Goal: Task Accomplishment & Management: Manage account settings

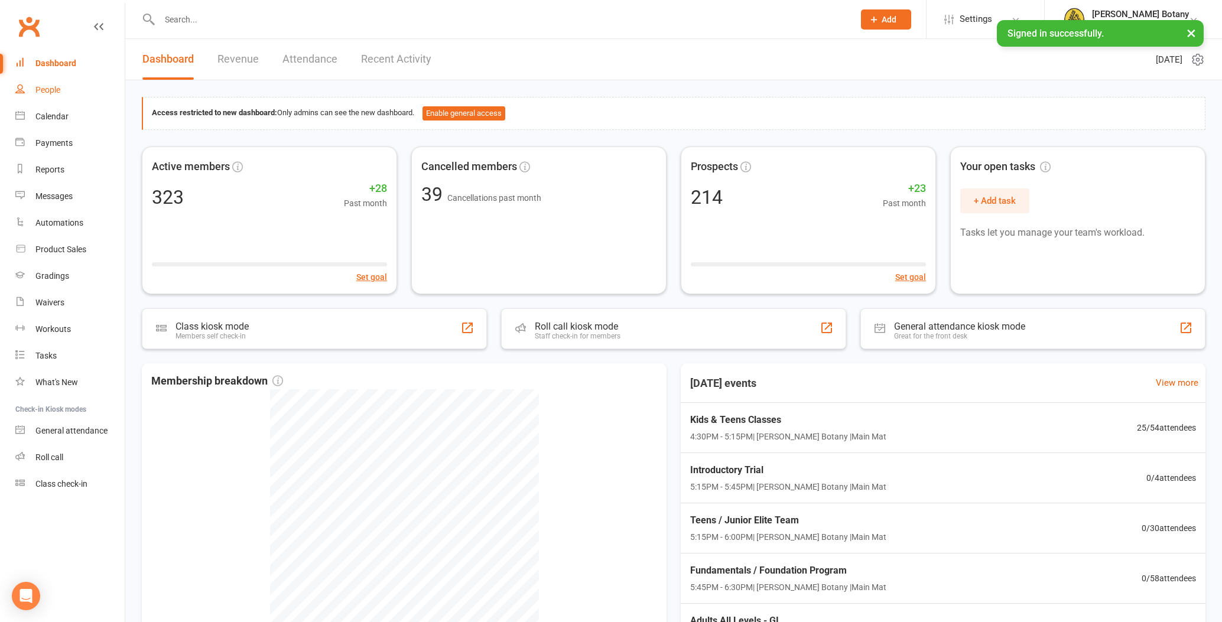
click at [43, 90] on div "People" at bounding box center [47, 89] width 25 height 9
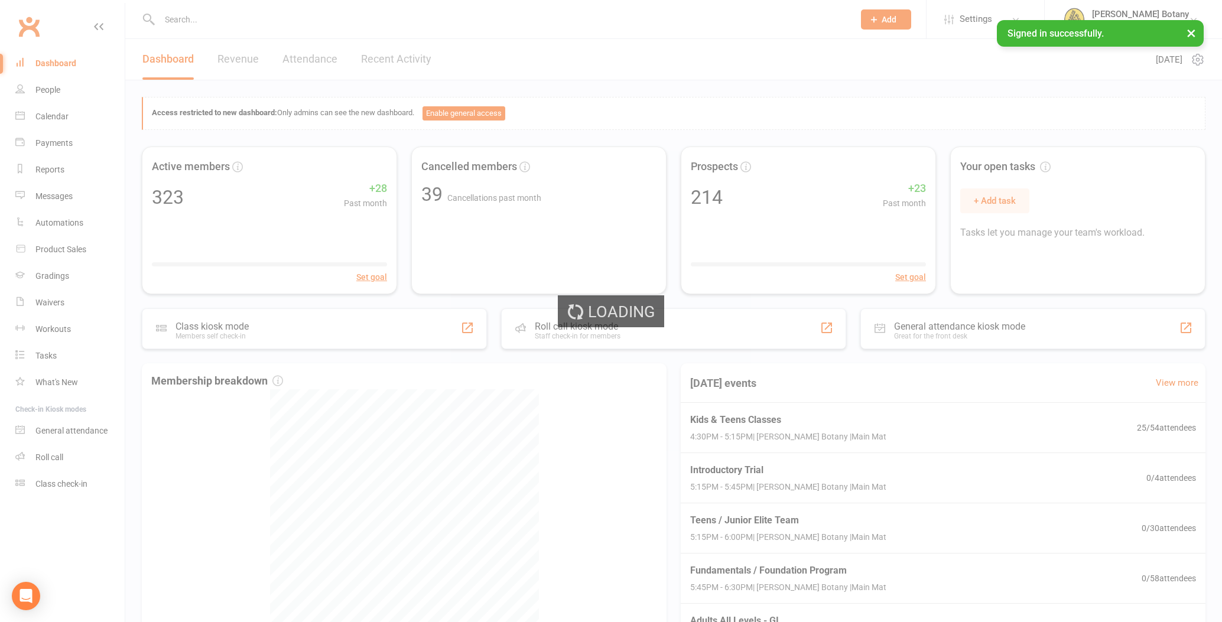
select select "100"
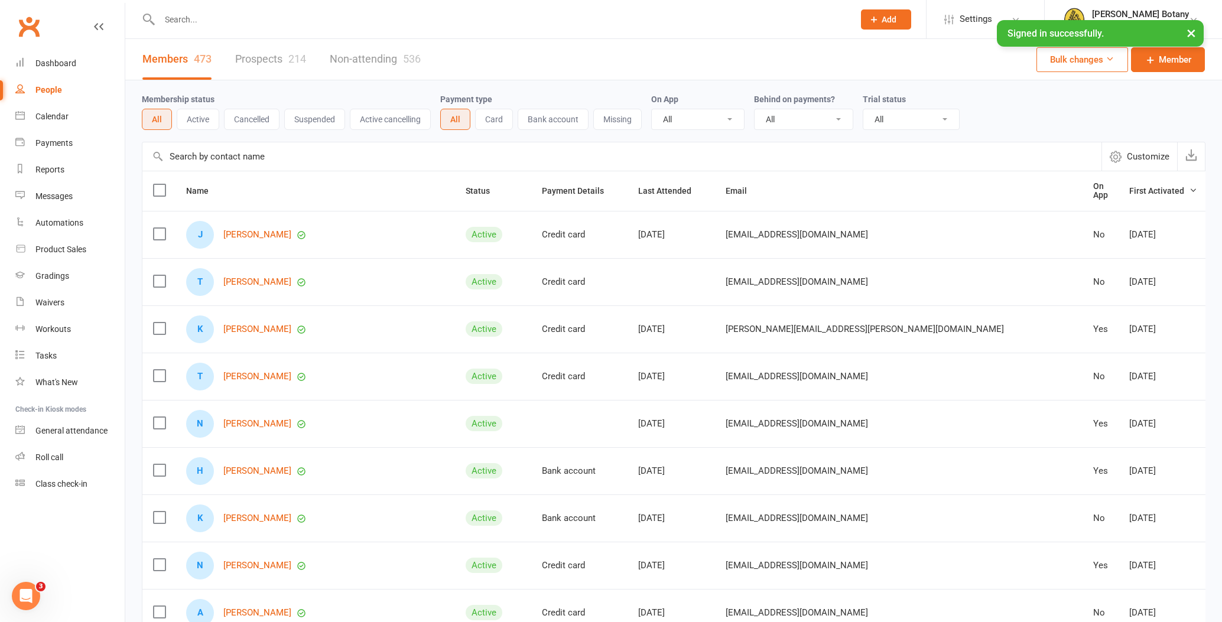
click at [55, 86] on div "People" at bounding box center [48, 89] width 27 height 9
click at [60, 452] on link "Roll call" at bounding box center [69, 457] width 109 height 27
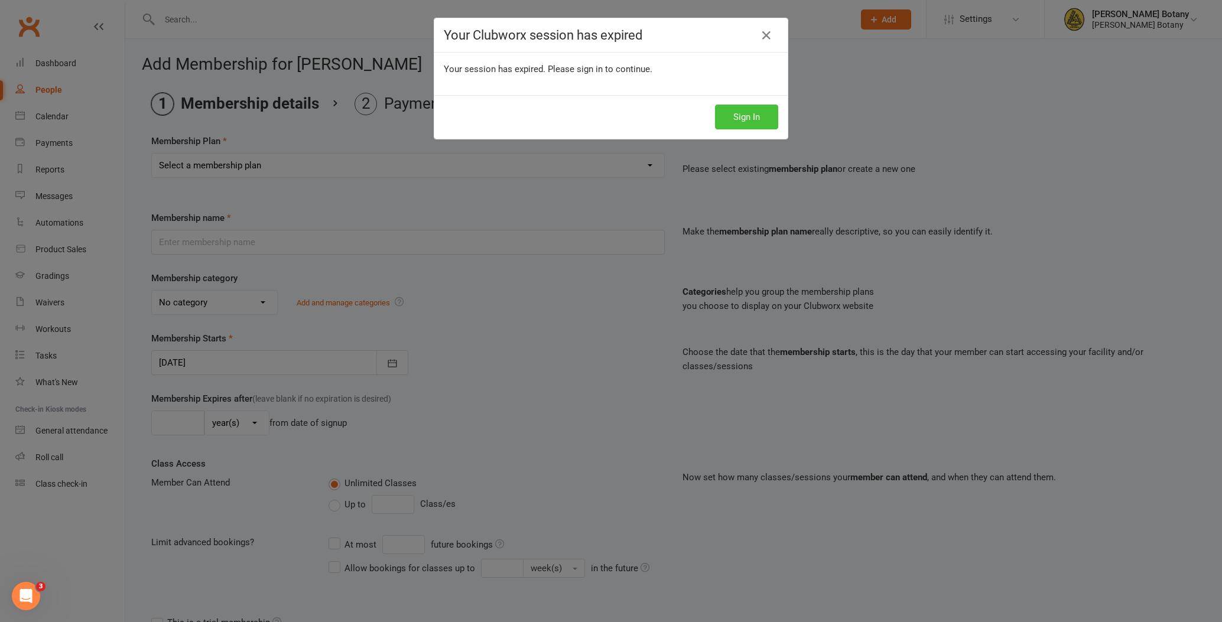
click at [767, 116] on button "Sign In" at bounding box center [746, 117] width 63 height 25
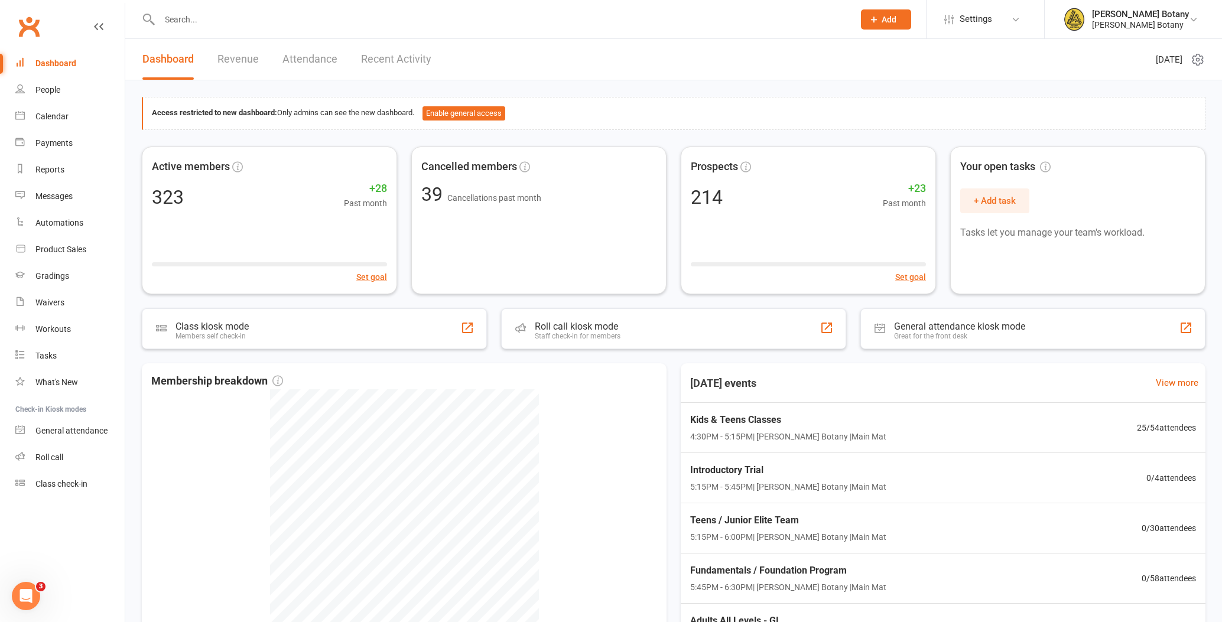
click at [189, 19] on input "text" at bounding box center [501, 19] width 690 height 17
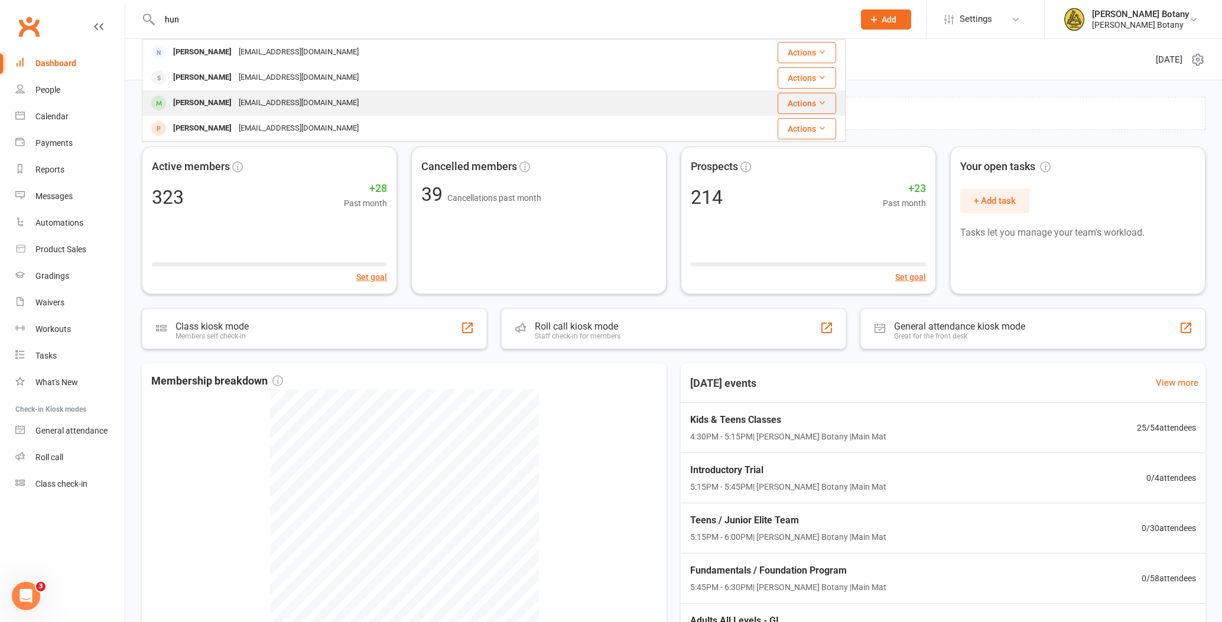
type input "hun"
click at [211, 100] on div "[PERSON_NAME]" at bounding box center [203, 103] width 66 height 17
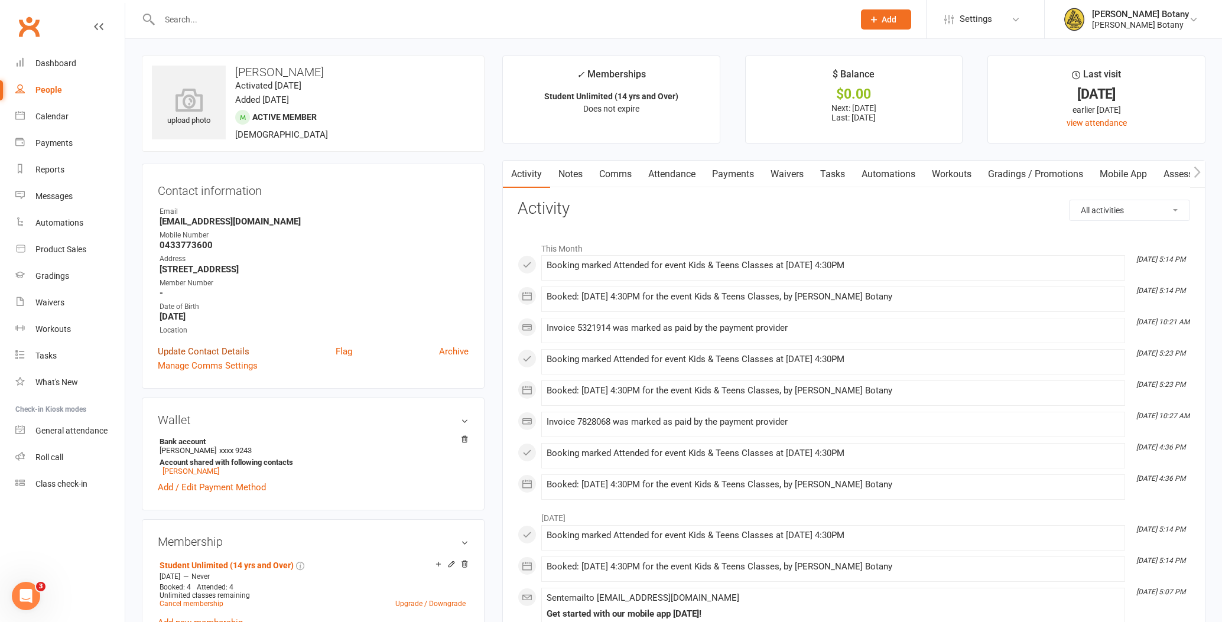
click at [239, 352] on link "Update Contact Details" at bounding box center [204, 352] width 92 height 14
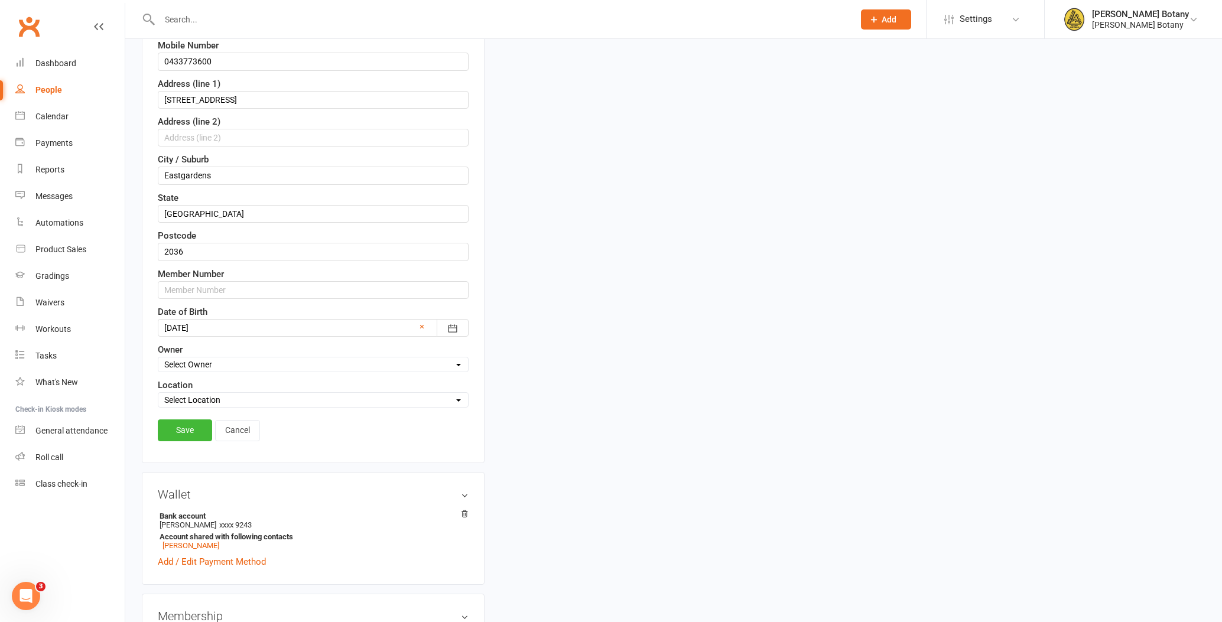
scroll to position [277, 0]
select select "0"
click at [217, 284] on input "text" at bounding box center [313, 287] width 311 height 18
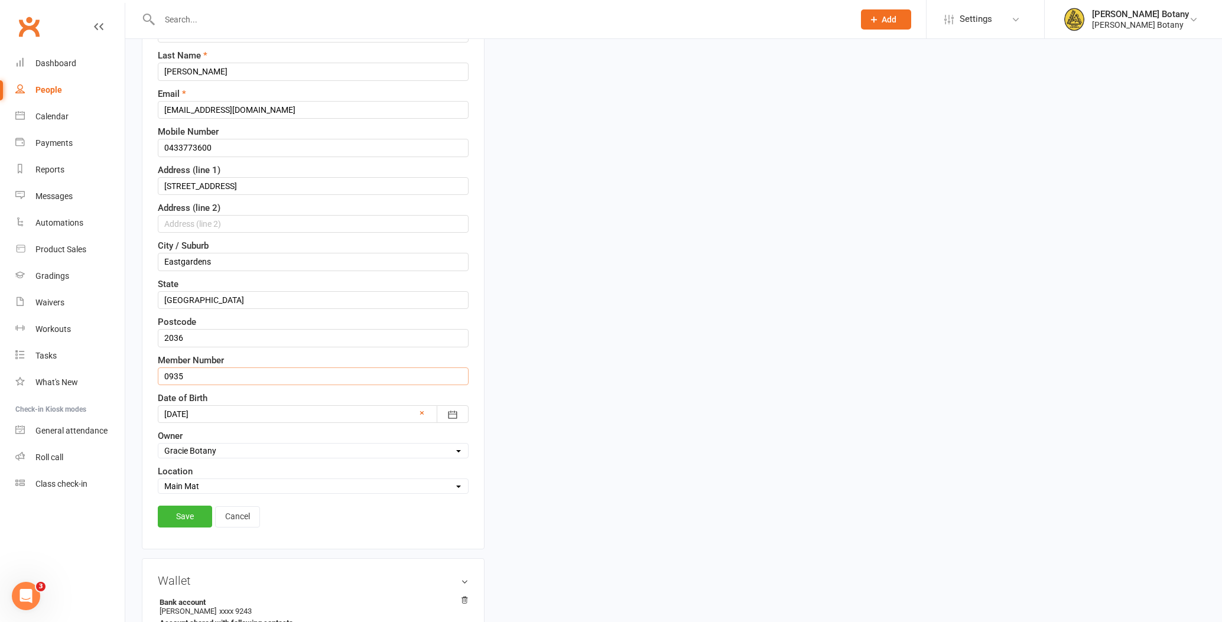
scroll to position [190, 0]
click at [196, 505] on link "Save" at bounding box center [185, 513] width 54 height 21
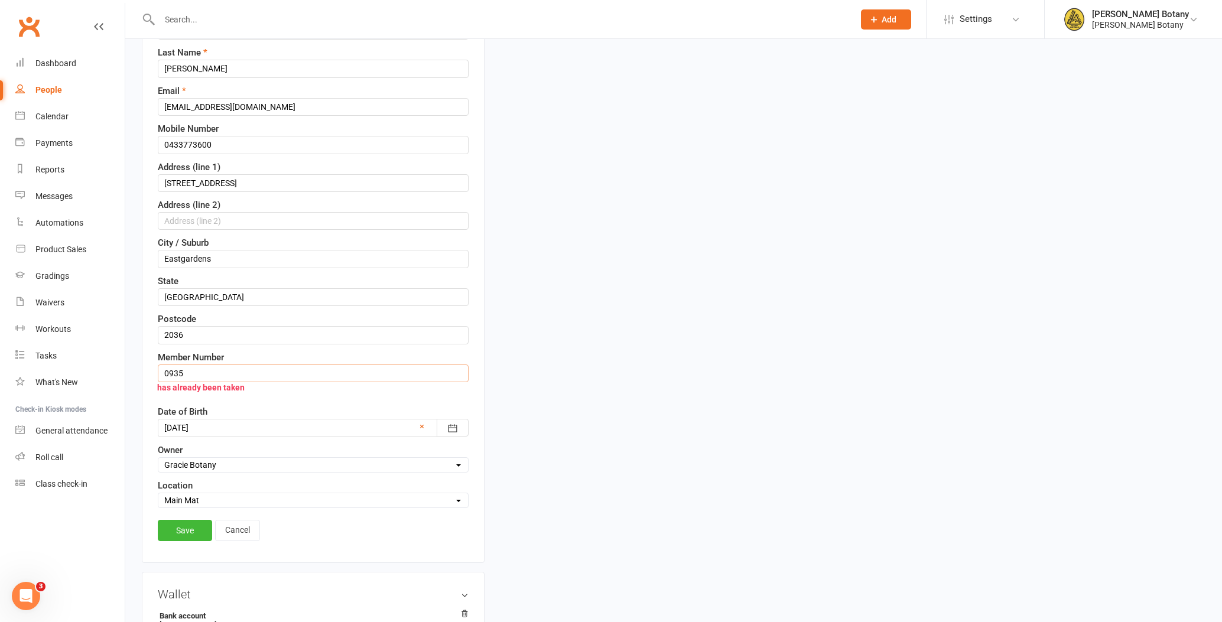
click at [204, 369] on input "0935" at bounding box center [313, 374] width 311 height 18
type input "0944"
click at [190, 526] on link "Save" at bounding box center [185, 530] width 54 height 21
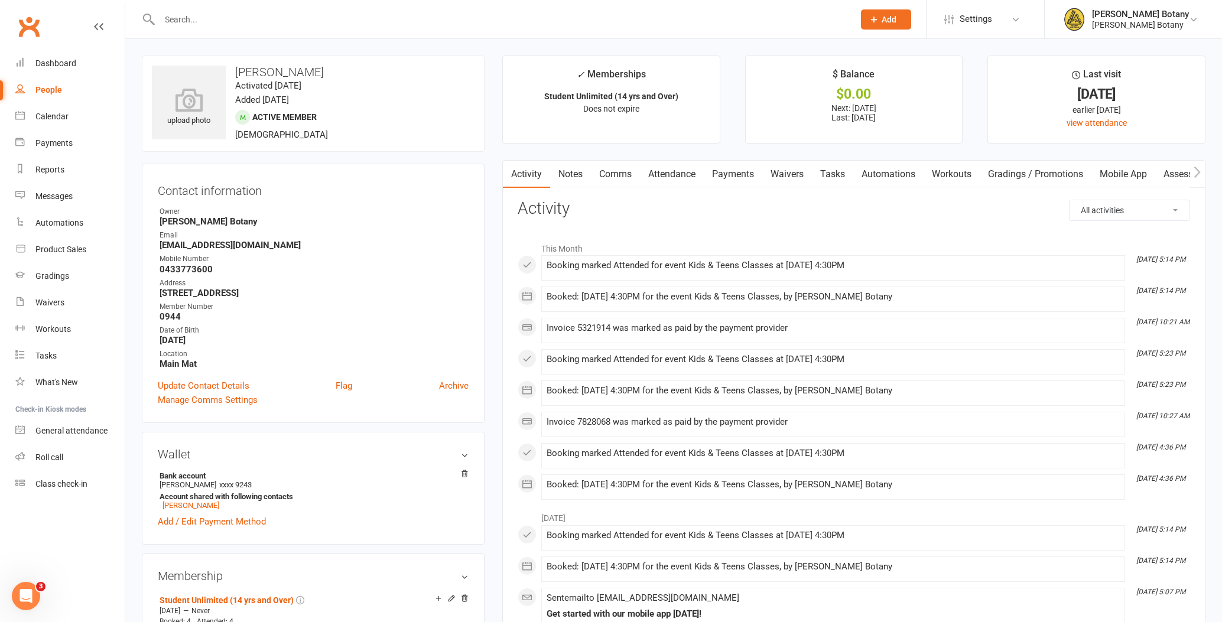
scroll to position [0, 0]
click at [251, 14] on input "text" at bounding box center [501, 19] width 690 height 17
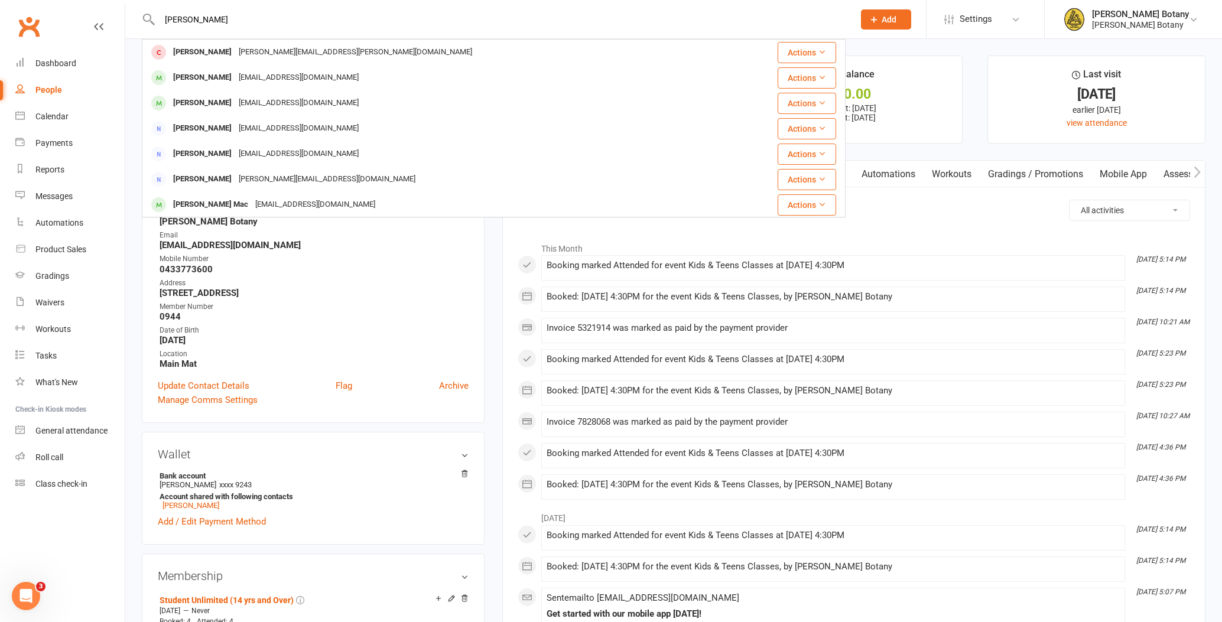
type input "Maddison"
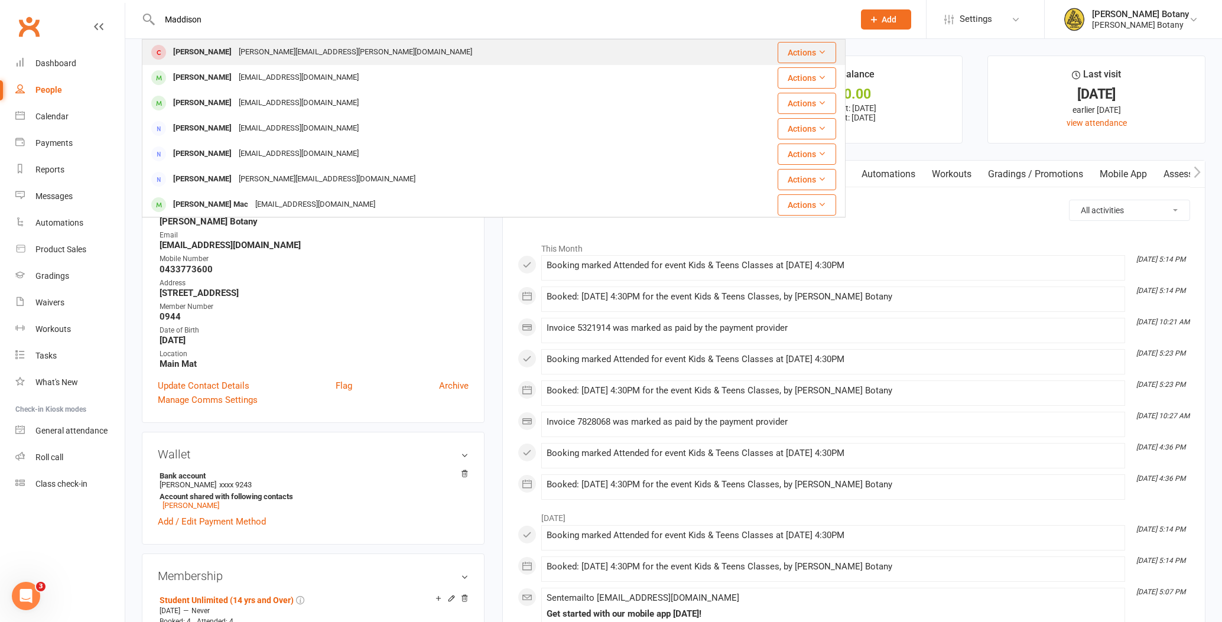
drag, startPoint x: 251, startPoint y: 14, endPoint x: 227, endPoint y: 51, distance: 44.4
click at [227, 51] on div "Maddison Zammit" at bounding box center [203, 52] width 66 height 17
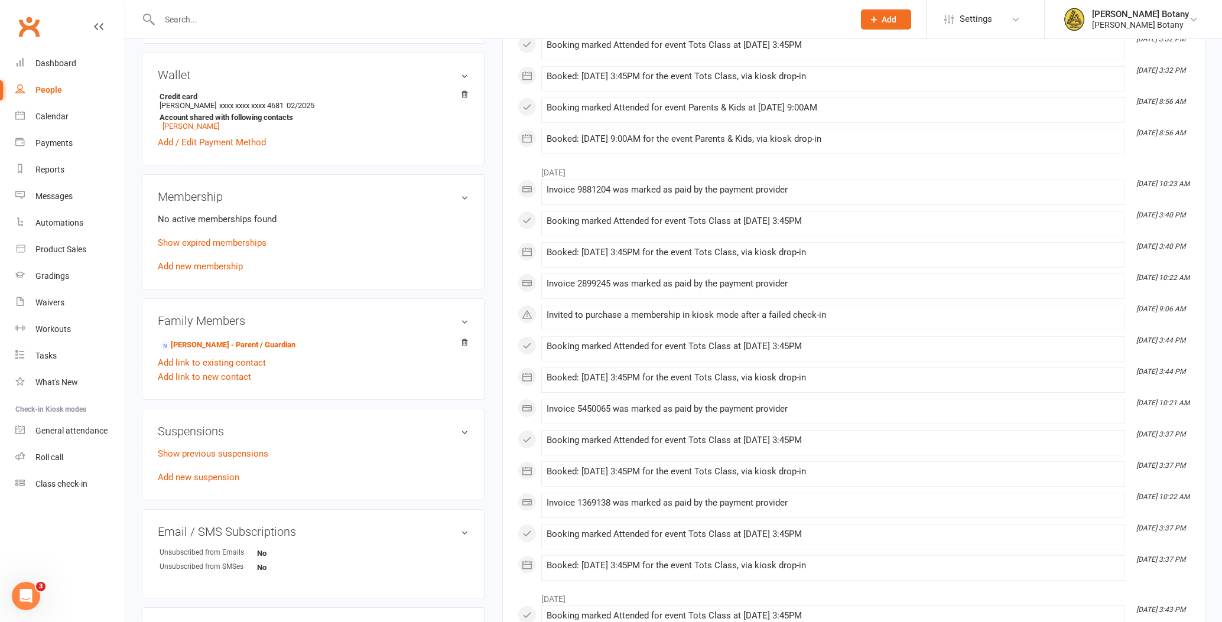
scroll to position [382, 0]
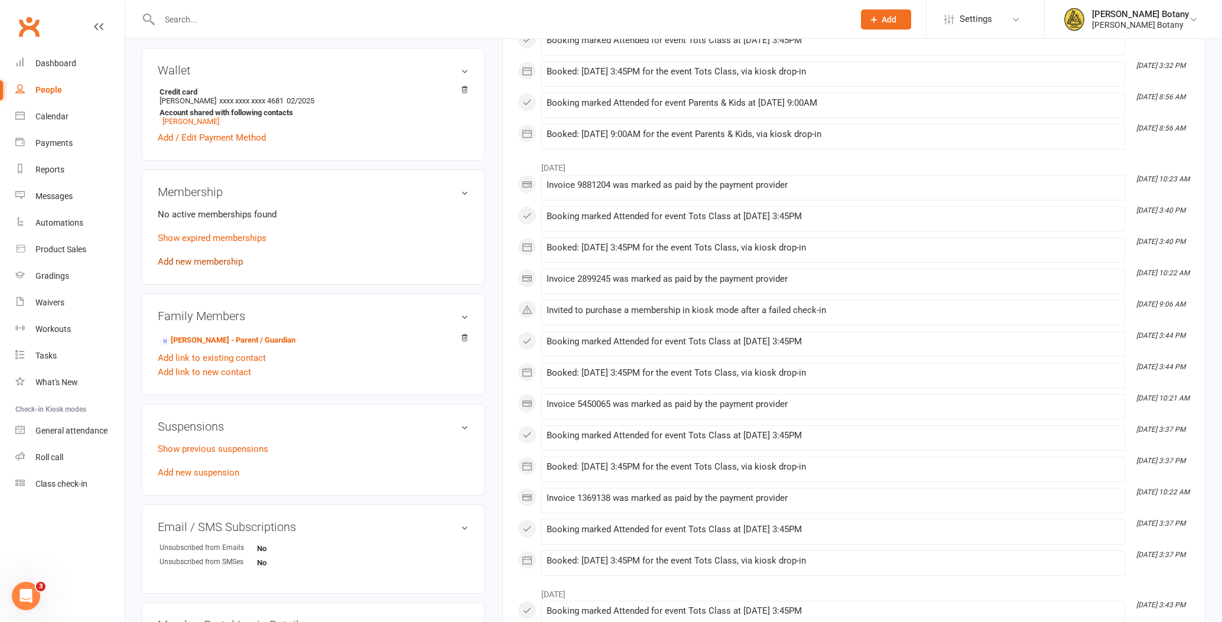
click at [232, 261] on link "Add new membership" at bounding box center [200, 261] width 85 height 11
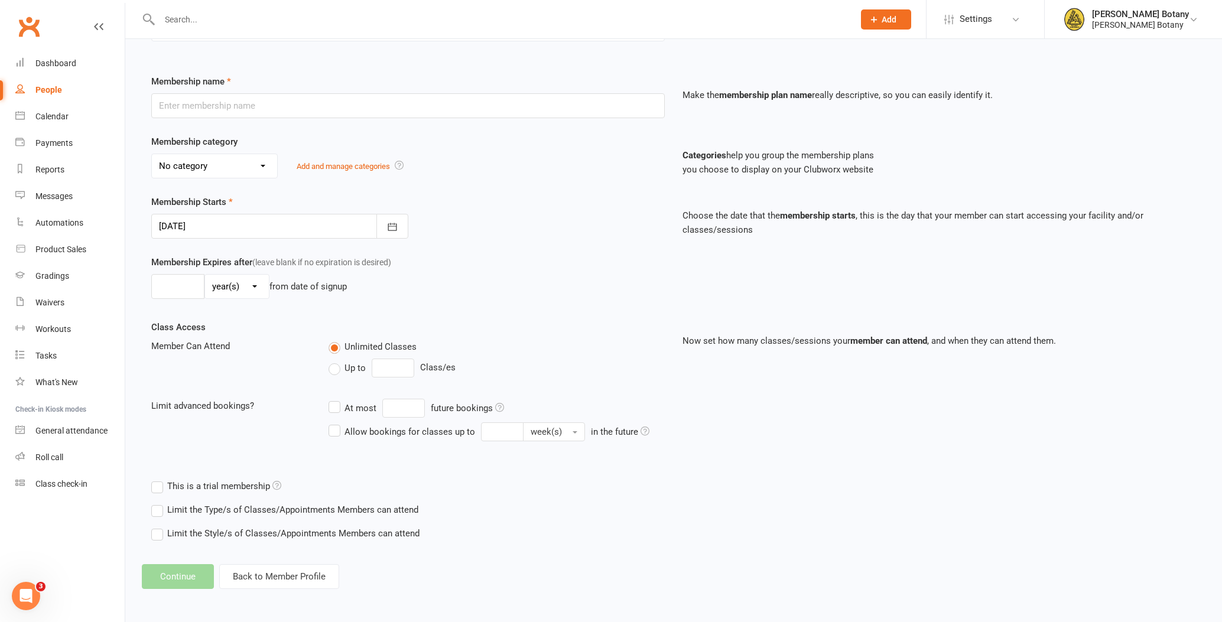
scroll to position [137, 0]
click at [614, 100] on input "text" at bounding box center [408, 105] width 514 height 25
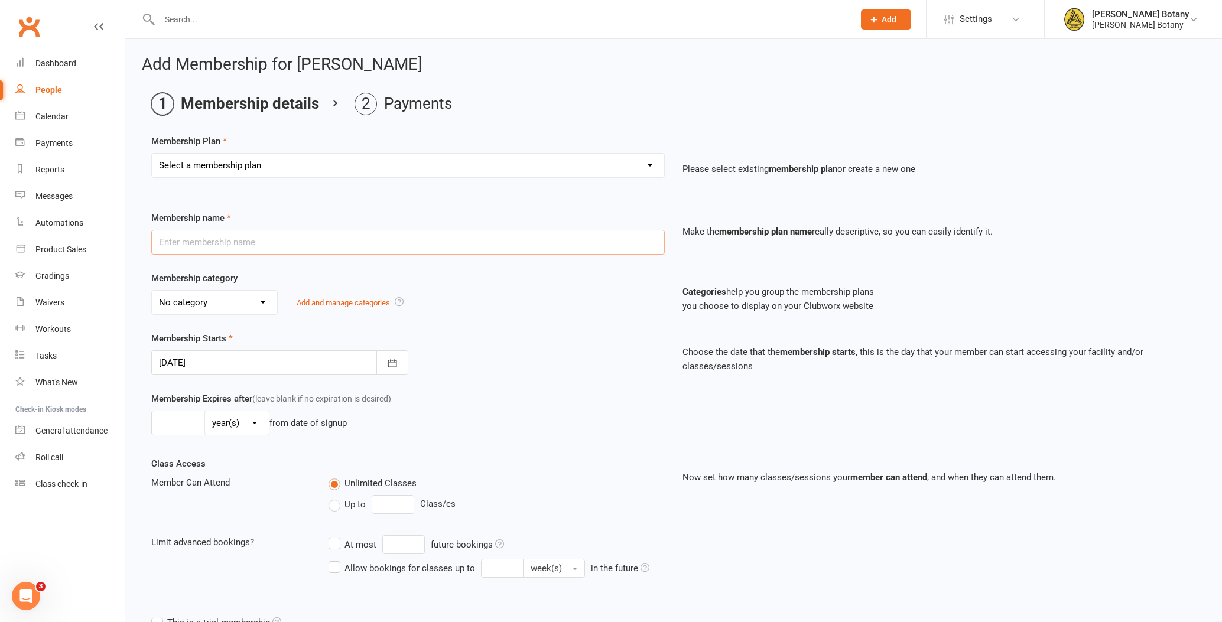
scroll to position [0, 0]
select select "21"
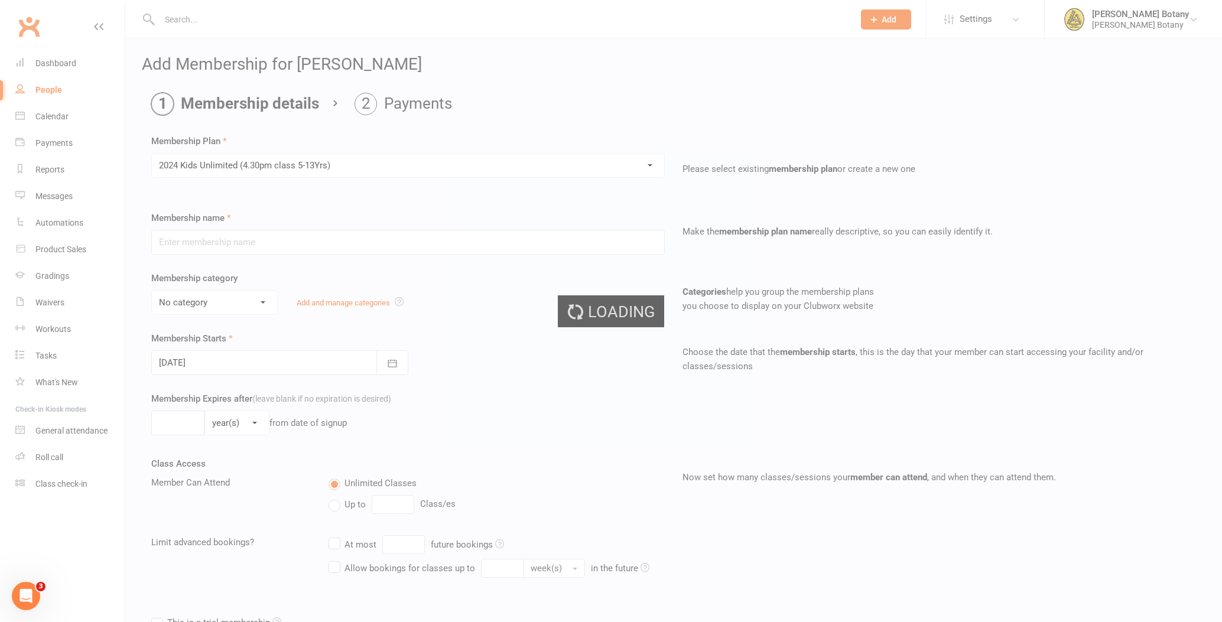
type input "2024 Kids Unlimited (4.30pm class 5-13Yrs)"
select select "3"
type input "0"
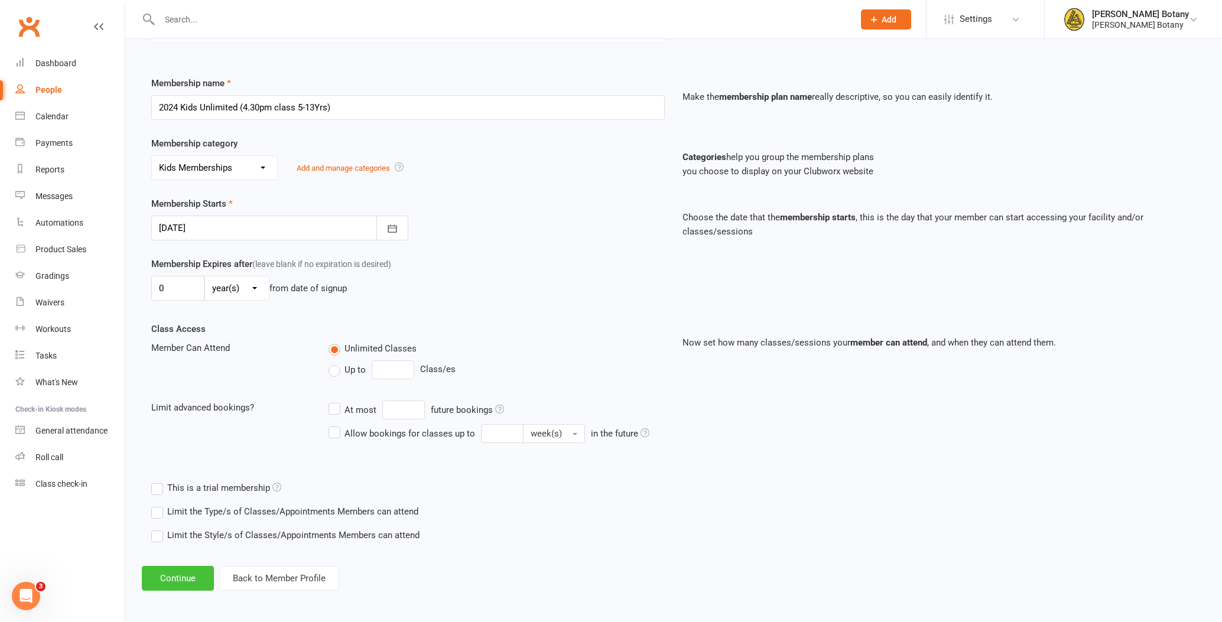
scroll to position [134, 3]
click at [171, 579] on button "Continue" at bounding box center [178, 579] width 72 height 25
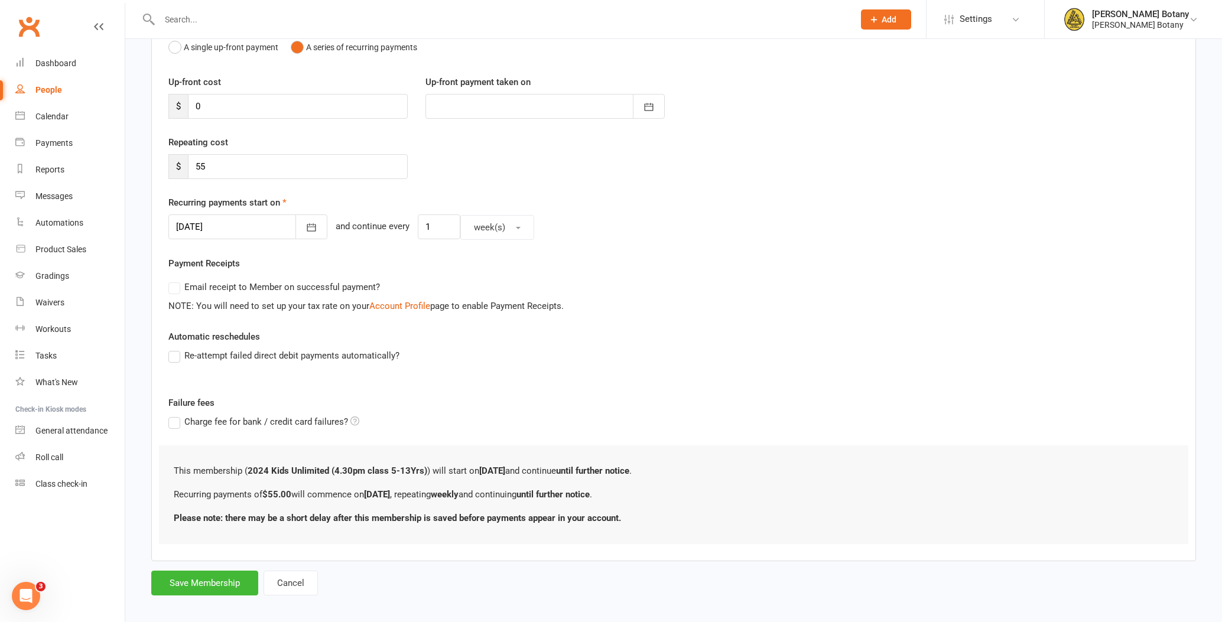
scroll to position [0, 0]
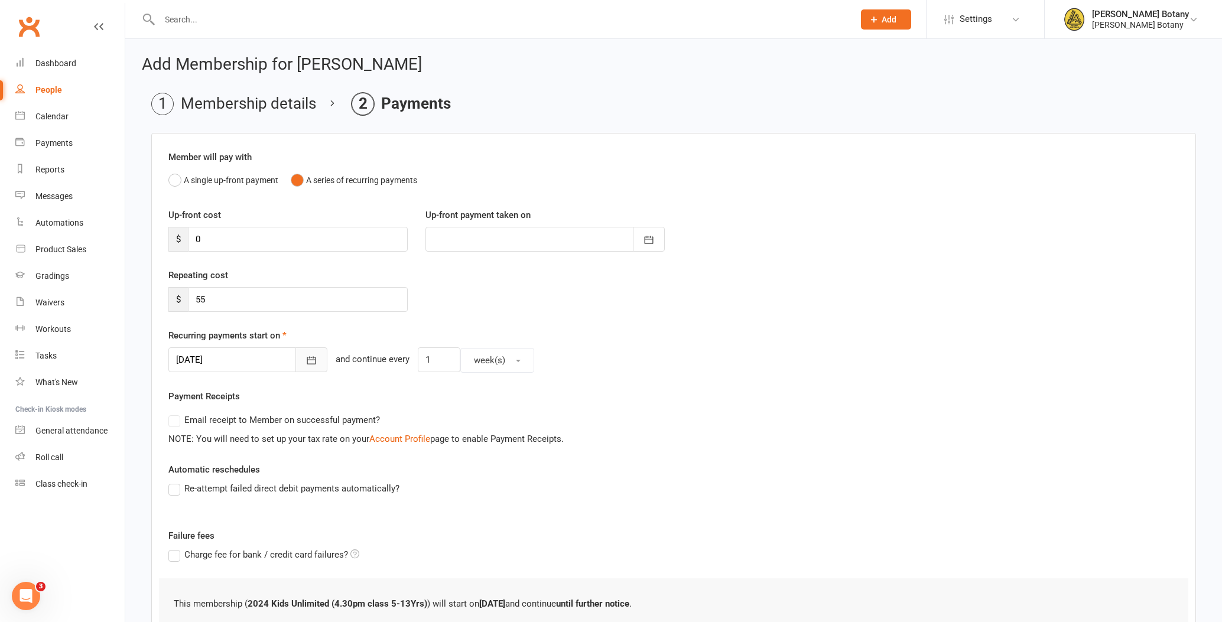
click at [306, 359] on icon "button" at bounding box center [312, 361] width 12 height 12
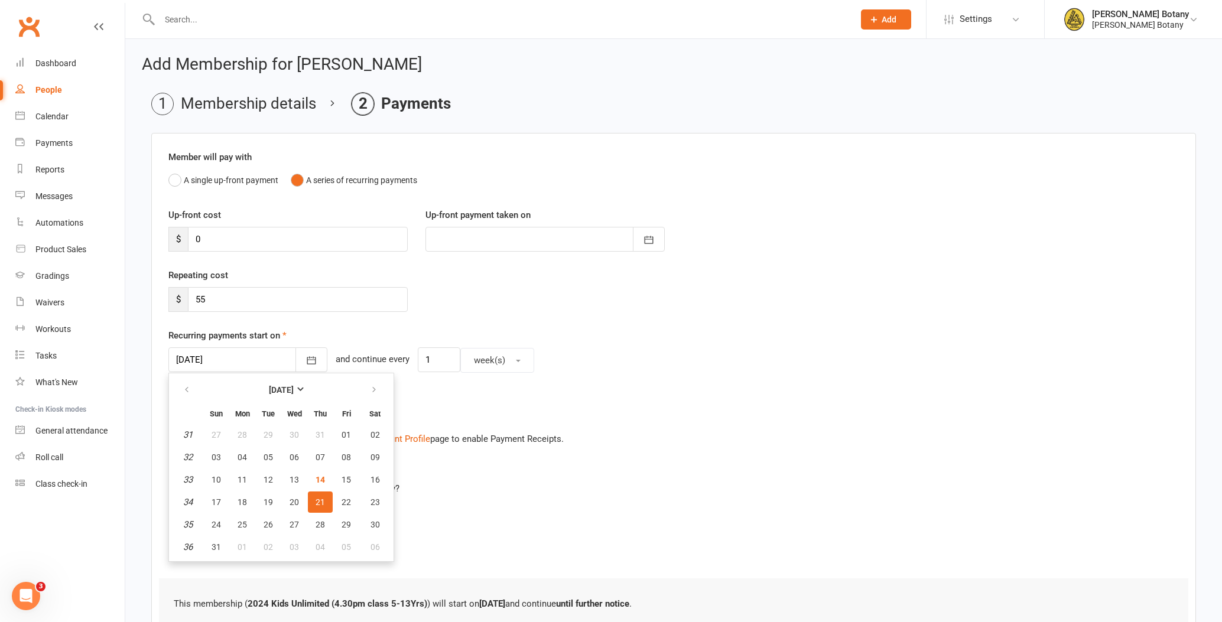
click at [347, 477] on span "15" at bounding box center [346, 479] width 9 height 9
type input "15 Aug 2025"
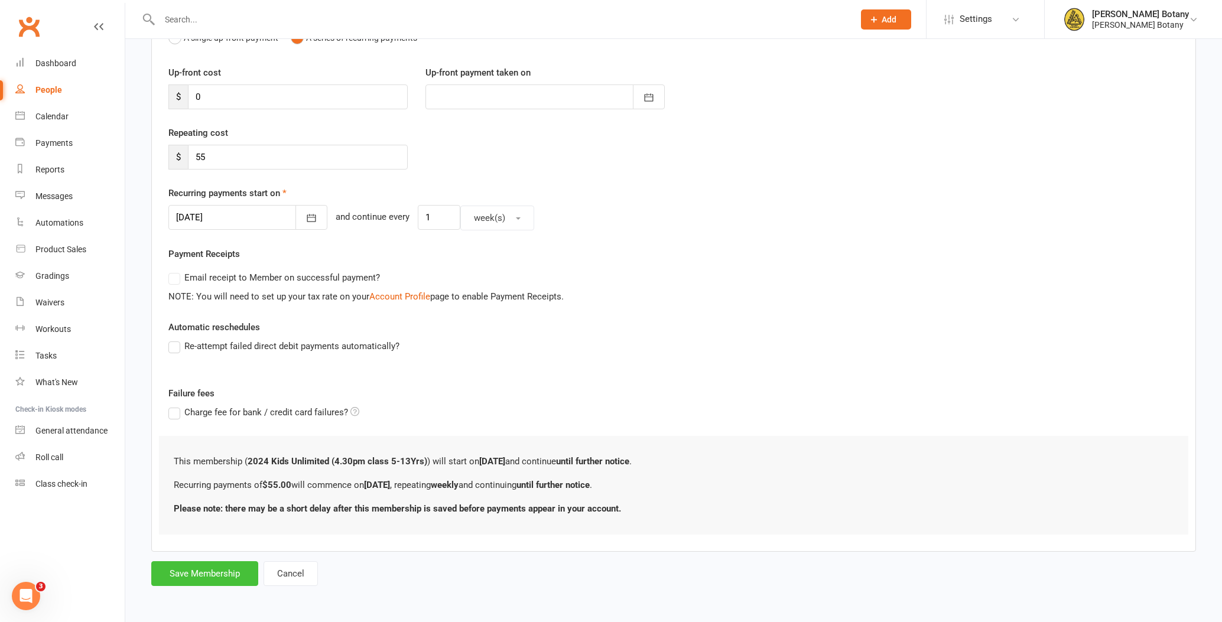
scroll to position [142, 0]
click at [211, 574] on button "Save Membership" at bounding box center [204, 574] width 107 height 25
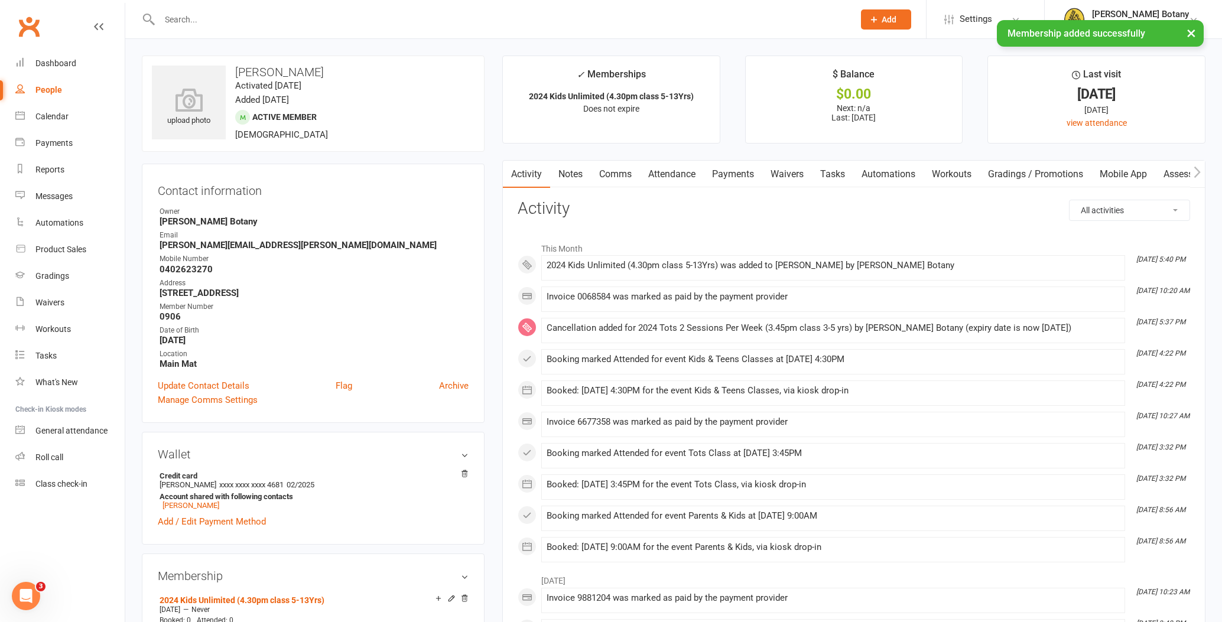
click at [212, 20] on div "× Membership added successfully" at bounding box center [603, 20] width 1207 height 0
click at [177, 20] on div "× Membership added successfully" at bounding box center [603, 20] width 1207 height 0
click at [180, 20] on div "× Membership added successfully" at bounding box center [603, 20] width 1207 height 0
click at [186, 18] on input "text" at bounding box center [501, 19] width 690 height 17
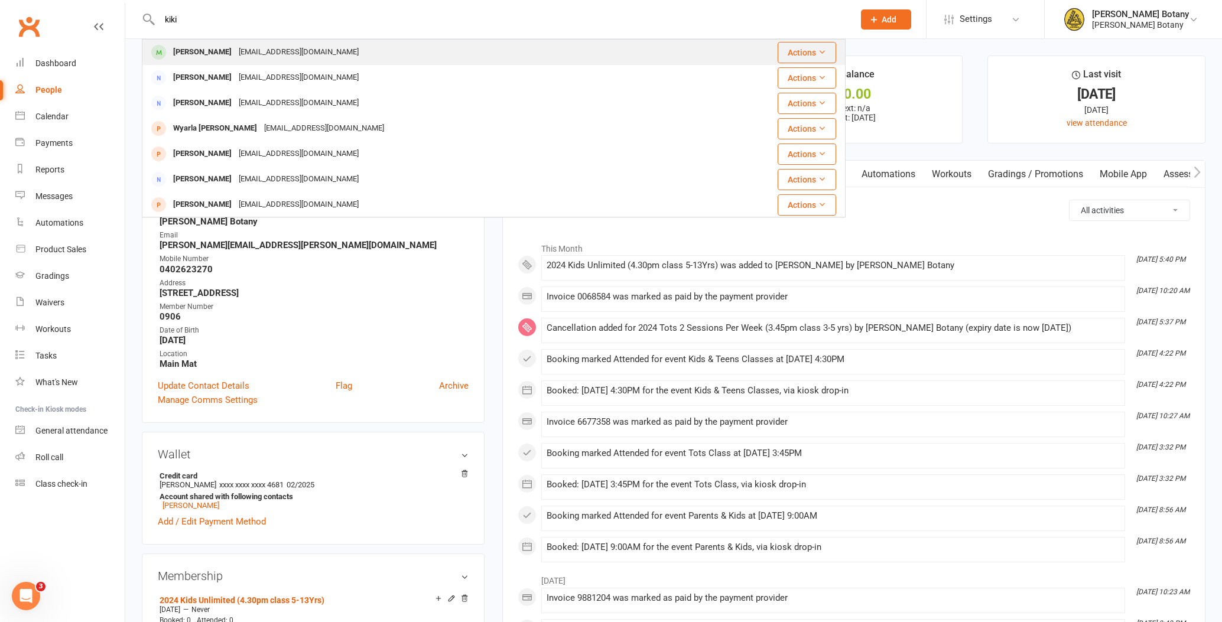
type input "kiki"
click at [181, 52] on div "Kiki Chin" at bounding box center [203, 52] width 66 height 17
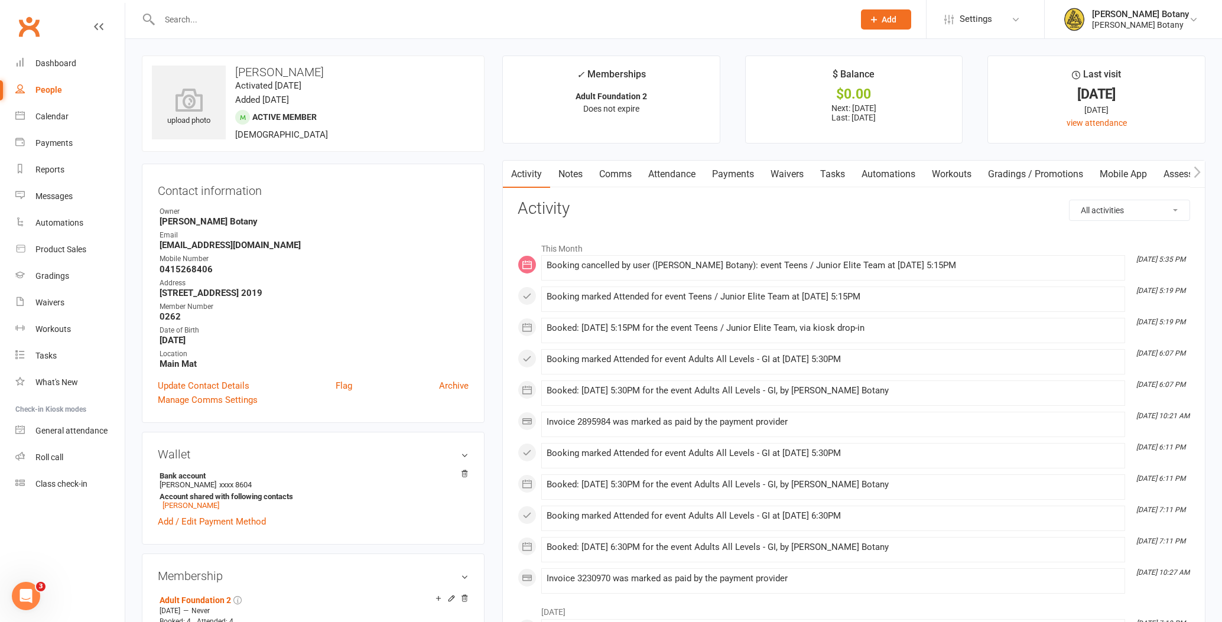
click at [752, 176] on link "Payments" at bounding box center [733, 174] width 59 height 27
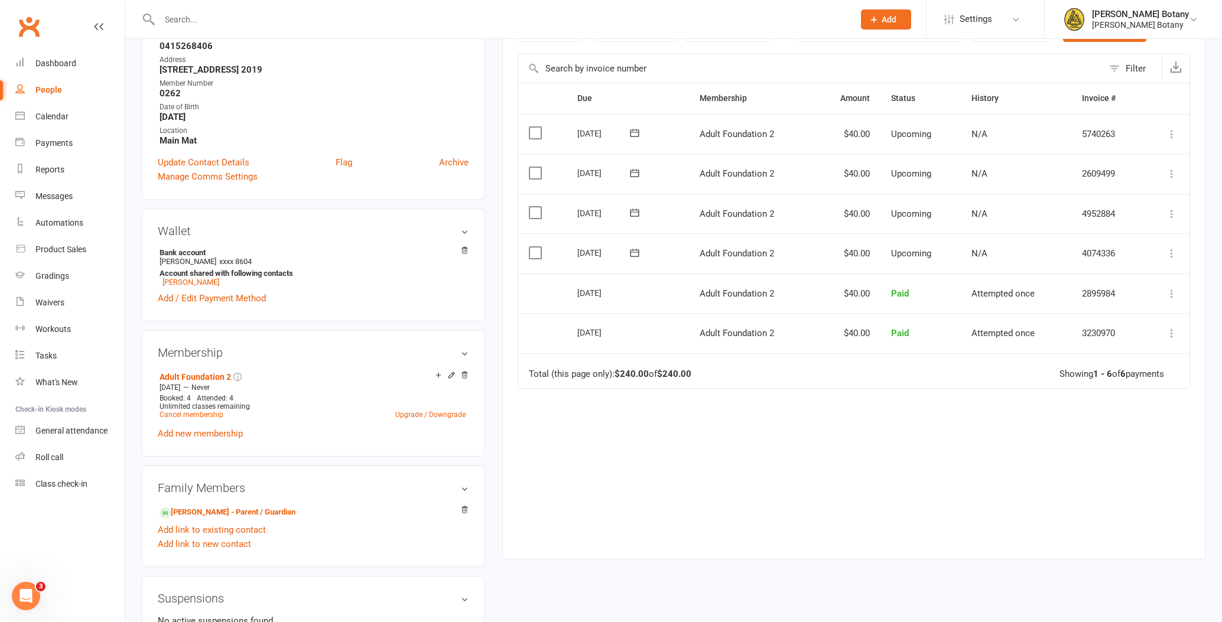
scroll to position [222, 0]
click at [1177, 249] on icon at bounding box center [1172, 255] width 12 height 12
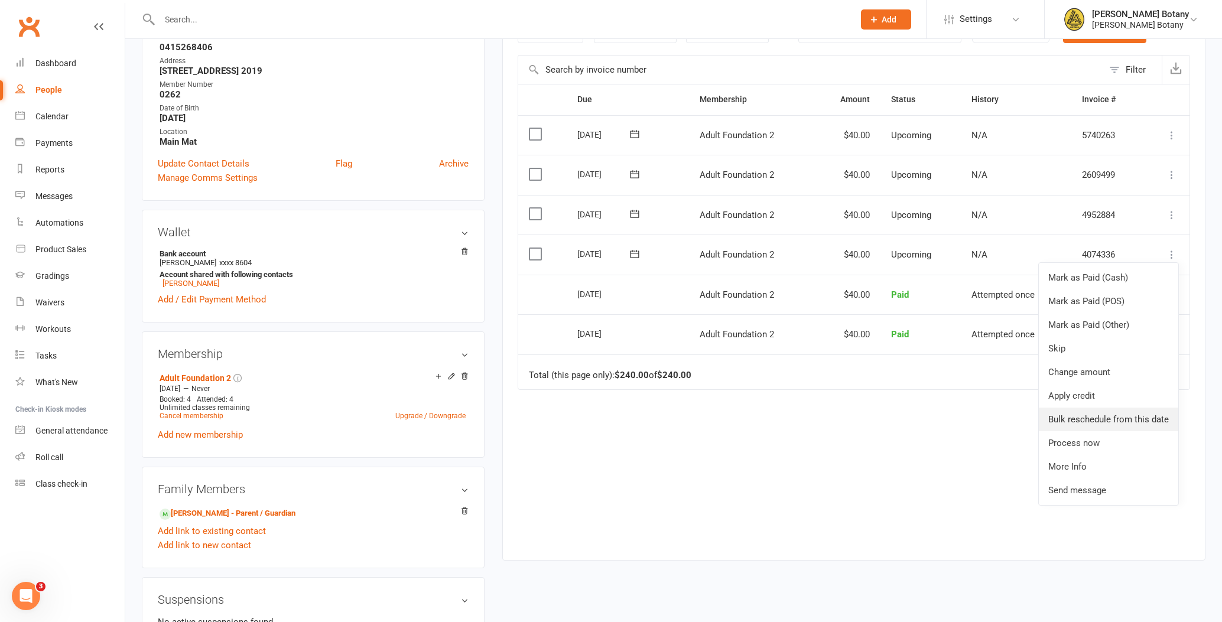
click at [1146, 408] on link "Bulk reschedule from this date" at bounding box center [1108, 420] width 139 height 24
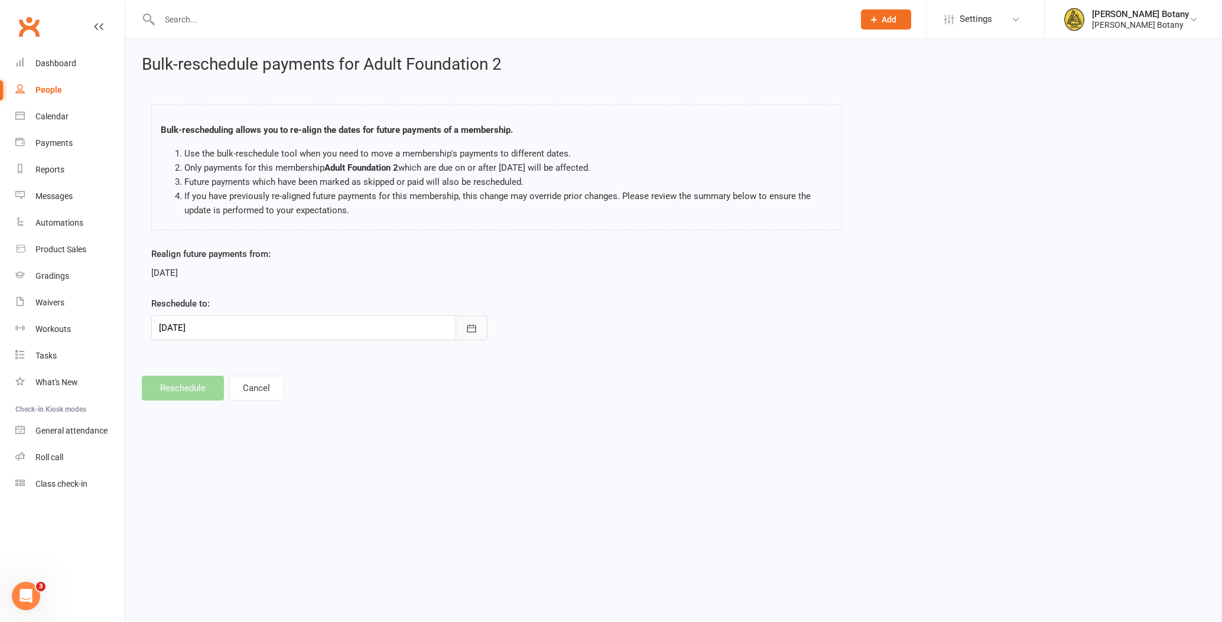
click at [468, 328] on icon "button" at bounding box center [471, 328] width 9 height 8
click at [218, 466] on button "18" at bounding box center [225, 470] width 25 height 21
type input "18 Aug 2025"
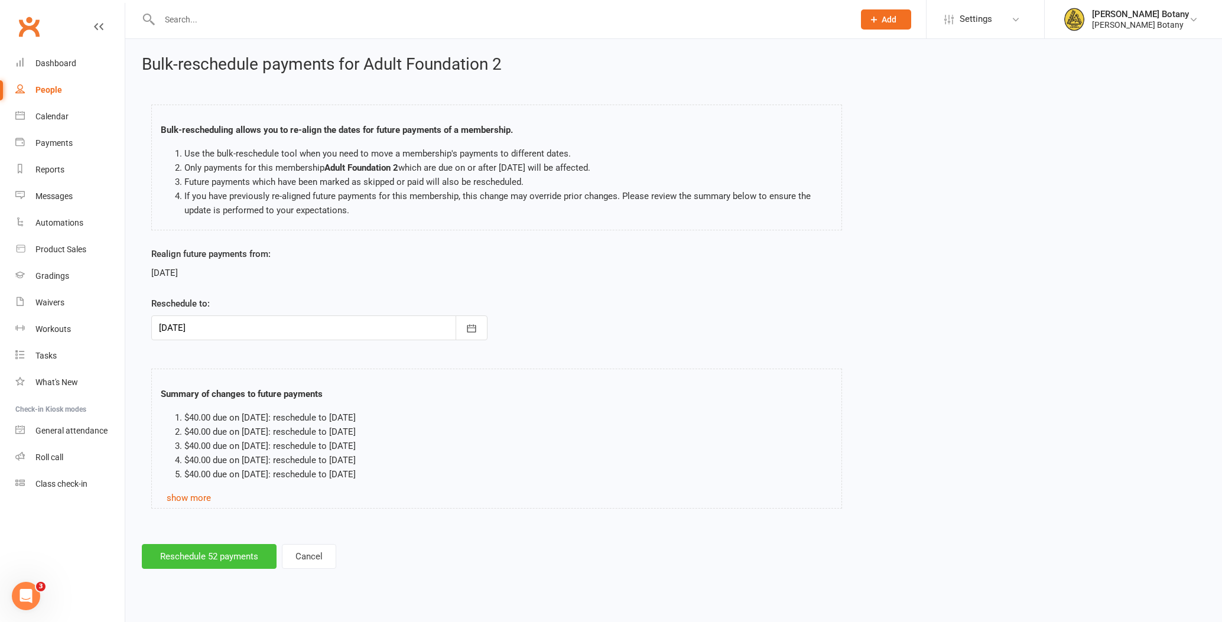
click at [243, 555] on button "Reschedule 52 payments" at bounding box center [209, 556] width 135 height 25
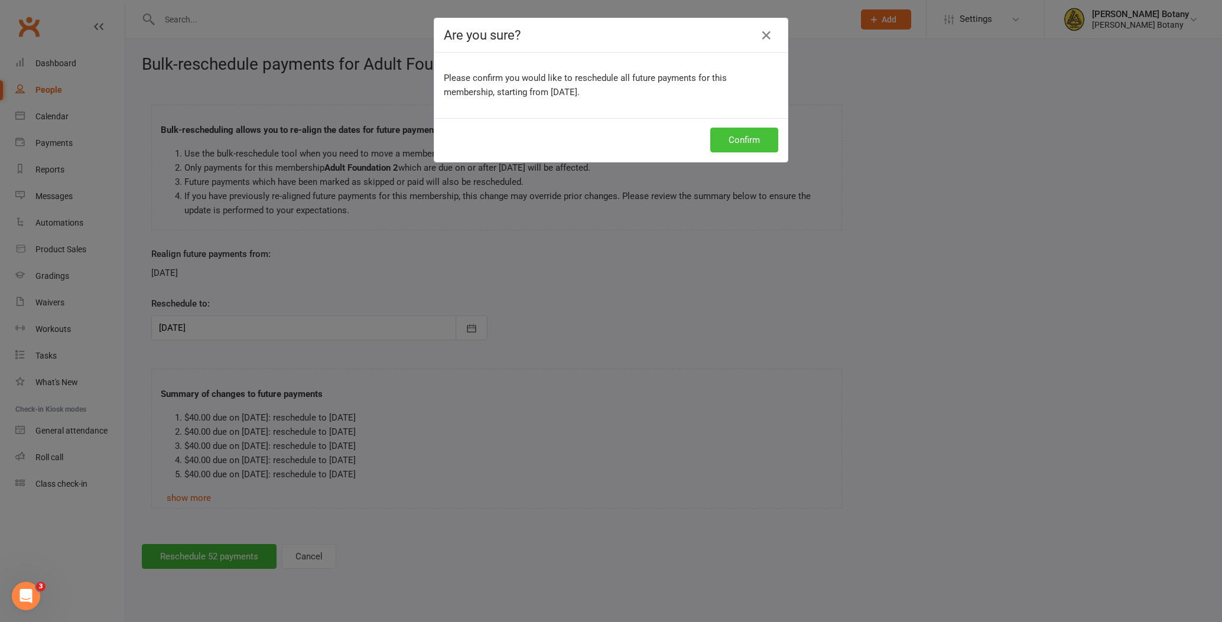
click at [738, 135] on button "Confirm" at bounding box center [744, 140] width 68 height 25
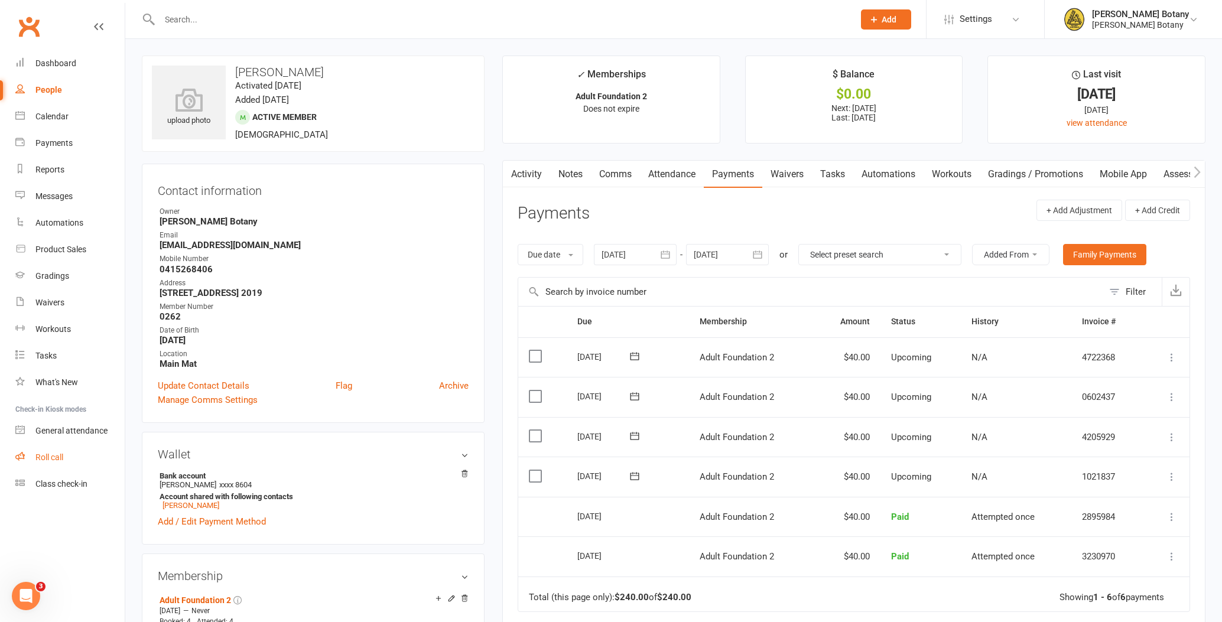
click at [44, 454] on div "Roll call" at bounding box center [49, 457] width 28 height 9
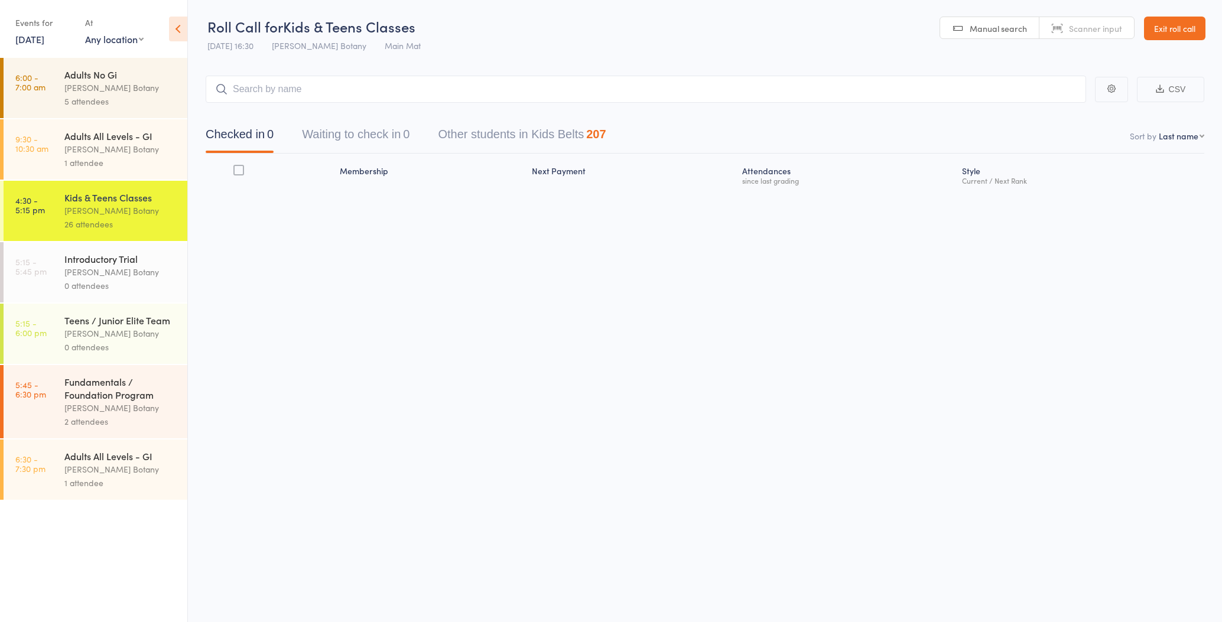
click at [156, 319] on div "Teens / Junior Elite Team" at bounding box center [120, 320] width 113 height 13
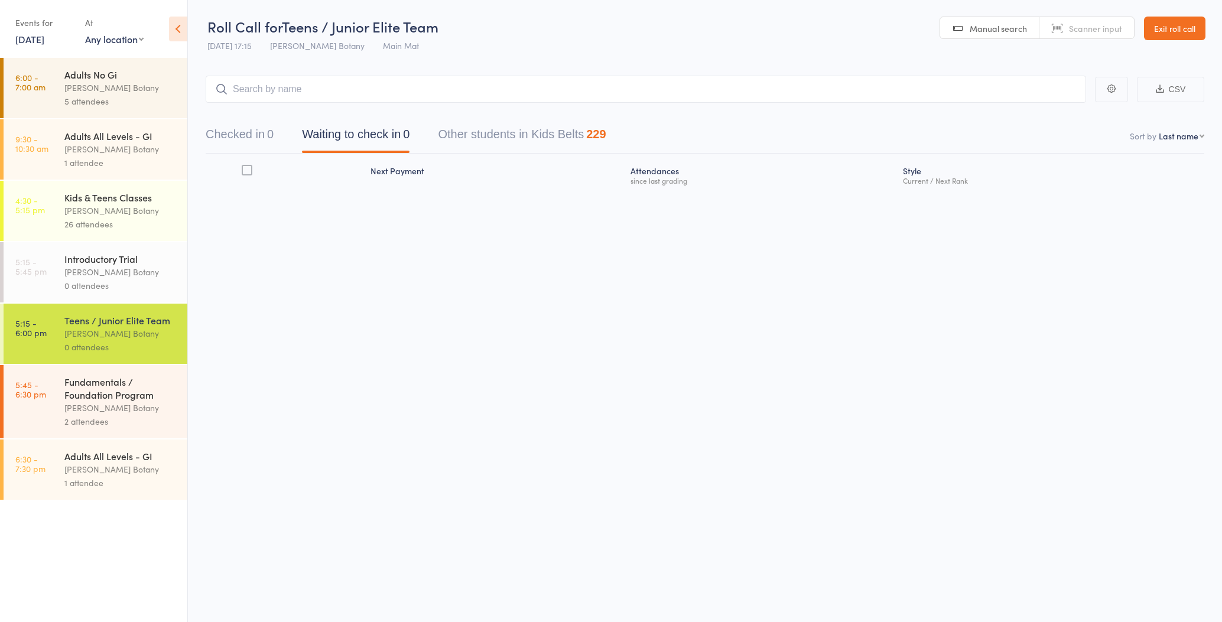
click at [161, 216] on div "[PERSON_NAME] Botany" at bounding box center [120, 211] width 113 height 14
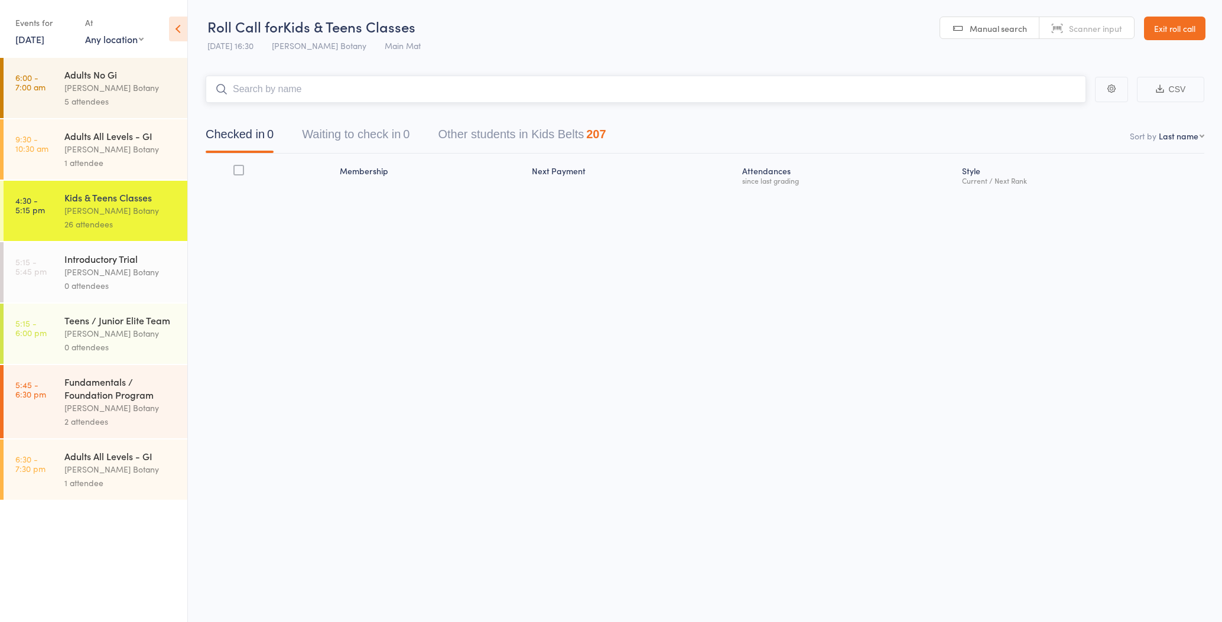
click at [315, 90] on input "search" at bounding box center [646, 89] width 880 height 27
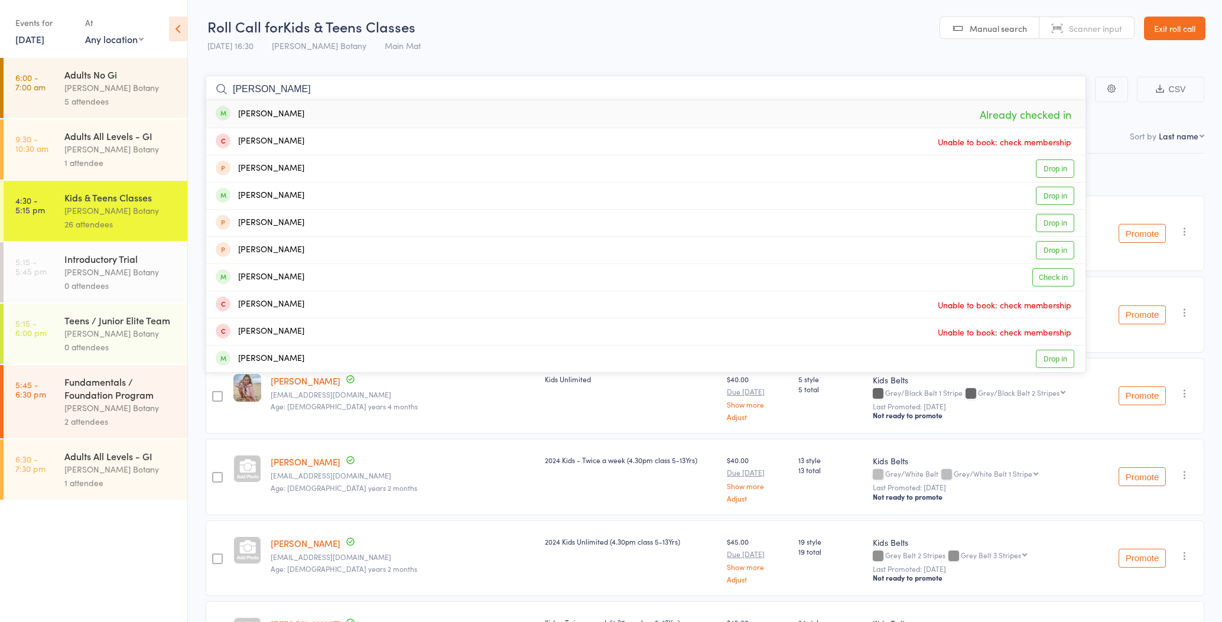
type input "Isaac"
drag, startPoint x: 315, startPoint y: 90, endPoint x: 298, endPoint y: 278, distance: 188.1
click at [298, 278] on div "ISAAC MCDONNELL" at bounding box center [260, 278] width 89 height 14
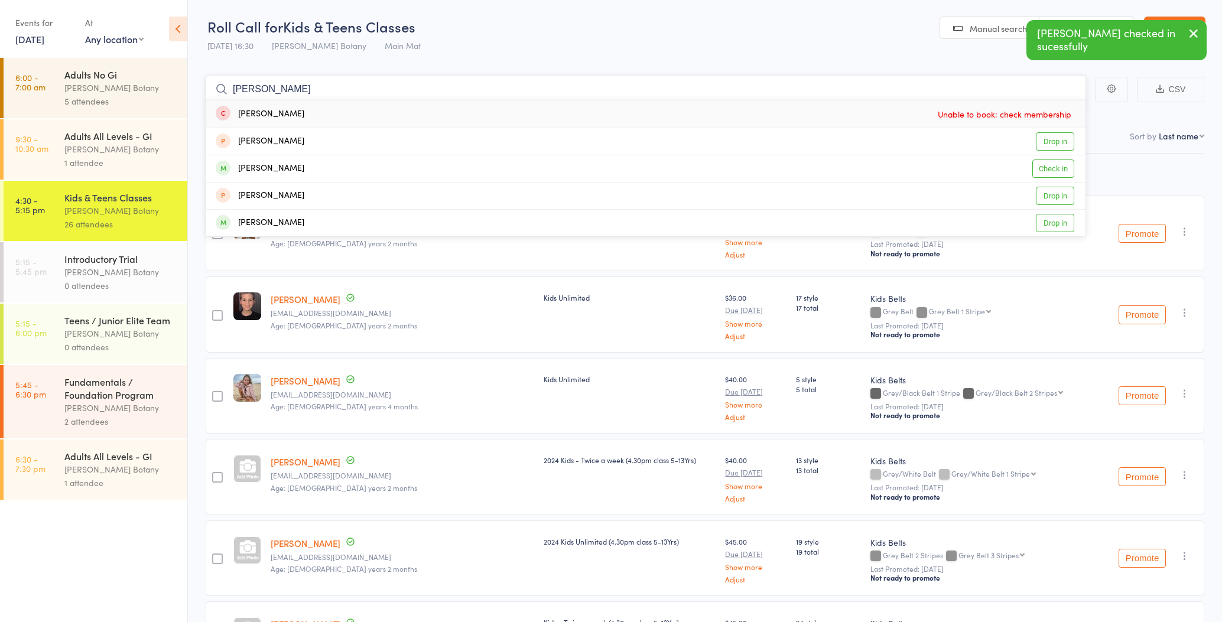
type input "Sophie"
drag, startPoint x: 298, startPoint y: 278, endPoint x: 301, endPoint y: 170, distance: 107.6
click at [301, 170] on div "SOPHIE MCDONNELL" at bounding box center [260, 169] width 89 height 14
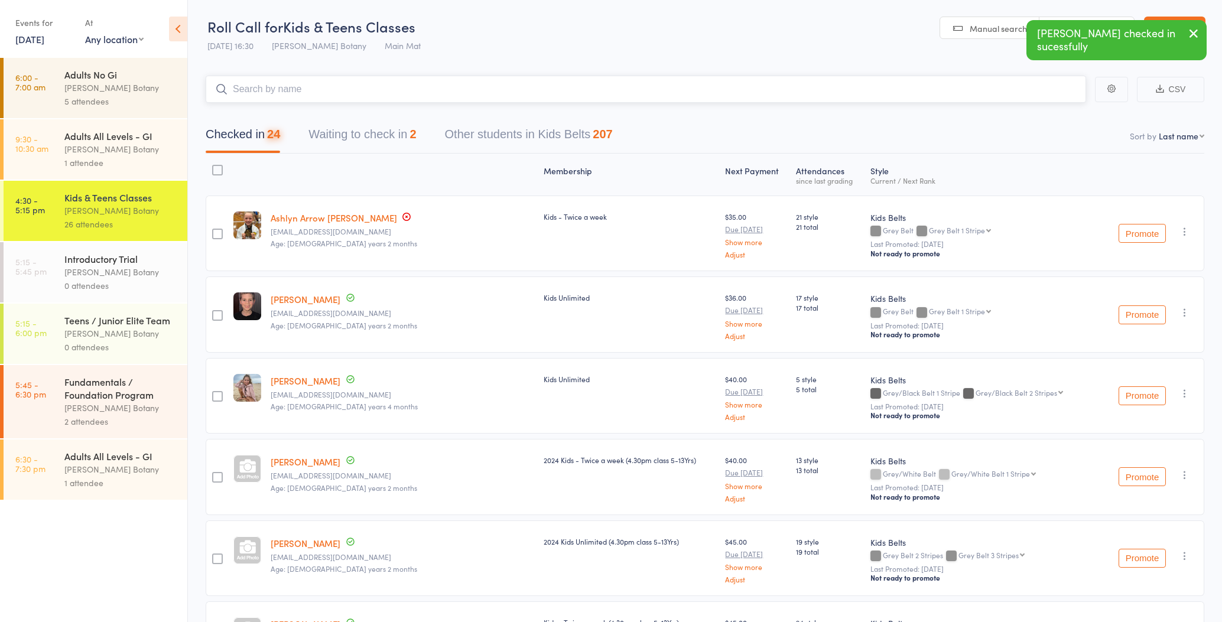
click at [289, 90] on input "search" at bounding box center [646, 89] width 880 height 27
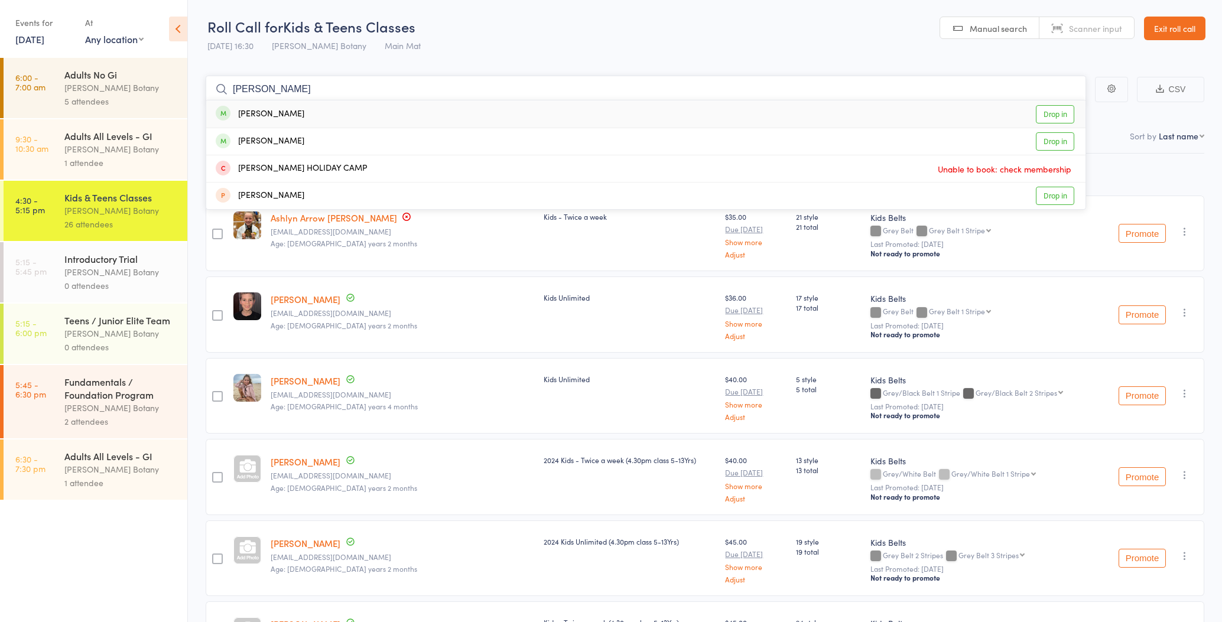
type input "Amelia"
drag, startPoint x: 289, startPoint y: 90, endPoint x: 303, endPoint y: 145, distance: 56.2
click at [303, 145] on div "Amelia Grainger Drop in" at bounding box center [645, 141] width 879 height 27
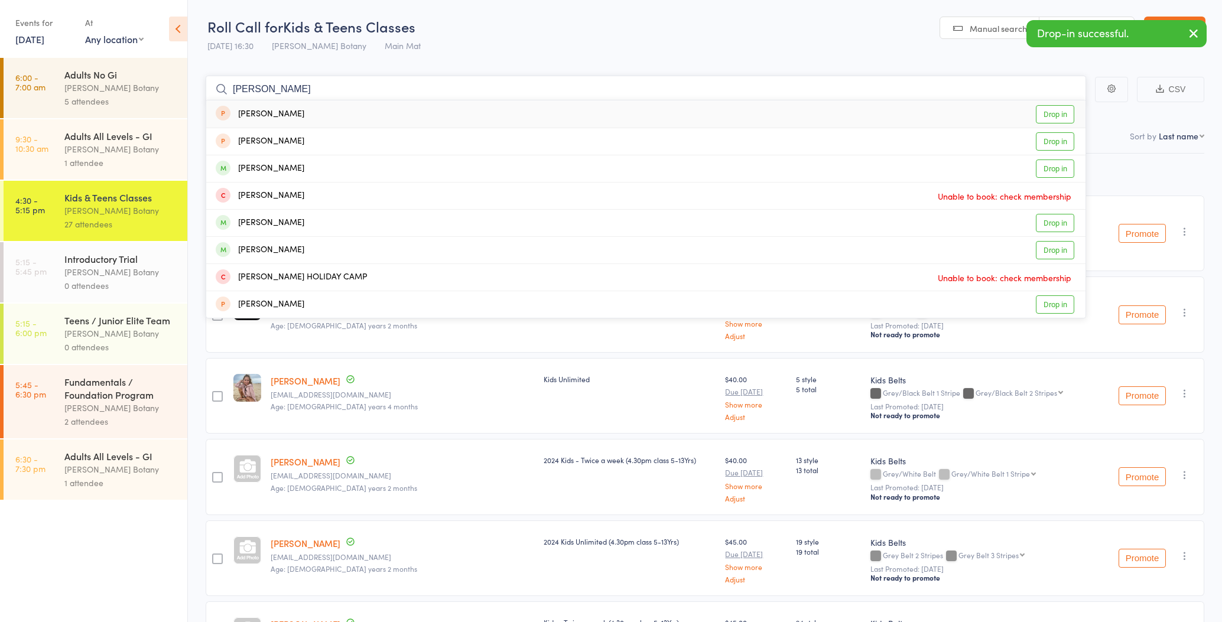
type input "Georgie"
drag, startPoint x: 303, startPoint y: 145, endPoint x: 313, endPoint y: 145, distance: 9.5
click at [304, 171] on div "Georgie-rose Cornell" at bounding box center [260, 169] width 89 height 14
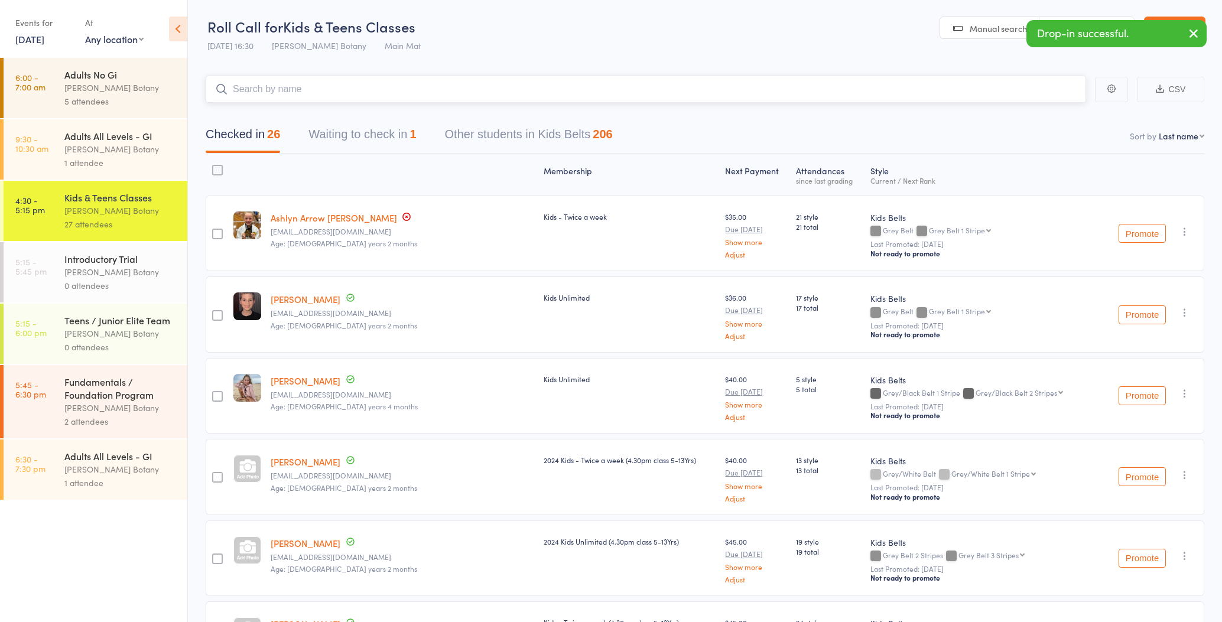
click at [303, 89] on input "search" at bounding box center [646, 89] width 880 height 27
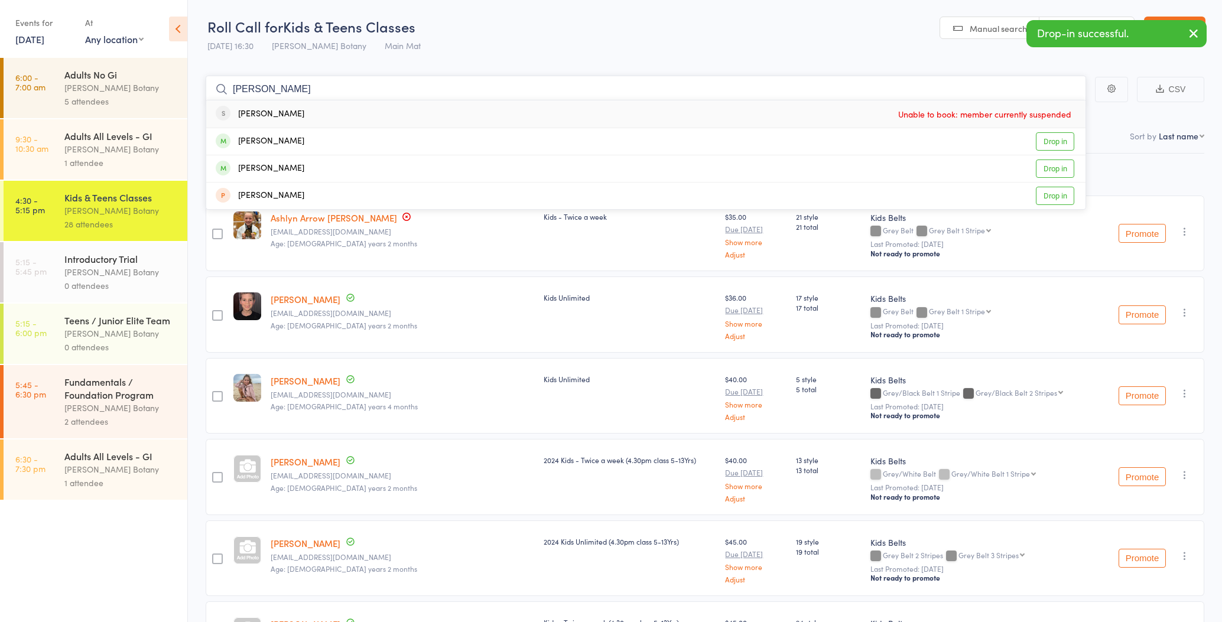
type input "Xavier"
drag, startPoint x: 303, startPoint y: 89, endPoint x: 293, endPoint y: 169, distance: 81.0
click at [293, 169] on div "Xavier Roberts Drop in" at bounding box center [645, 168] width 879 height 27
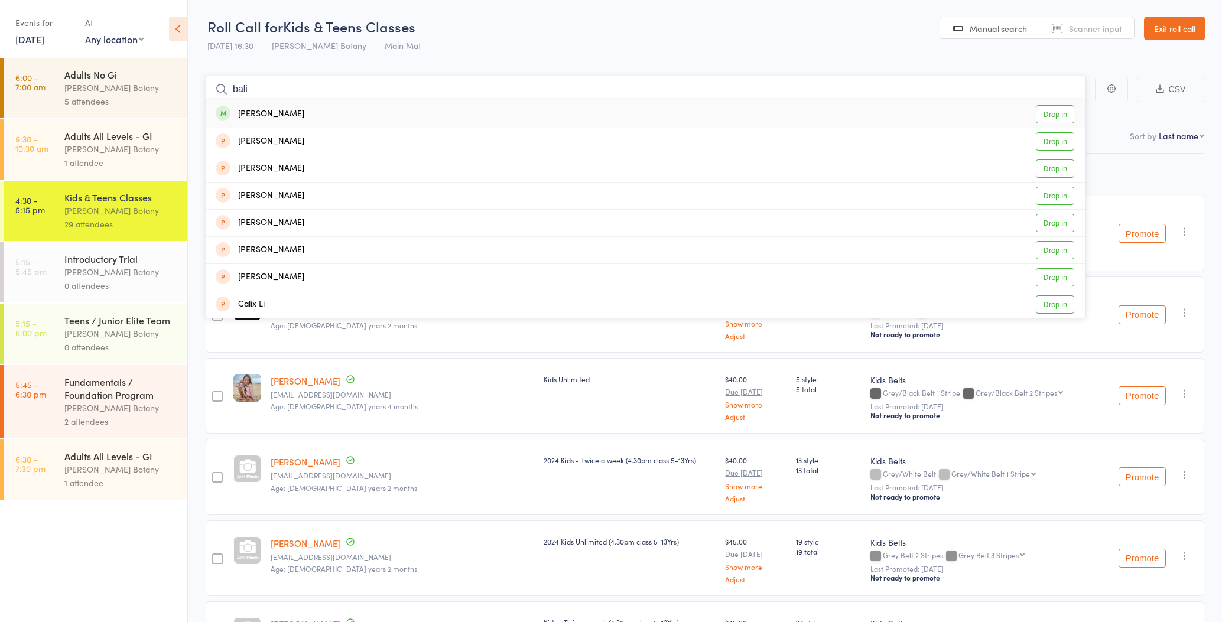
type input "bali"
click at [285, 111] on div "Bali Maguire" at bounding box center [260, 115] width 89 height 14
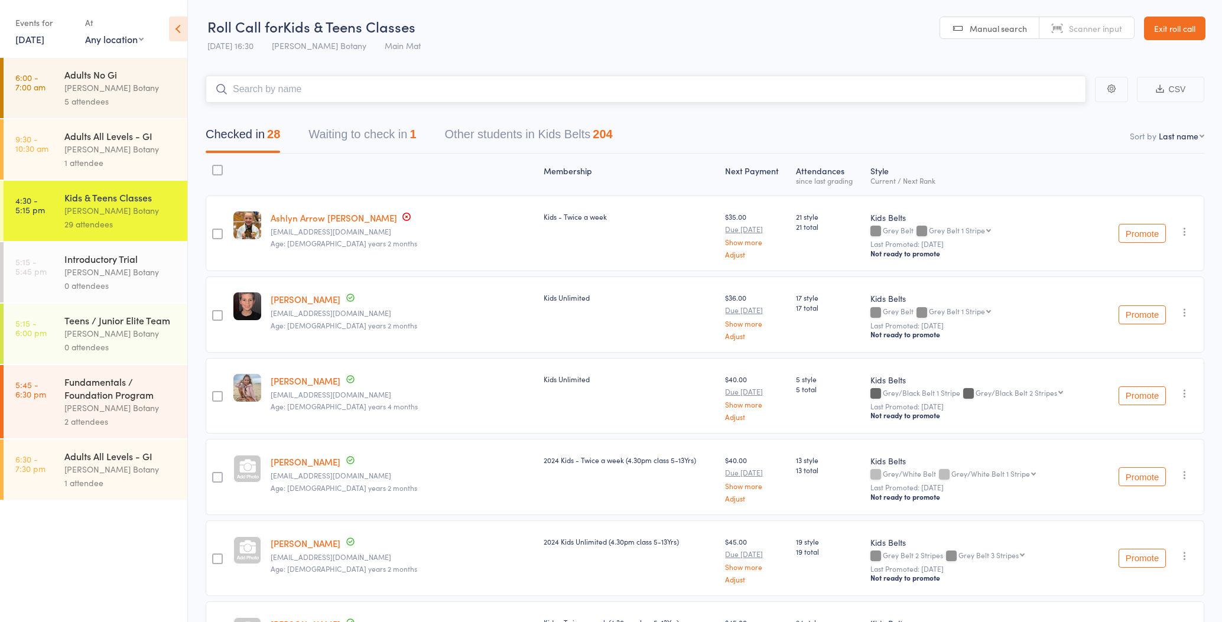
click at [292, 76] on input "search" at bounding box center [646, 89] width 880 height 27
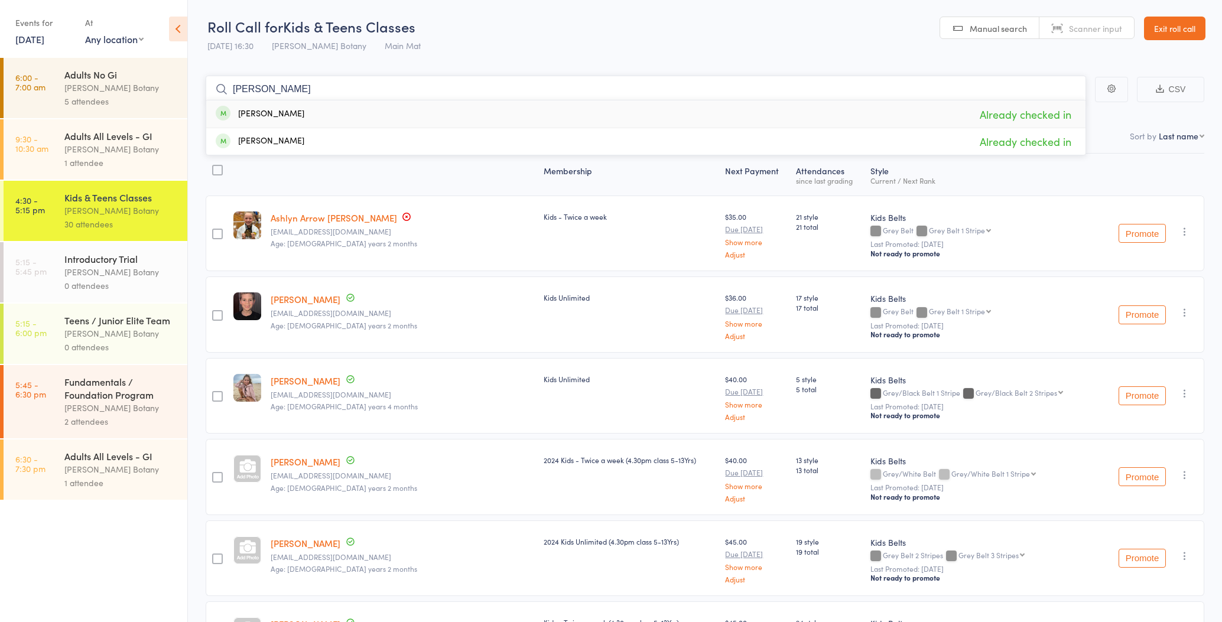
type input "wroble"
click at [295, 115] on div "Kai Wrobel Already checked in" at bounding box center [645, 113] width 879 height 27
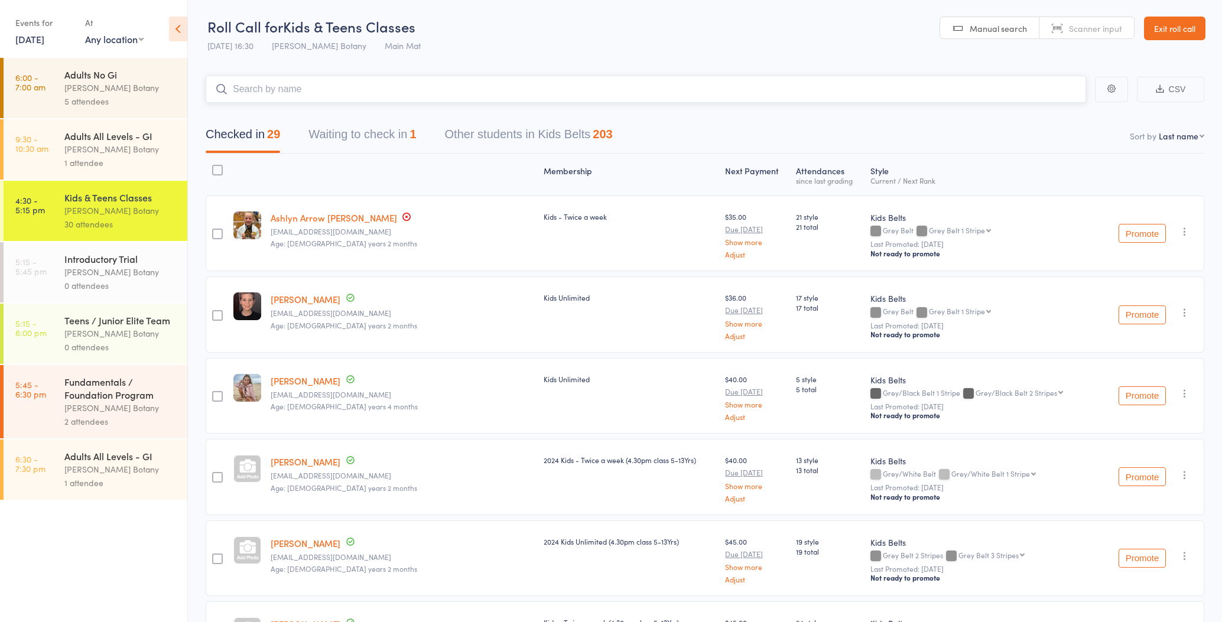
click at [298, 82] on input "search" at bounding box center [646, 89] width 880 height 27
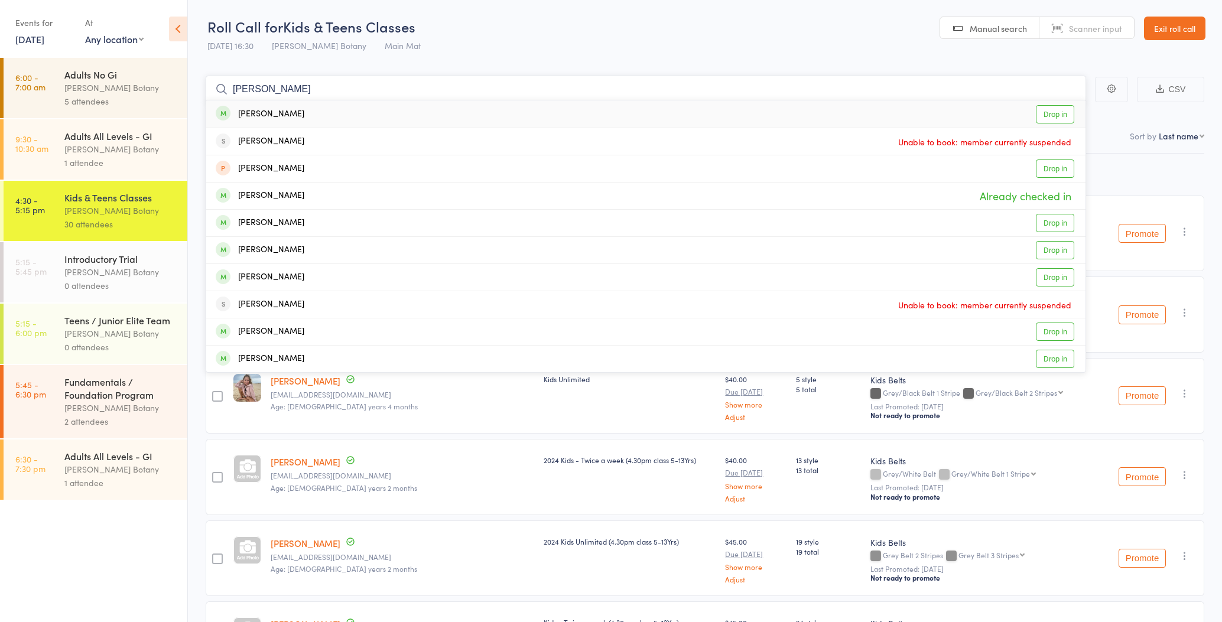
type input "Jonathan"
drag, startPoint x: 297, startPoint y: 82, endPoint x: 310, endPoint y: 194, distance: 113.0
click at [304, 194] on div "Jonathan McKeown" at bounding box center [260, 196] width 89 height 14
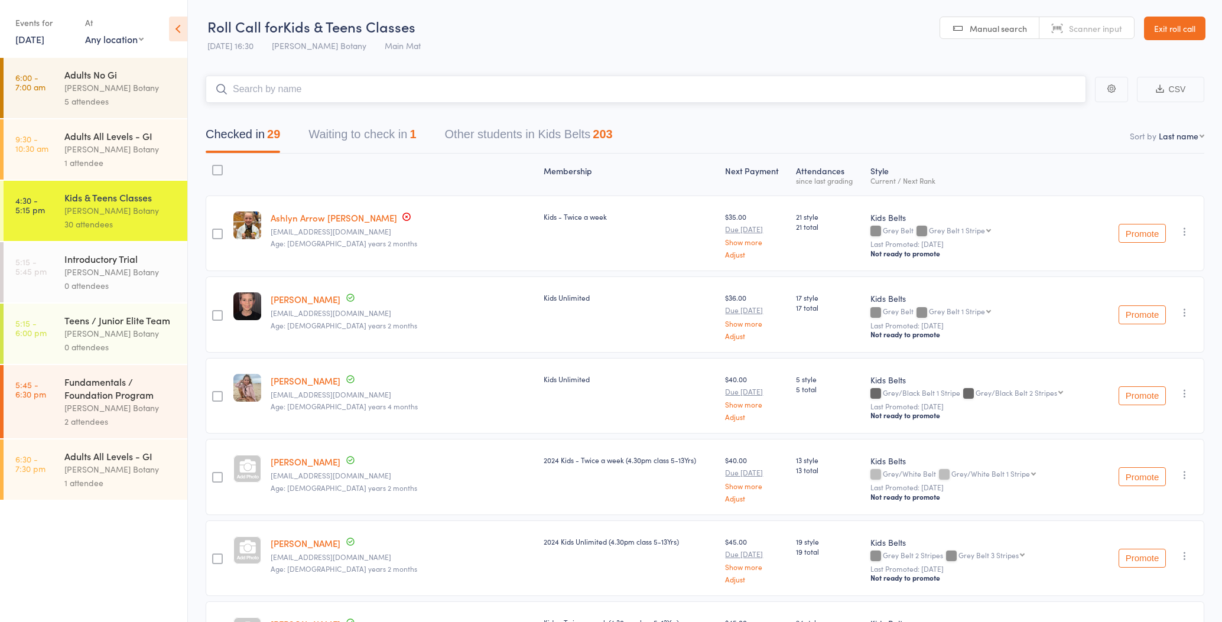
click at [288, 90] on input "search" at bounding box center [646, 89] width 880 height 27
click at [104, 128] on div "Adults All Levels - GI Gracie Botany 1 attendee" at bounding box center [125, 149] width 123 height 60
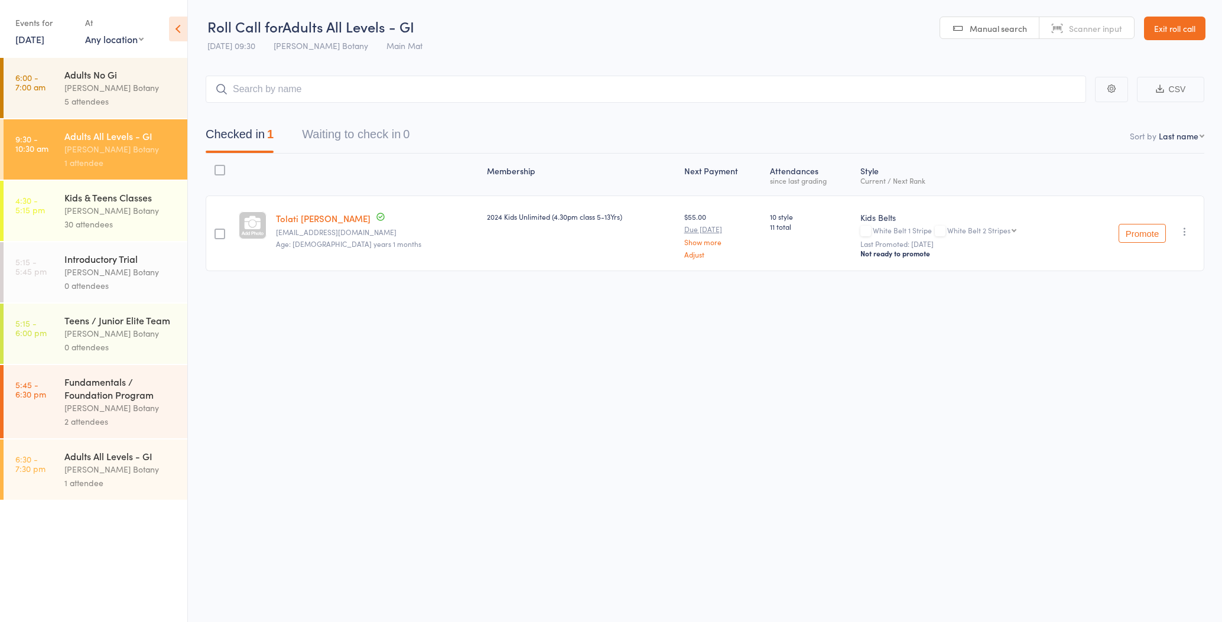
click at [128, 218] on div "30 attendees" at bounding box center [120, 224] width 113 height 14
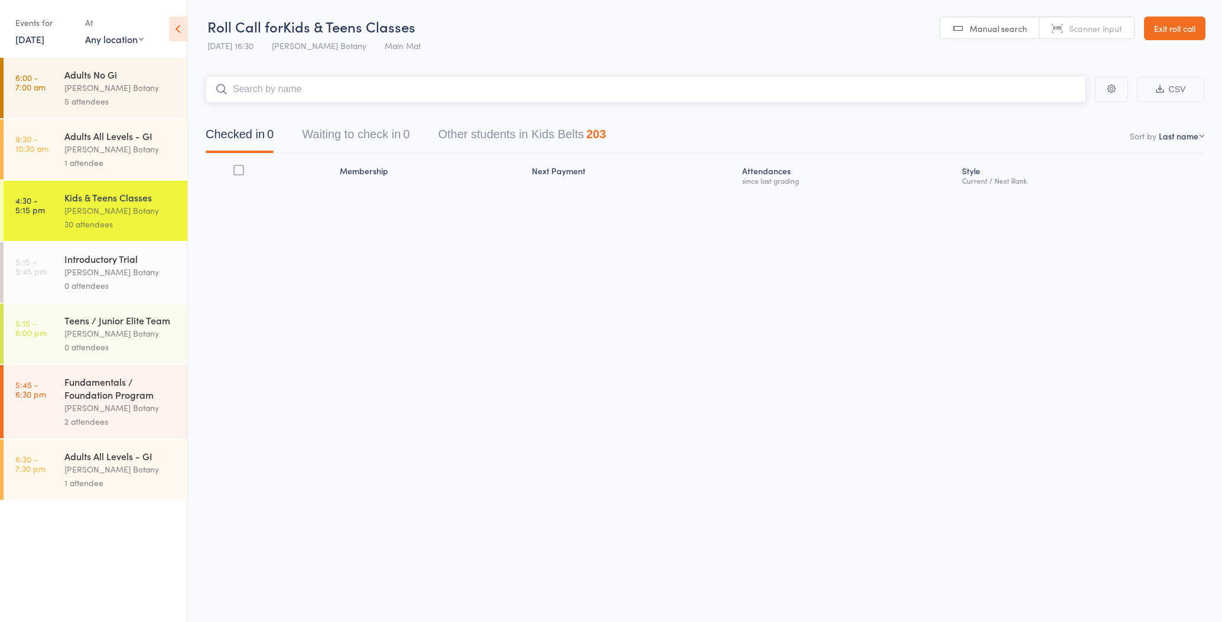
click at [277, 89] on input "search" at bounding box center [646, 89] width 880 height 27
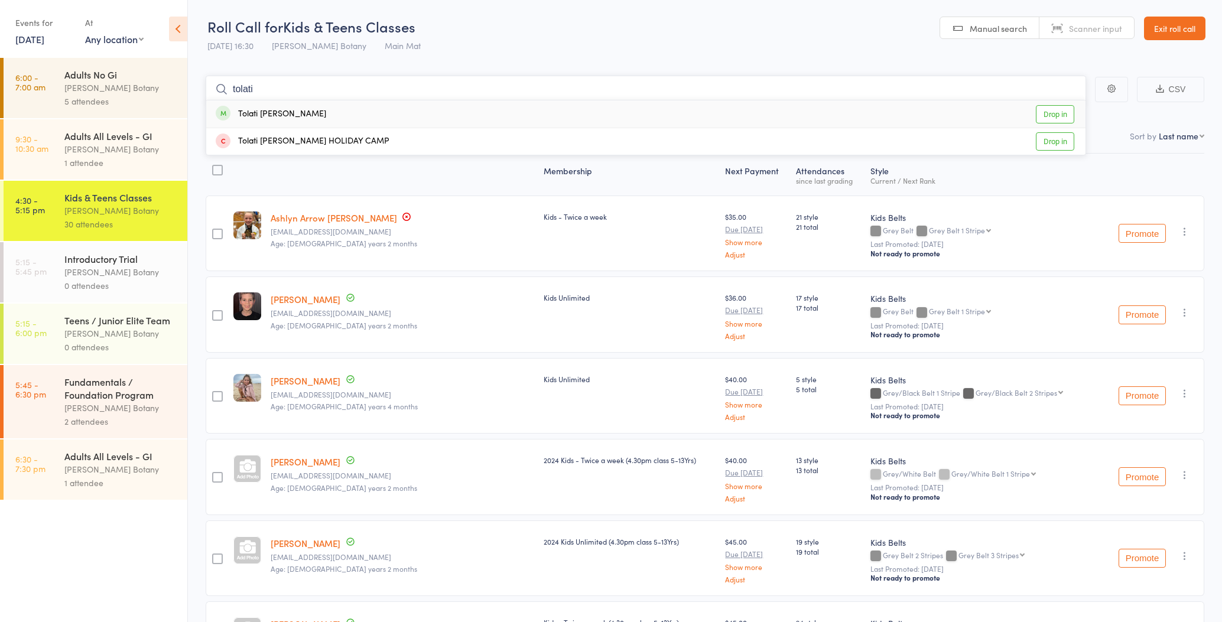
type input "Tolati"
drag, startPoint x: 277, startPoint y: 89, endPoint x: 285, endPoint y: 111, distance: 23.2
click at [285, 111] on div "Tolati Junior Fifita" at bounding box center [271, 115] width 111 height 14
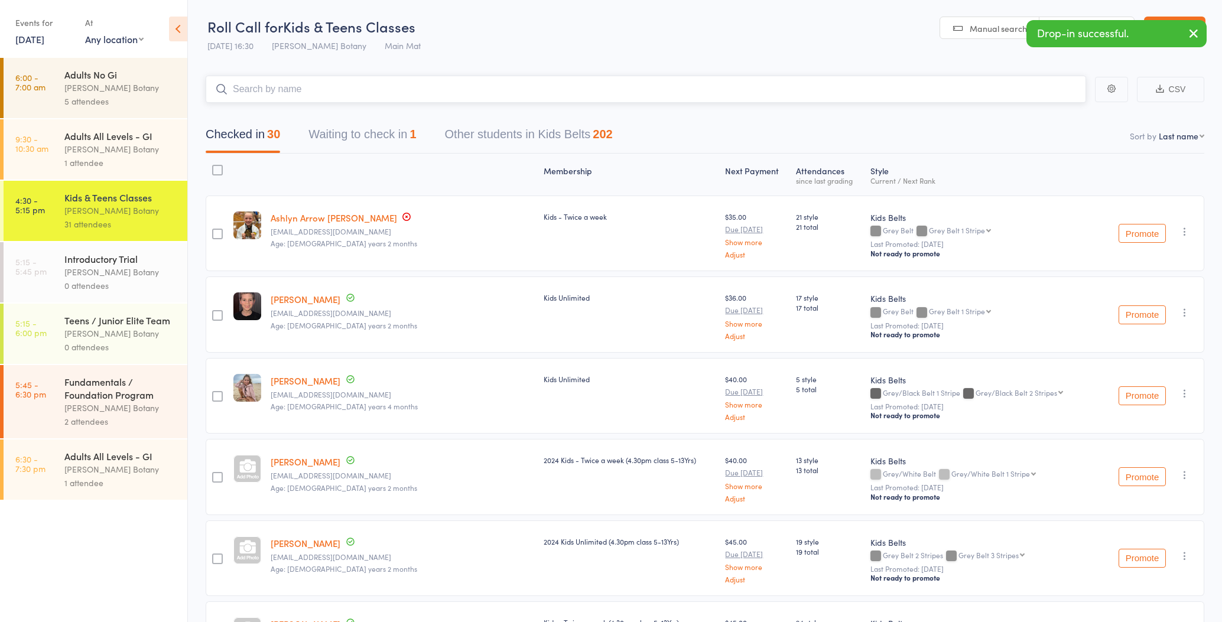
click at [382, 138] on button "Waiting to check in 1" at bounding box center [362, 137] width 108 height 31
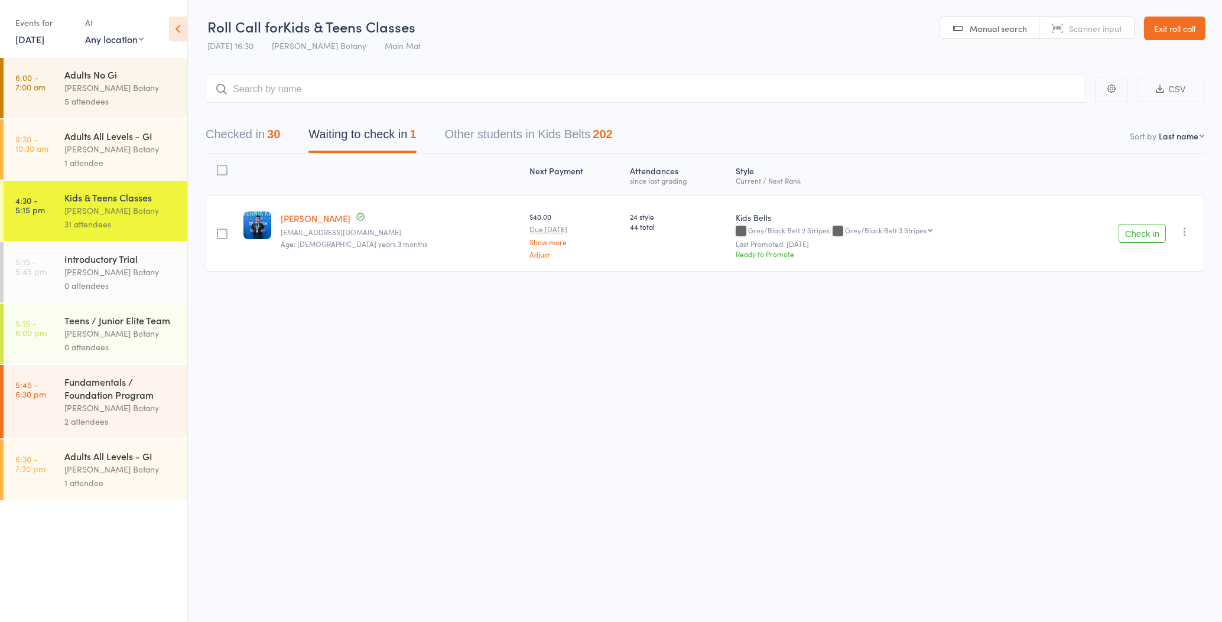
click at [1187, 233] on icon "button" at bounding box center [1185, 232] width 12 height 12
click at [1152, 355] on li "Remove" at bounding box center [1143, 350] width 98 height 16
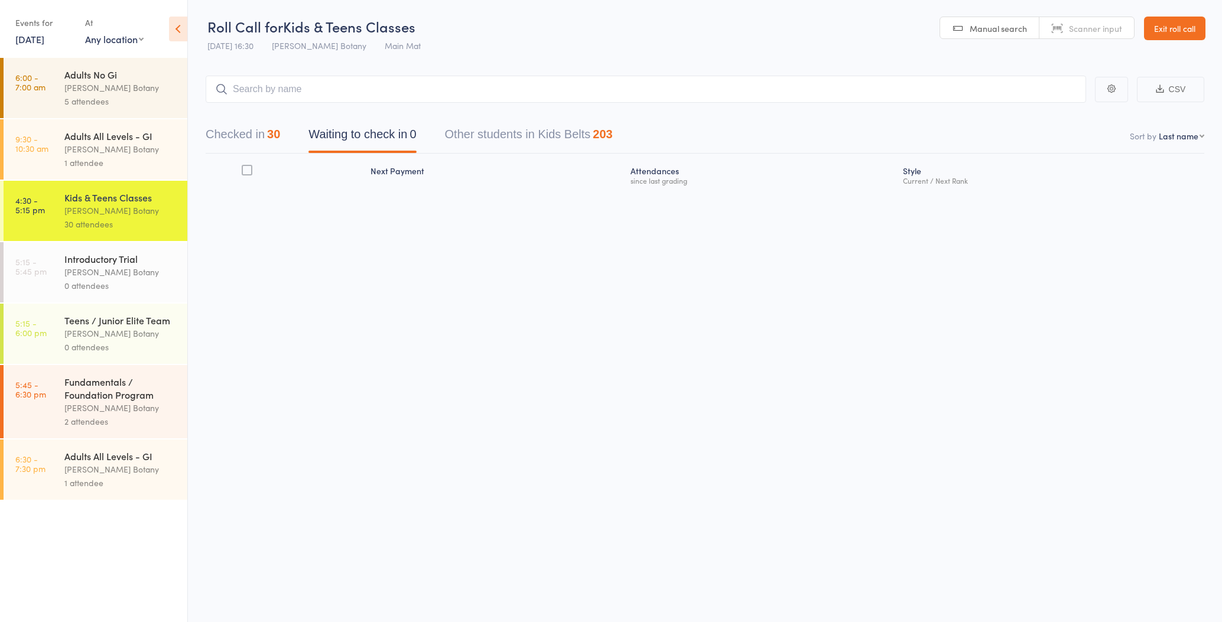
drag, startPoint x: 242, startPoint y: 140, endPoint x: 259, endPoint y: 113, distance: 32.1
click at [242, 140] on button "Checked in 30" at bounding box center [243, 137] width 74 height 31
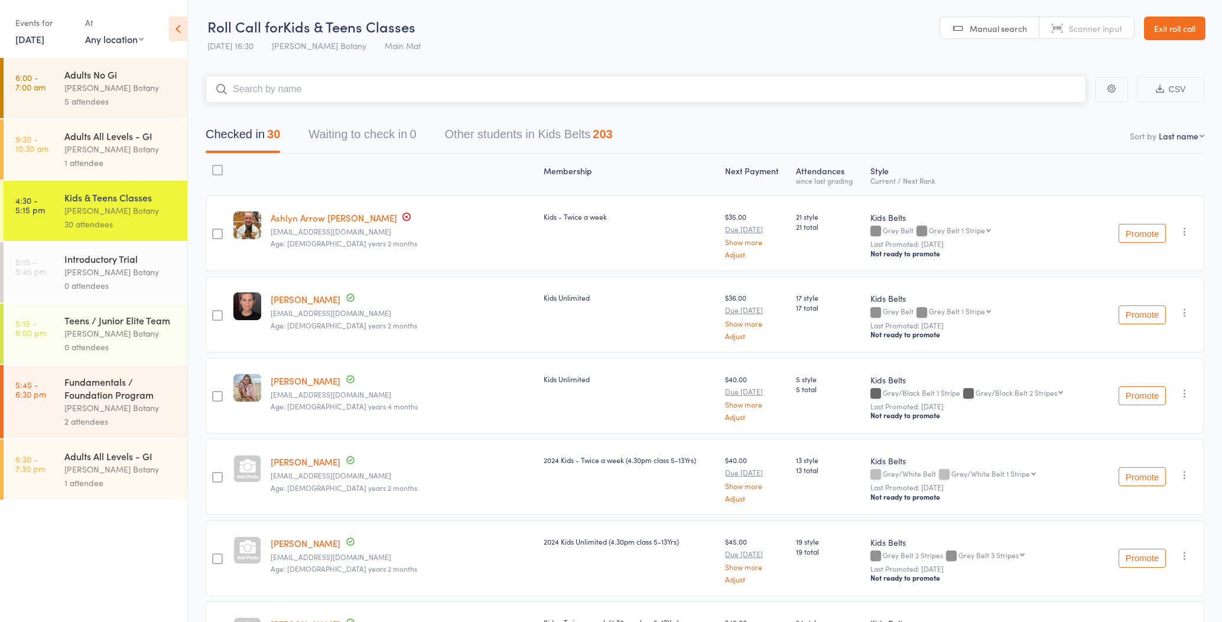
click at [276, 90] on input "search" at bounding box center [646, 89] width 880 height 27
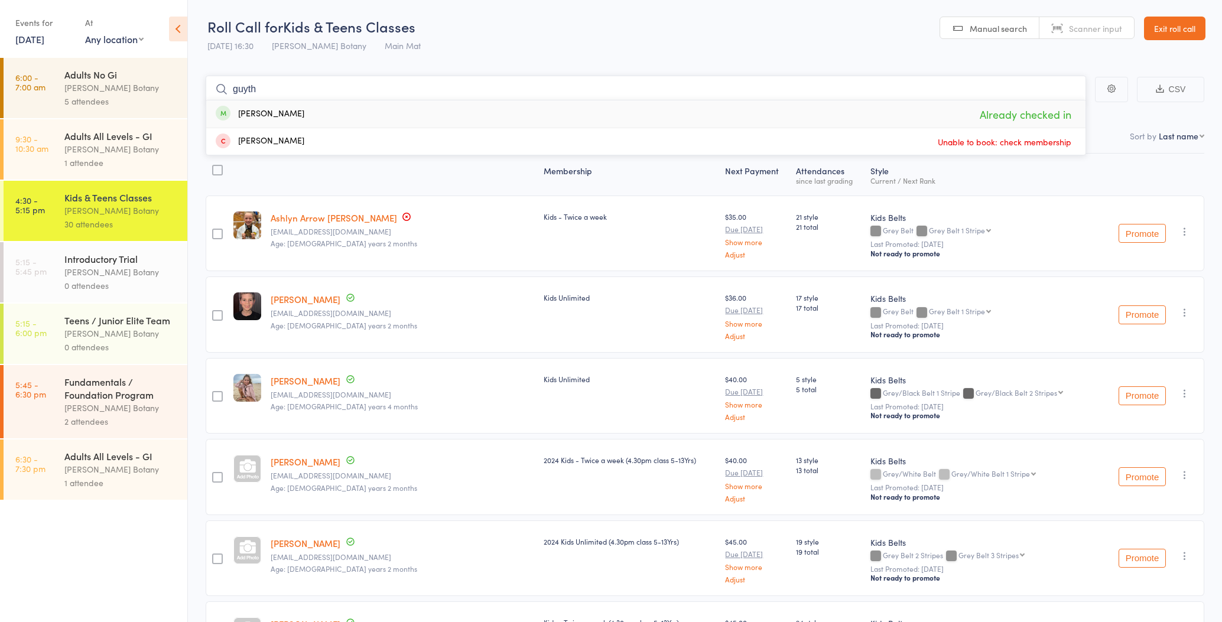
type input "Guyth"
drag, startPoint x: 276, startPoint y: 90, endPoint x: 283, endPoint y: 109, distance: 20.2
click at [283, 109] on div "Guyth Chmayssem" at bounding box center [260, 115] width 89 height 14
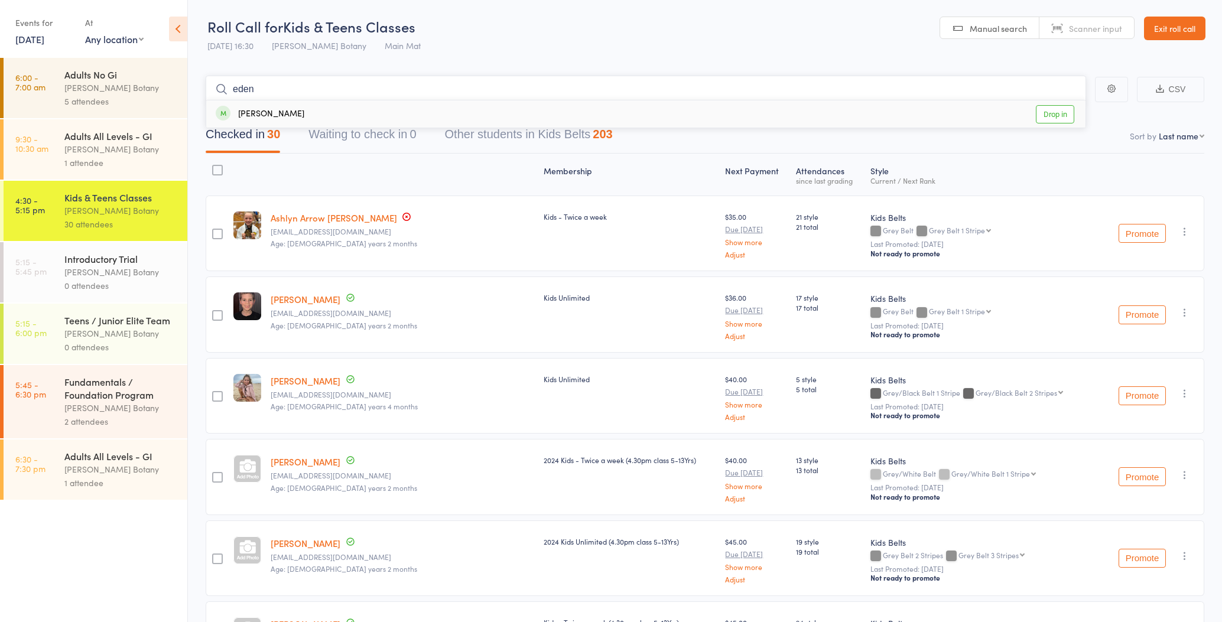
type input "eden"
click at [294, 114] on div "Eden Chmayssem" at bounding box center [260, 115] width 89 height 14
type input "talia"
click at [307, 113] on div "Talia Chmayssem Drop in" at bounding box center [645, 113] width 879 height 27
drag, startPoint x: 311, startPoint y: 83, endPoint x: 314, endPoint y: 92, distance: 9.3
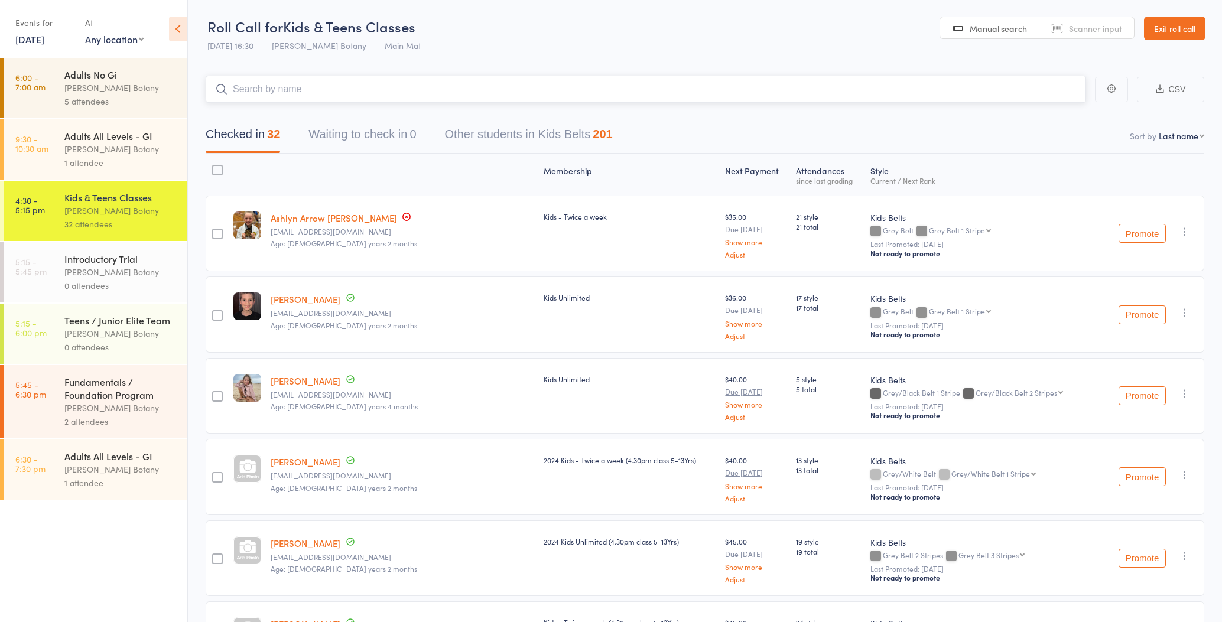
click at [311, 83] on input "search" at bounding box center [646, 89] width 880 height 27
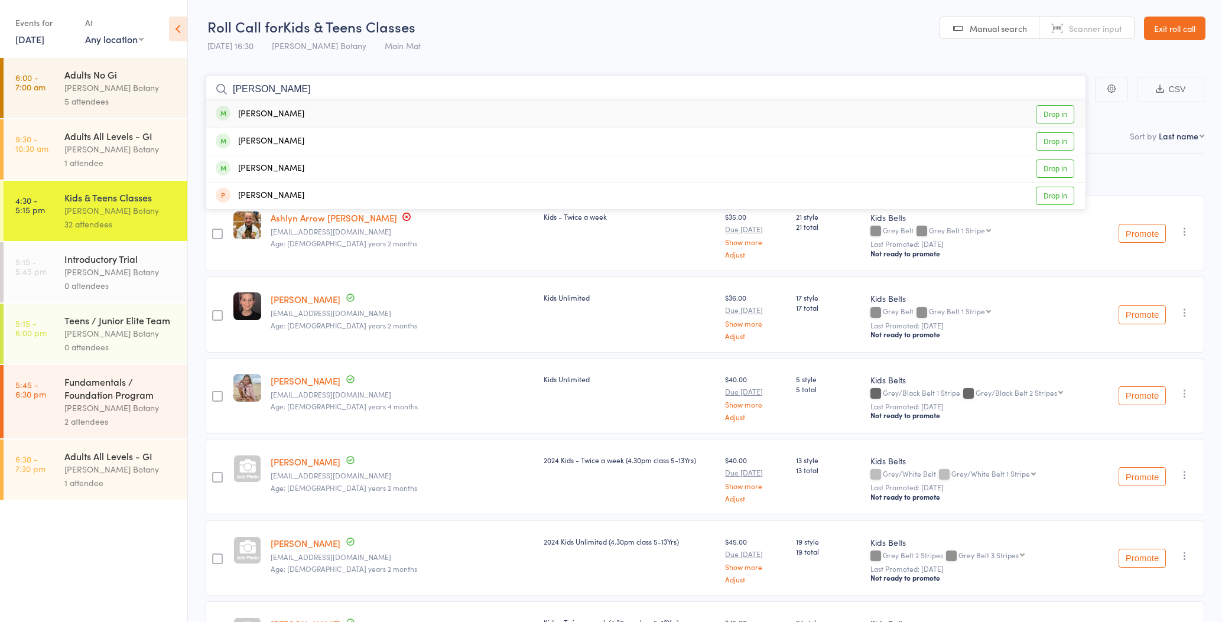
type input "max Mcadam"
drag, startPoint x: 314, startPoint y: 92, endPoint x: 316, endPoint y: 108, distance: 16.6
click at [316, 112] on div "Max Mc adam Drop in" at bounding box center [645, 113] width 879 height 27
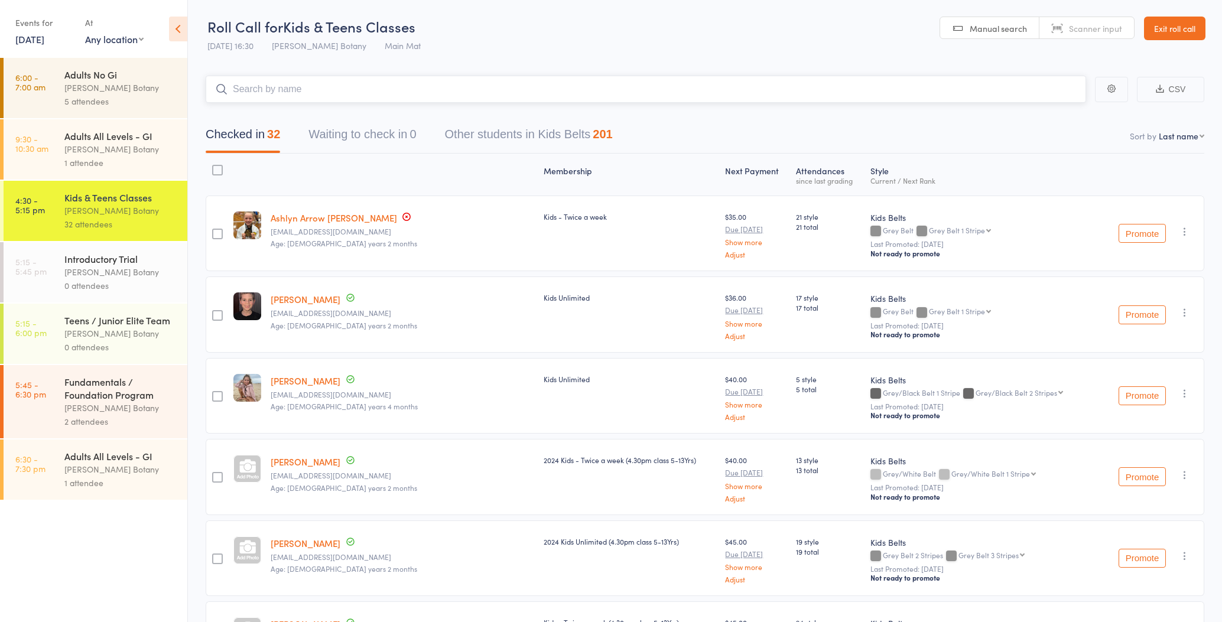
click at [321, 90] on input "search" at bounding box center [646, 89] width 880 height 27
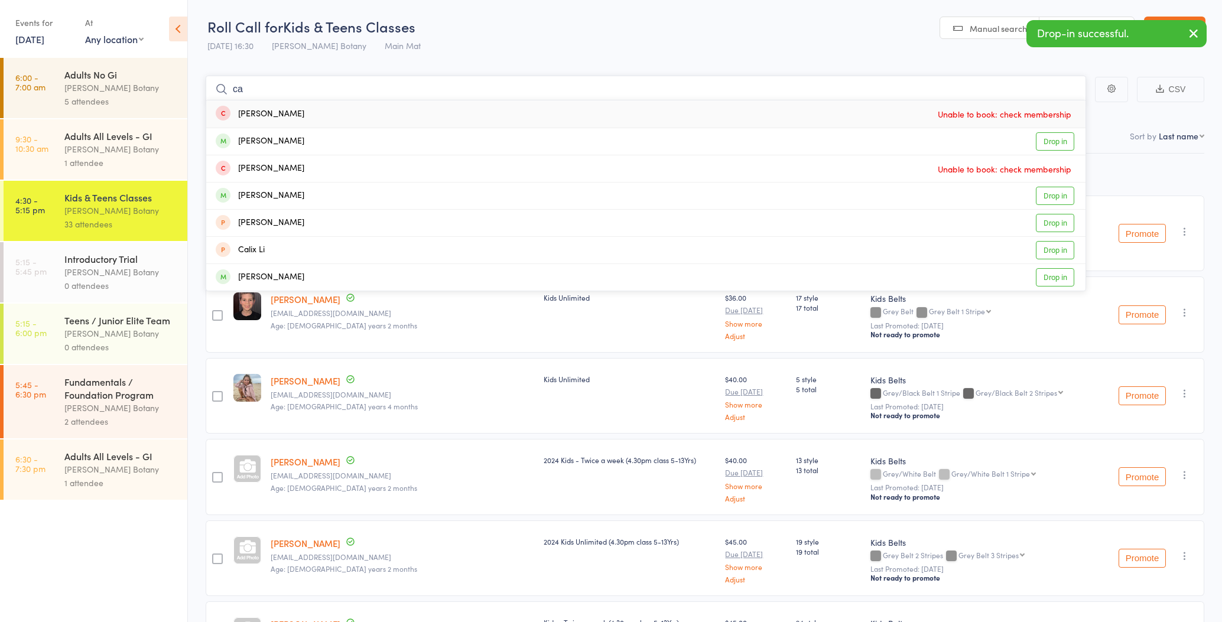
type input "c"
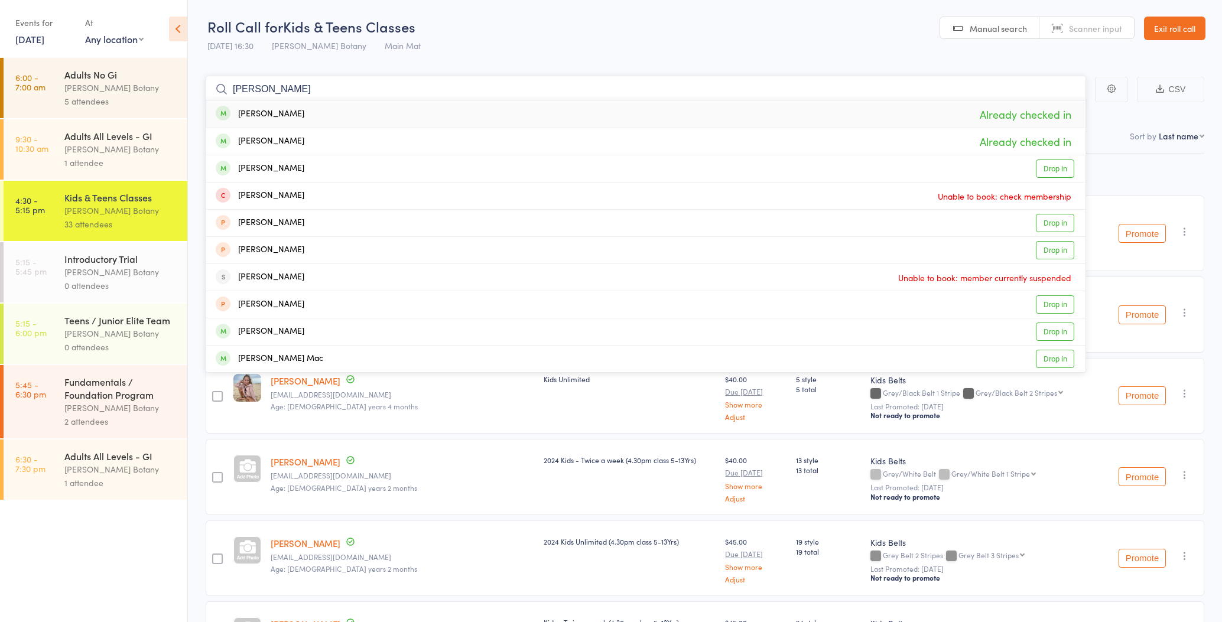
type input "morton"
click at [311, 115] on div "Hudson Morton Already checked in" at bounding box center [645, 113] width 879 height 27
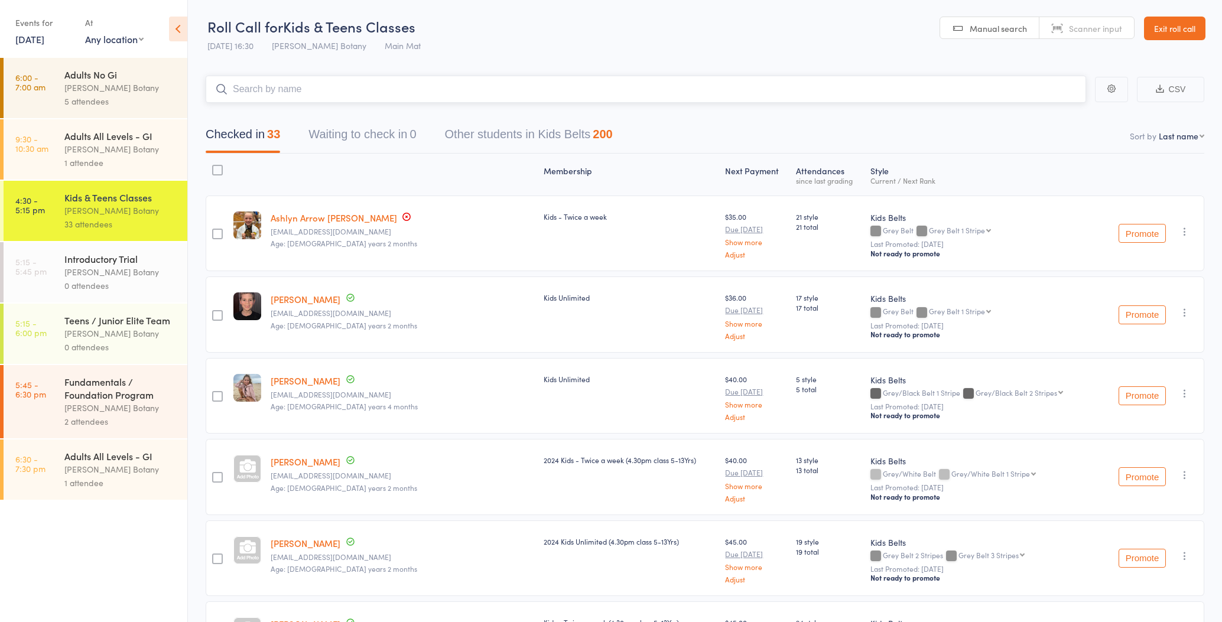
click at [314, 90] on input "search" at bounding box center [646, 89] width 880 height 27
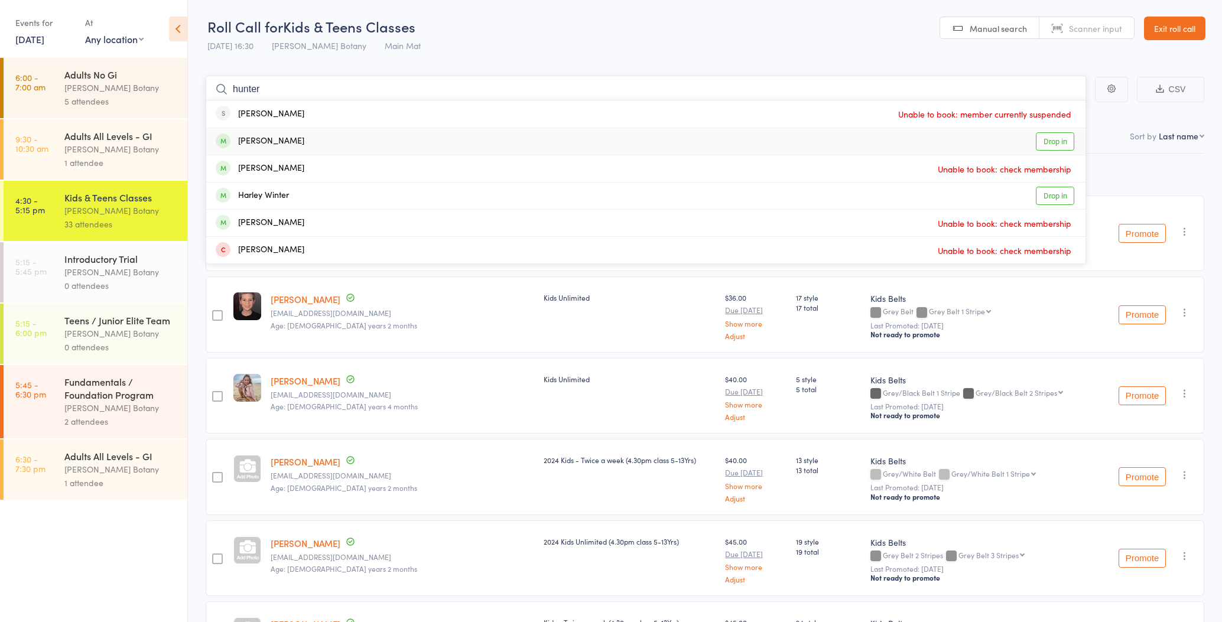
type input "hunter"
click at [291, 144] on div "Hunter Briggs Drop in" at bounding box center [645, 141] width 879 height 27
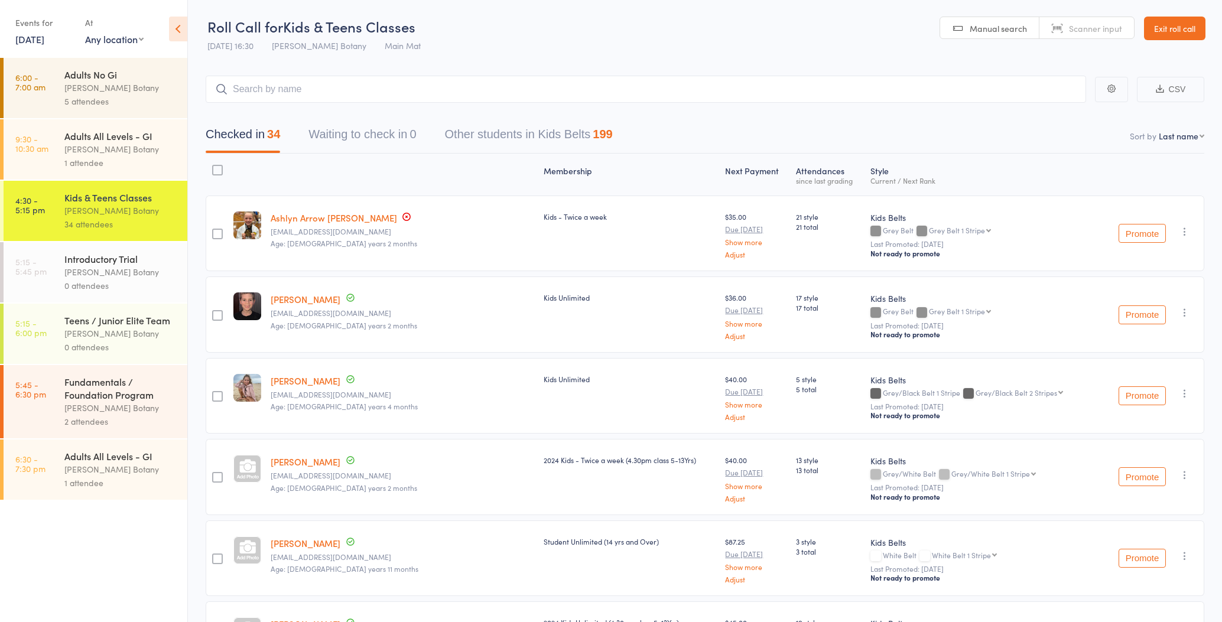
click at [96, 327] on div "[PERSON_NAME] Botany" at bounding box center [120, 334] width 113 height 14
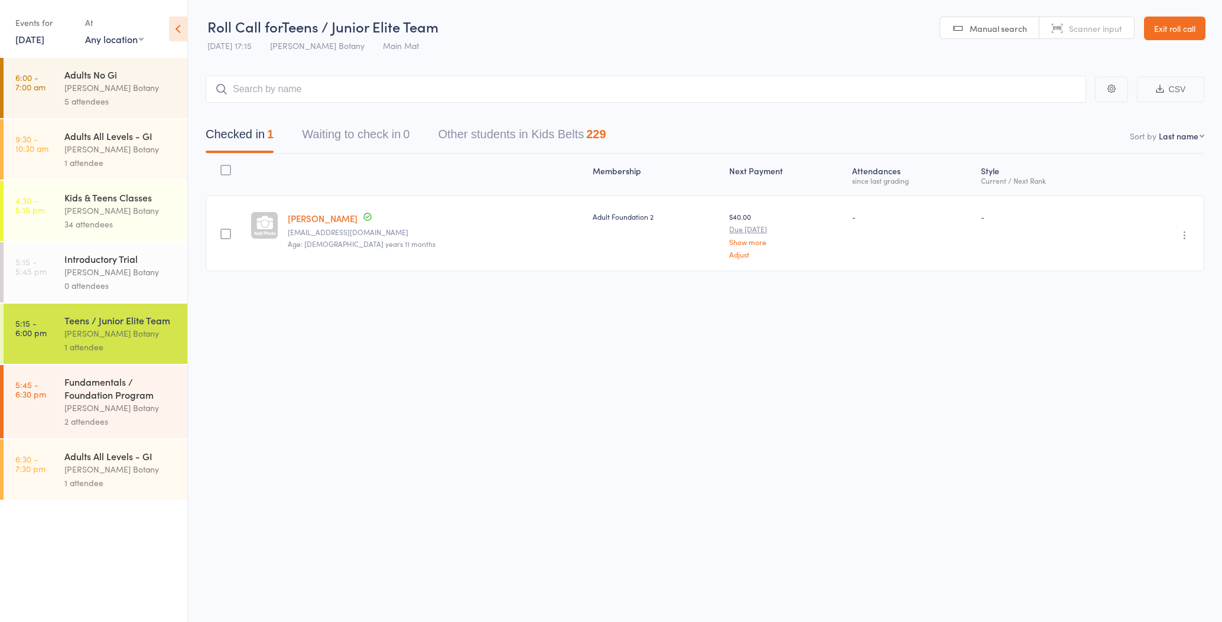
click at [290, 86] on input "search" at bounding box center [646, 89] width 880 height 27
click at [1185, 236] on icon "button" at bounding box center [1185, 235] width 12 height 12
click at [1148, 339] on li "Remove" at bounding box center [1143, 338] width 98 height 16
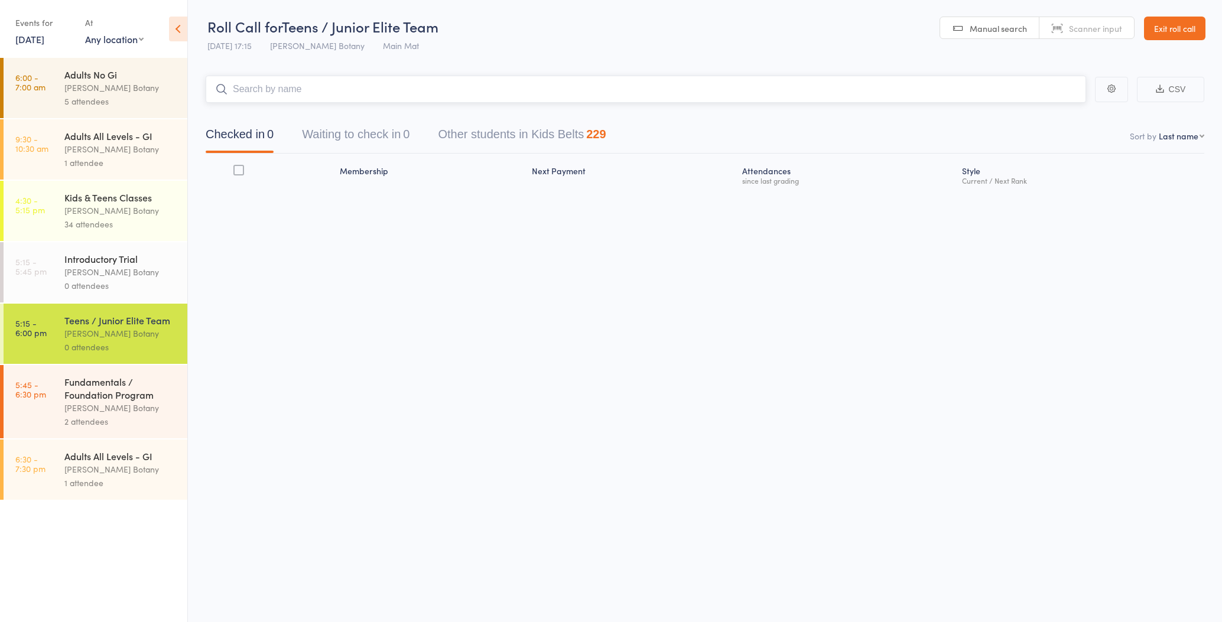
click at [325, 86] on input "search" at bounding box center [646, 89] width 880 height 27
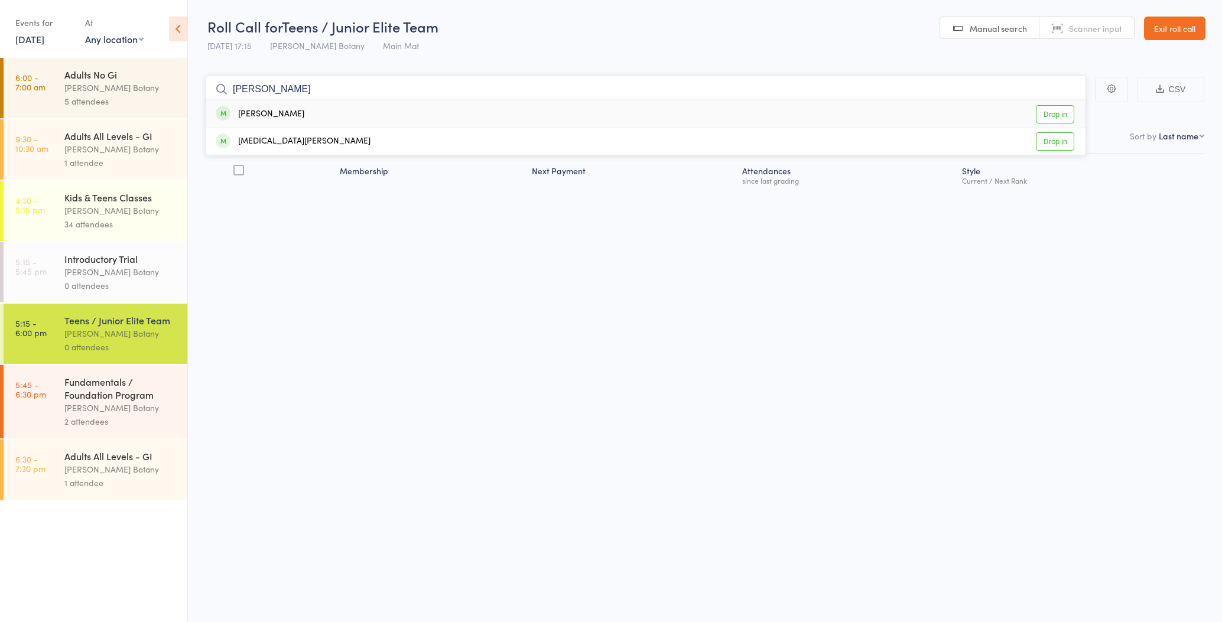
type input "Akira"
drag, startPoint x: 325, startPoint y: 86, endPoint x: 292, endPoint y: 113, distance: 42.8
click at [292, 113] on div "Akira Atizado Drop in" at bounding box center [645, 113] width 879 height 27
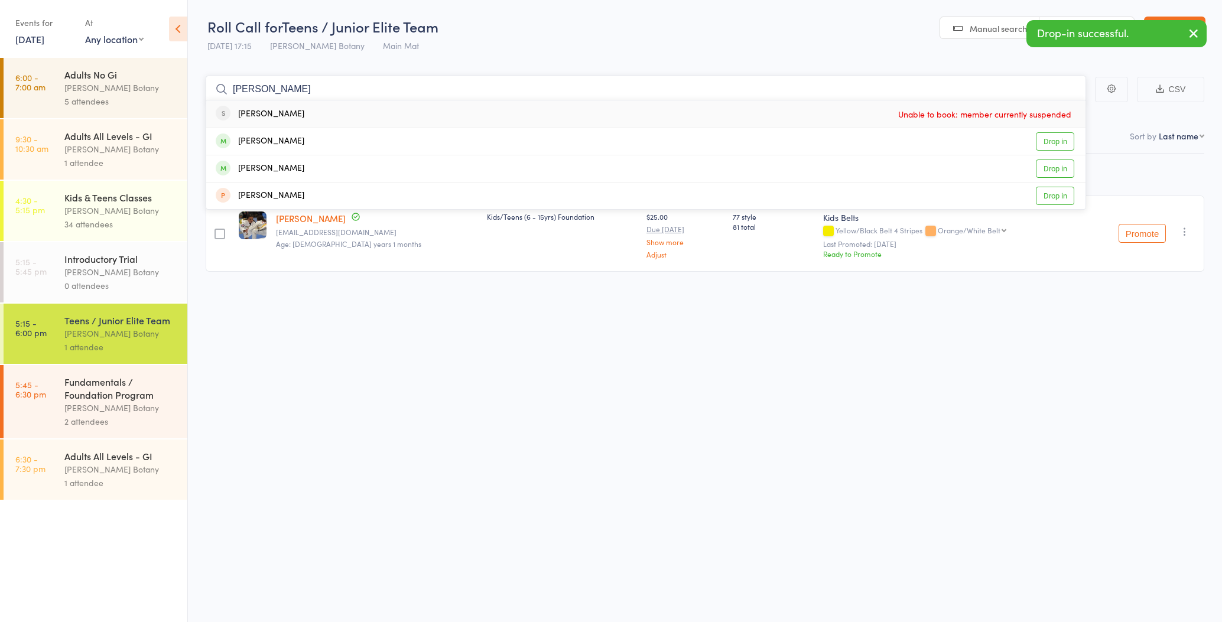
type input "Xavier"
drag, startPoint x: 292, startPoint y: 113, endPoint x: 296, endPoint y: 120, distance: 8.2
click at [299, 165] on div "Xavier Roberts Drop in" at bounding box center [645, 168] width 879 height 27
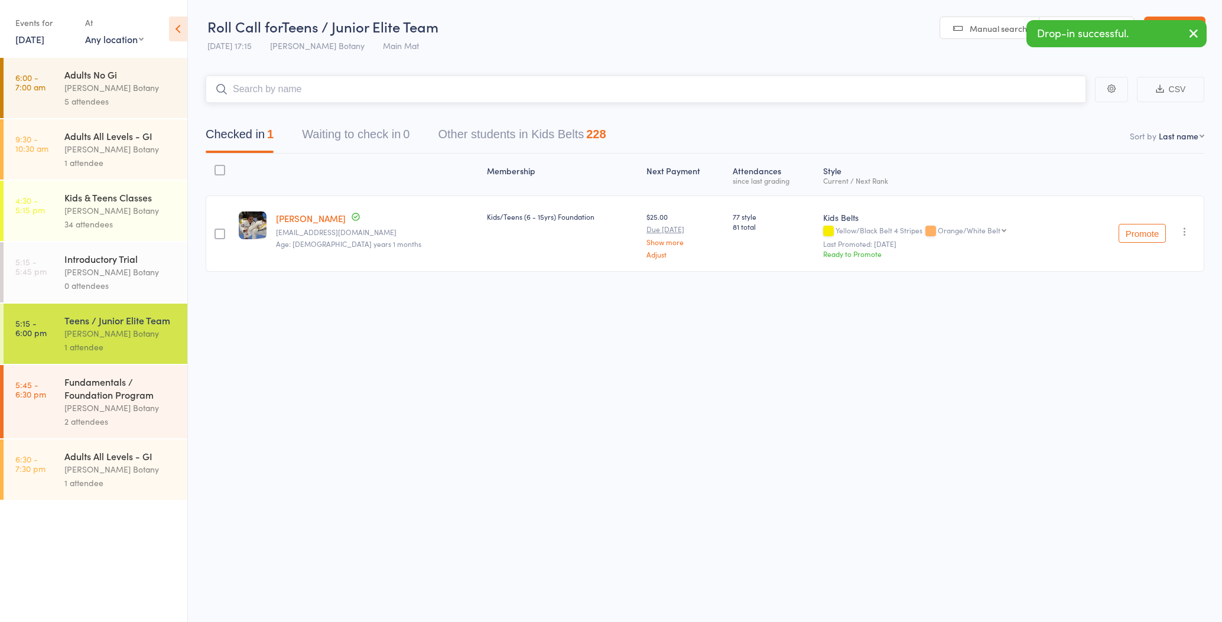
click at [296, 85] on input "search" at bounding box center [646, 89] width 880 height 27
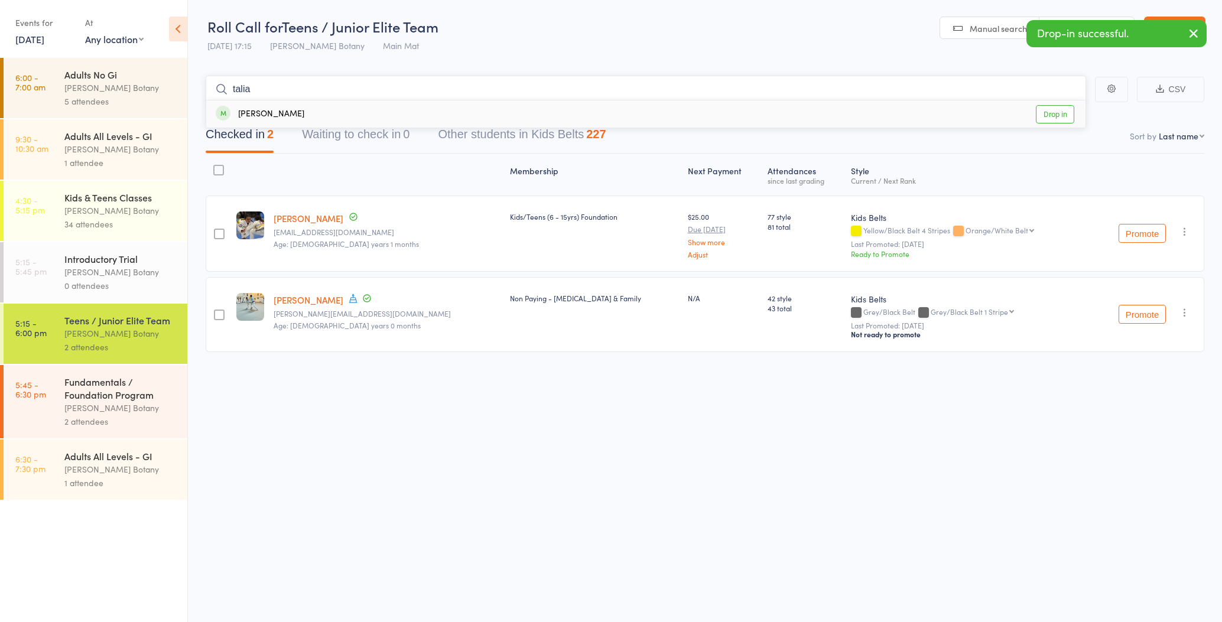
type input "talia"
click at [295, 113] on div "Talia Chmayssem" at bounding box center [260, 115] width 89 height 14
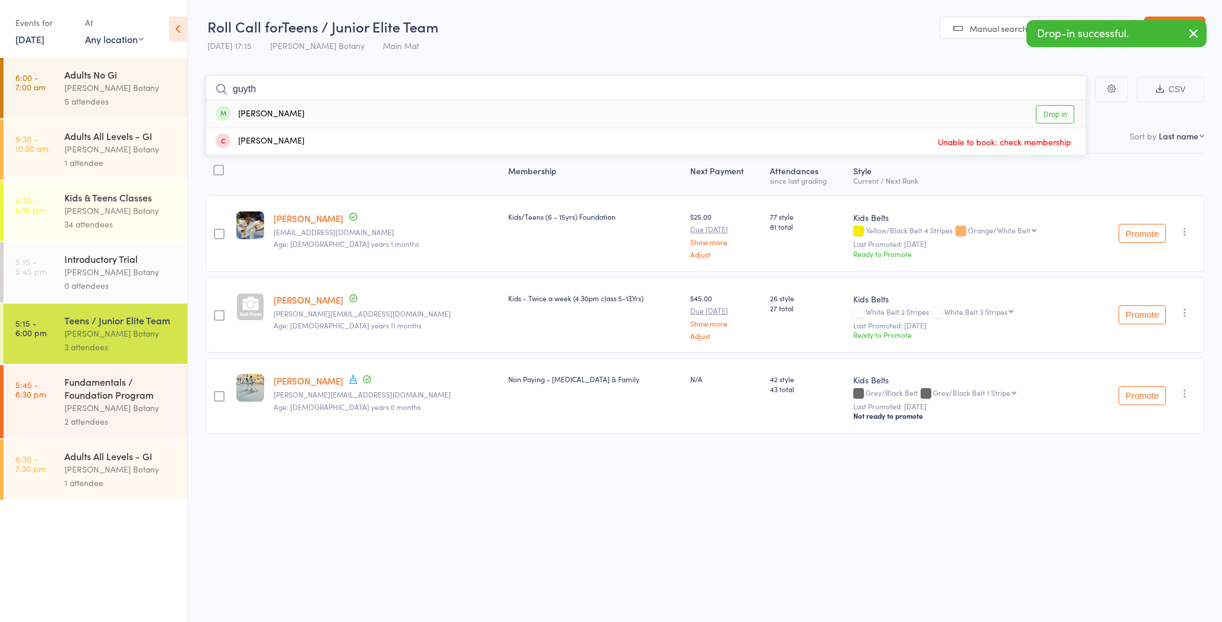
type input "Guyth"
drag, startPoint x: 295, startPoint y: 113, endPoint x: 290, endPoint y: 112, distance: 5.9
click at [290, 112] on div "Guyth Chmayssem" at bounding box center [260, 115] width 89 height 14
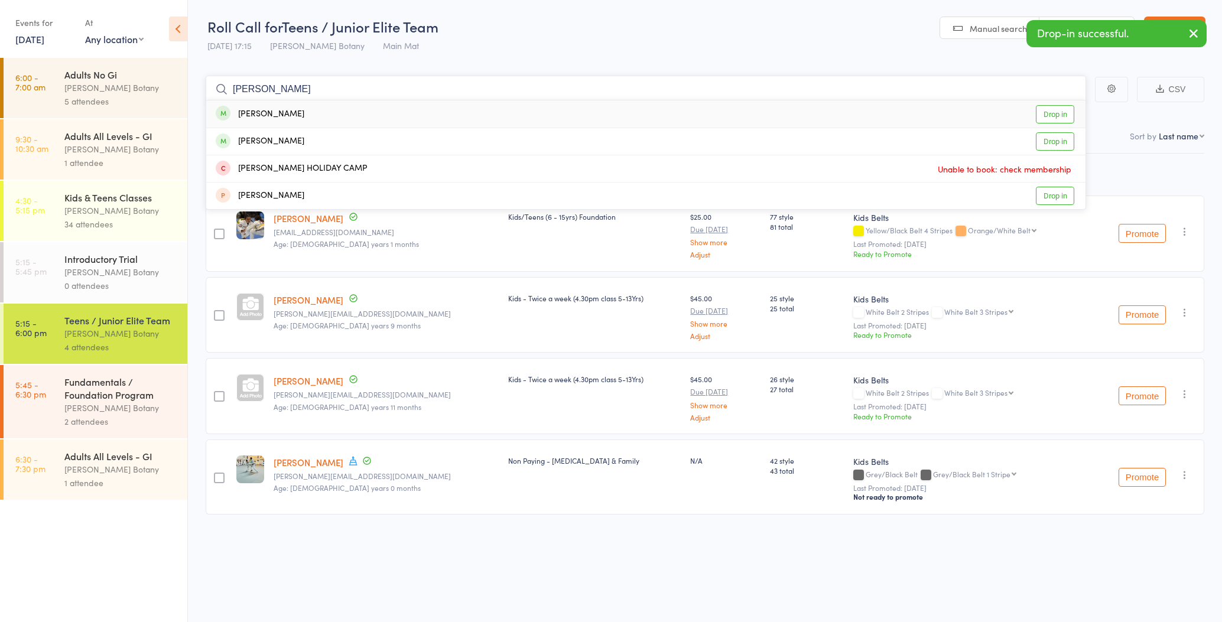
type input "Amelia"
drag, startPoint x: 290, startPoint y: 112, endPoint x: 297, endPoint y: 140, distance: 28.7
click at [297, 140] on div "Amelia Grainger" at bounding box center [260, 142] width 89 height 14
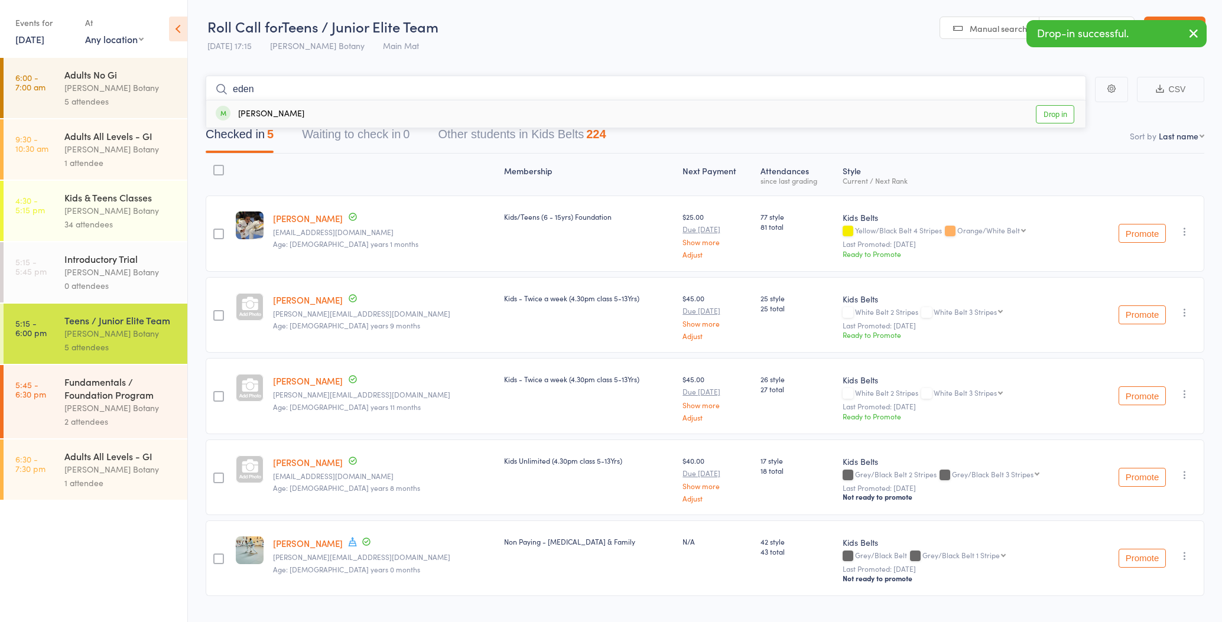
type input "eden"
click at [301, 116] on div "Eden Chmayssem" at bounding box center [260, 115] width 89 height 14
click at [300, 89] on input "search" at bounding box center [646, 89] width 880 height 27
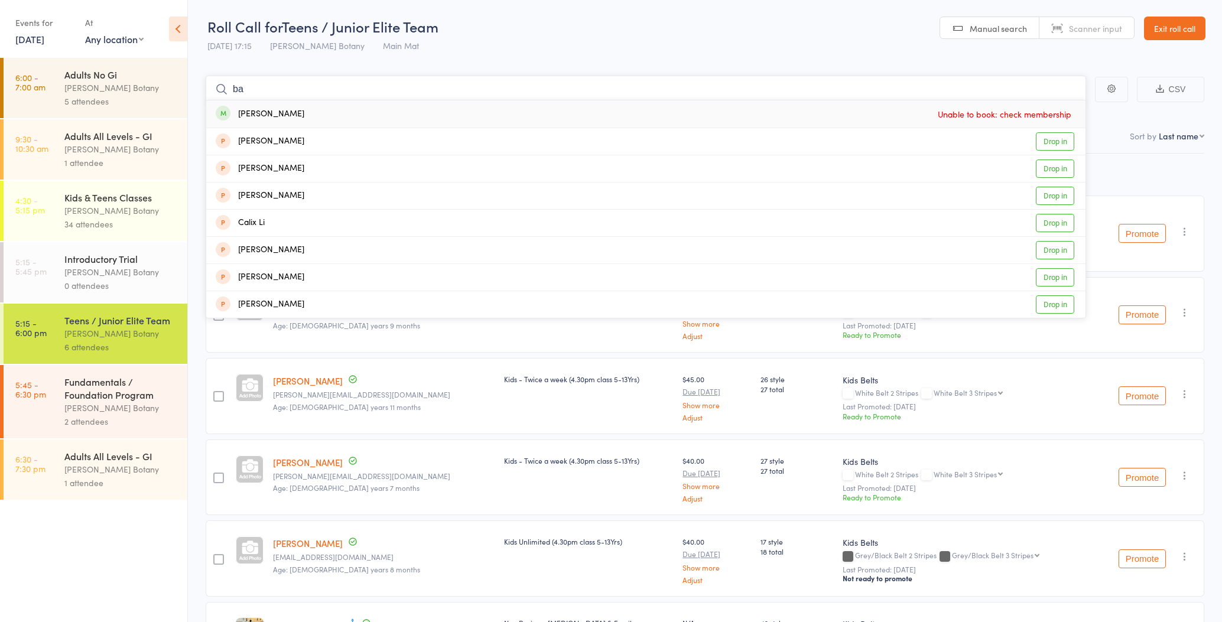
type input "b"
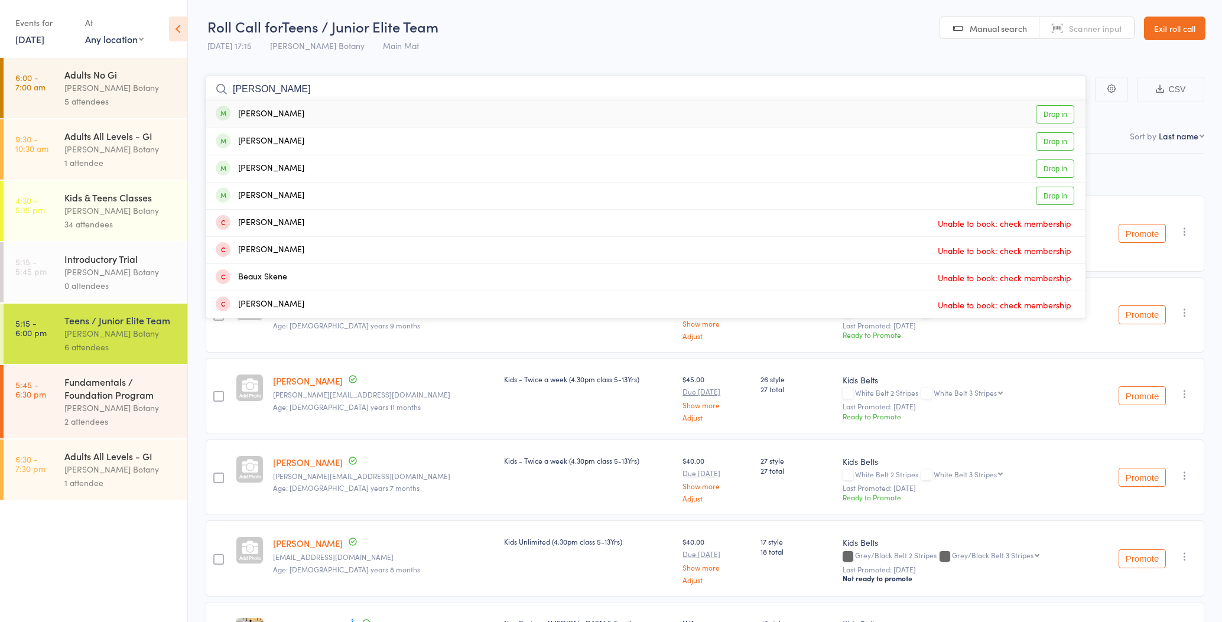
type input "Beattie"
drag, startPoint x: 299, startPoint y: 89, endPoint x: 290, endPoint y: 112, distance: 24.7
click at [290, 112] on div "Madelin Beattie" at bounding box center [260, 115] width 89 height 14
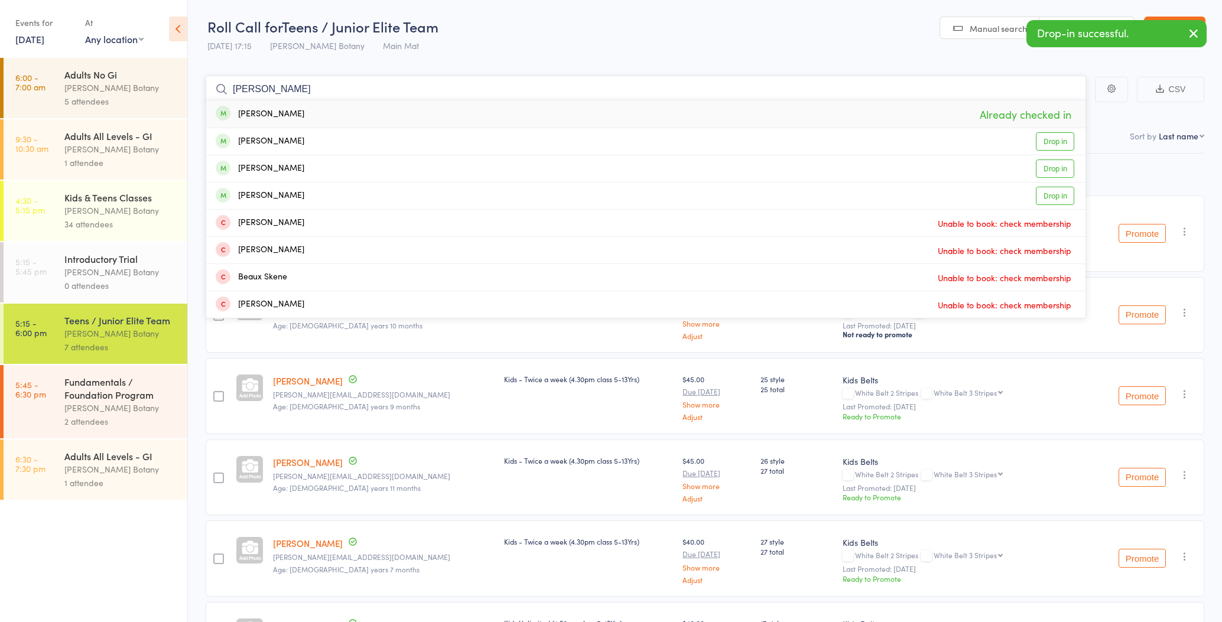
type input "Beattie"
drag, startPoint x: 290, startPoint y: 112, endPoint x: 297, endPoint y: 165, distance: 54.2
click at [296, 166] on div "Isabelle Beattie" at bounding box center [260, 169] width 89 height 14
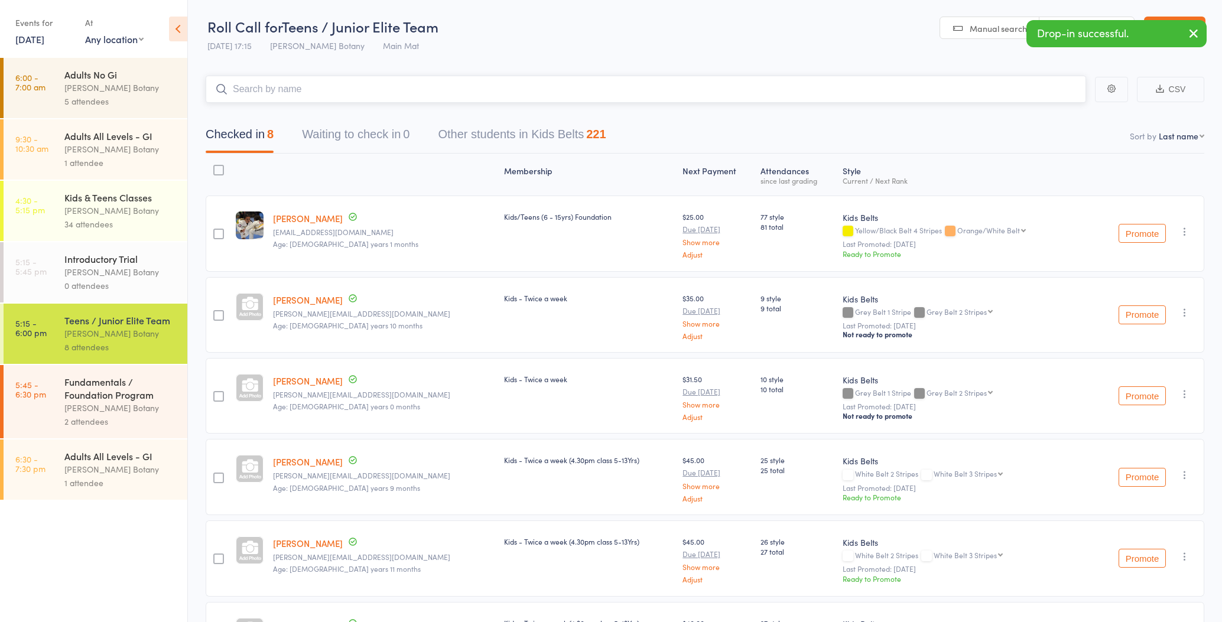
click at [304, 92] on input "search" at bounding box center [646, 89] width 880 height 27
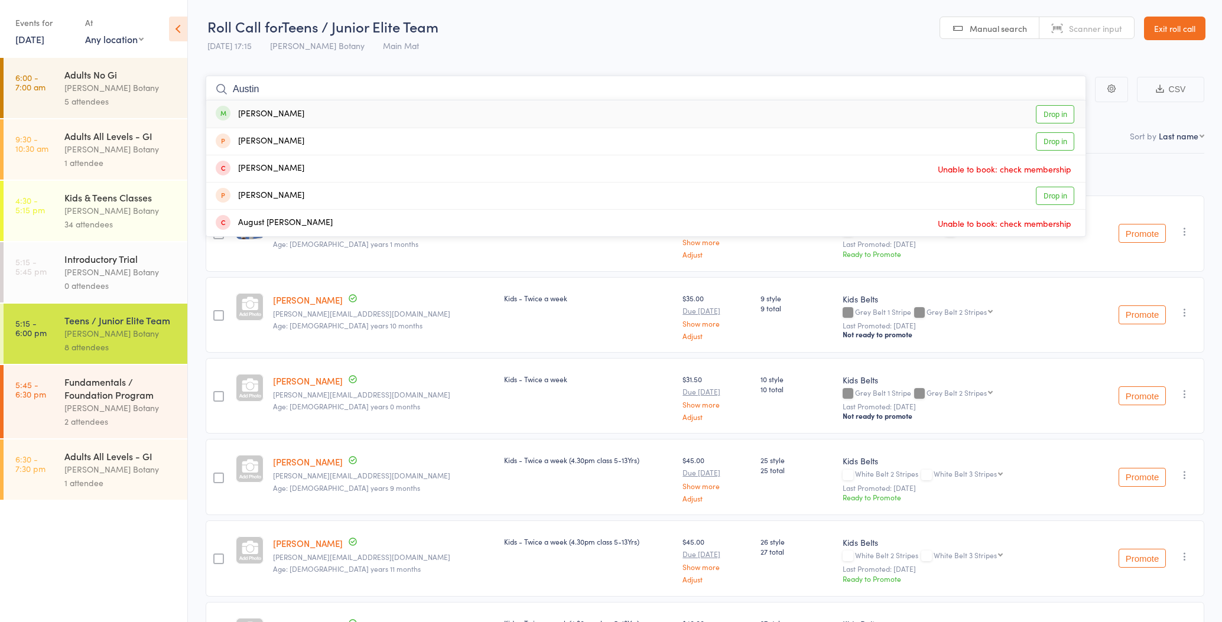
type input "Austin"
click at [292, 113] on div "Austin Thorn Drop in" at bounding box center [645, 113] width 879 height 27
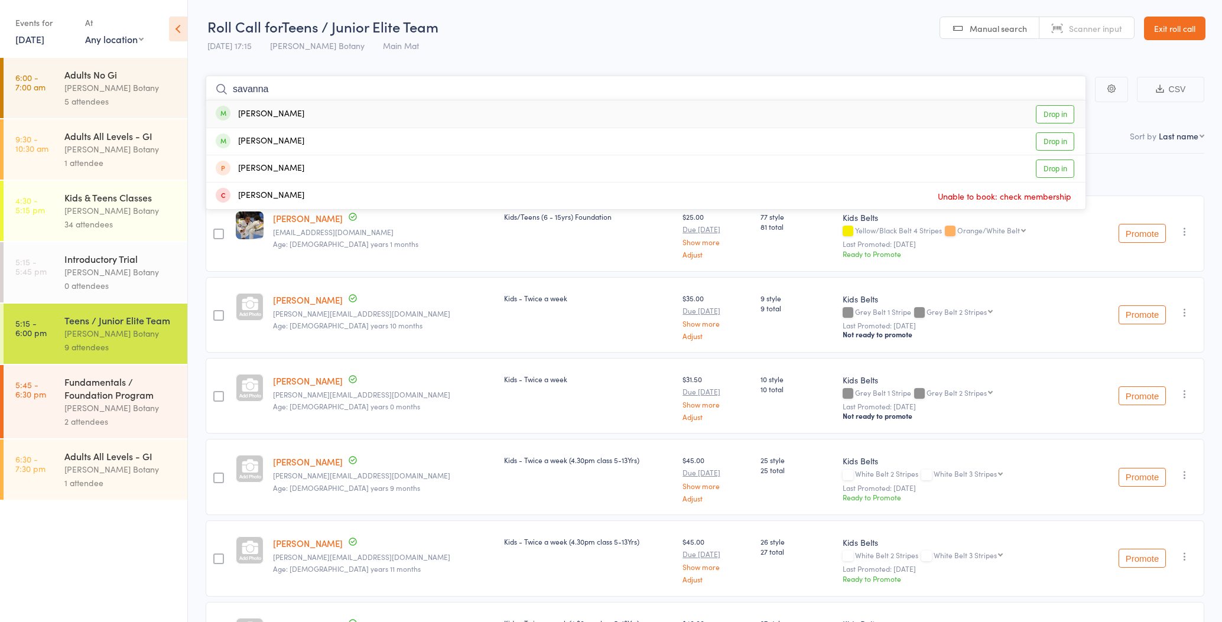
type input "savanna"
click at [299, 113] on div "Savannah Thorn" at bounding box center [260, 115] width 89 height 14
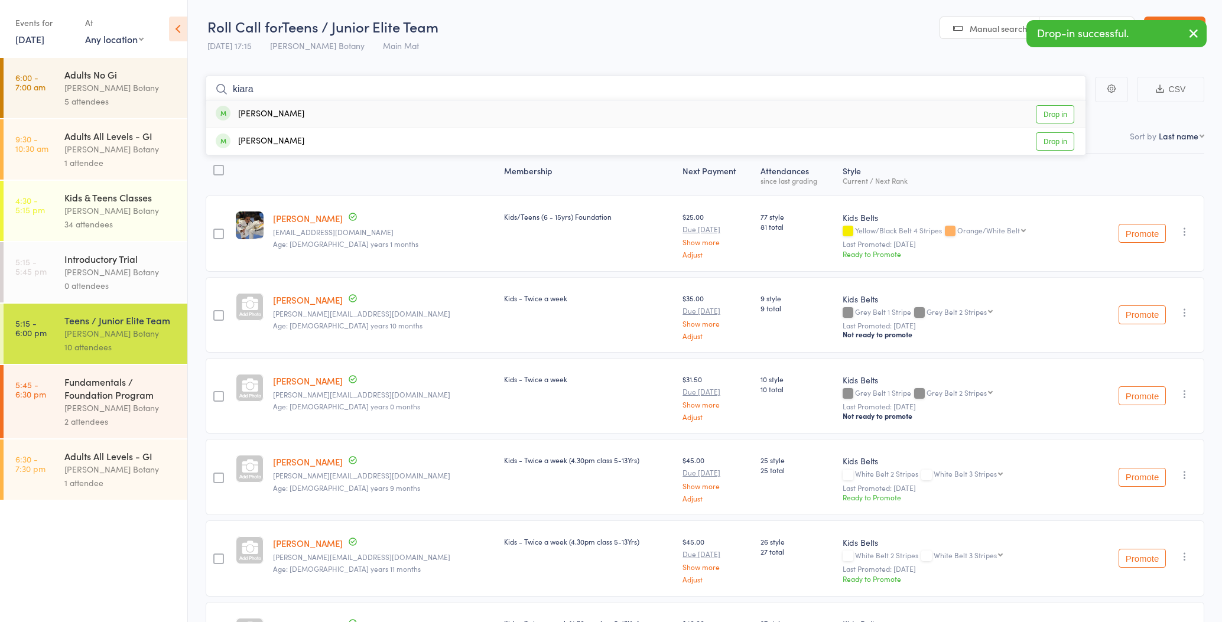
type input "Kara"
click at [305, 113] on div "Kiara Bevan Drop in" at bounding box center [645, 113] width 879 height 27
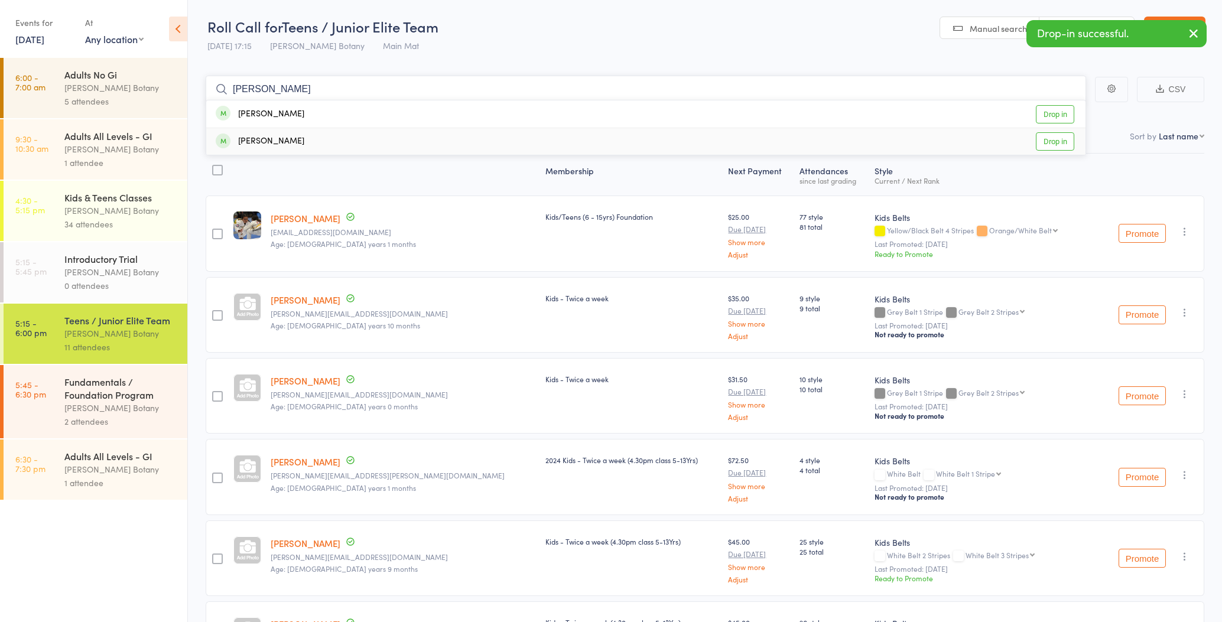
type input "jess"
click at [307, 141] on div "Jessica Rodgers Drop in" at bounding box center [645, 141] width 879 height 27
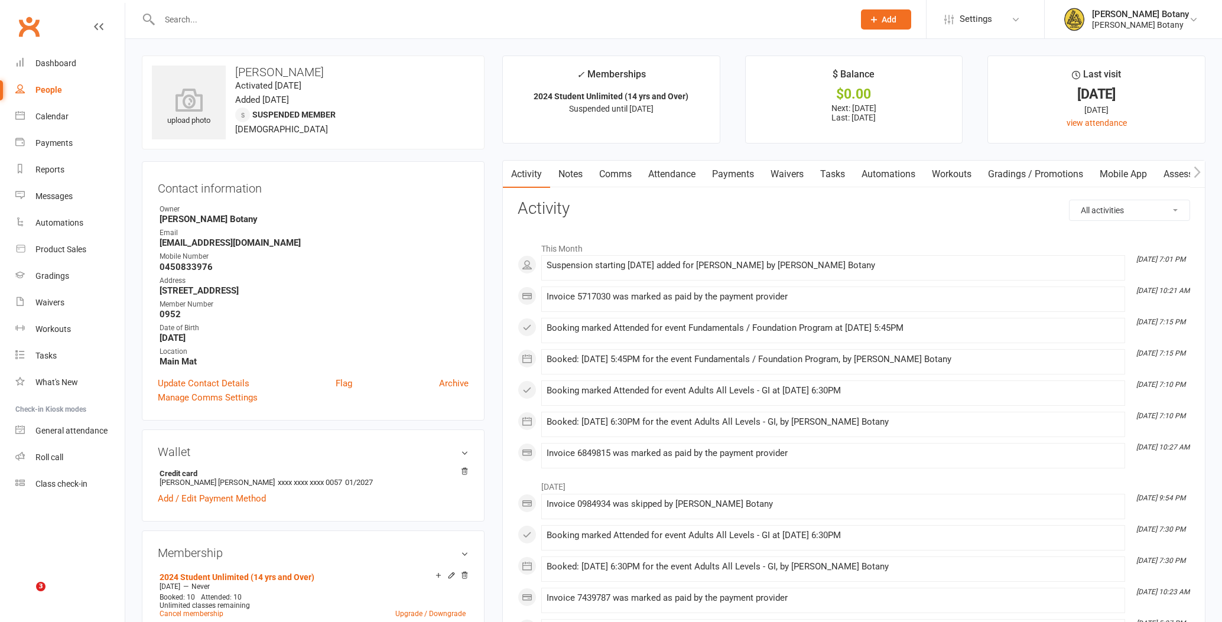
click at [242, 18] on input "text" at bounding box center [501, 19] width 690 height 17
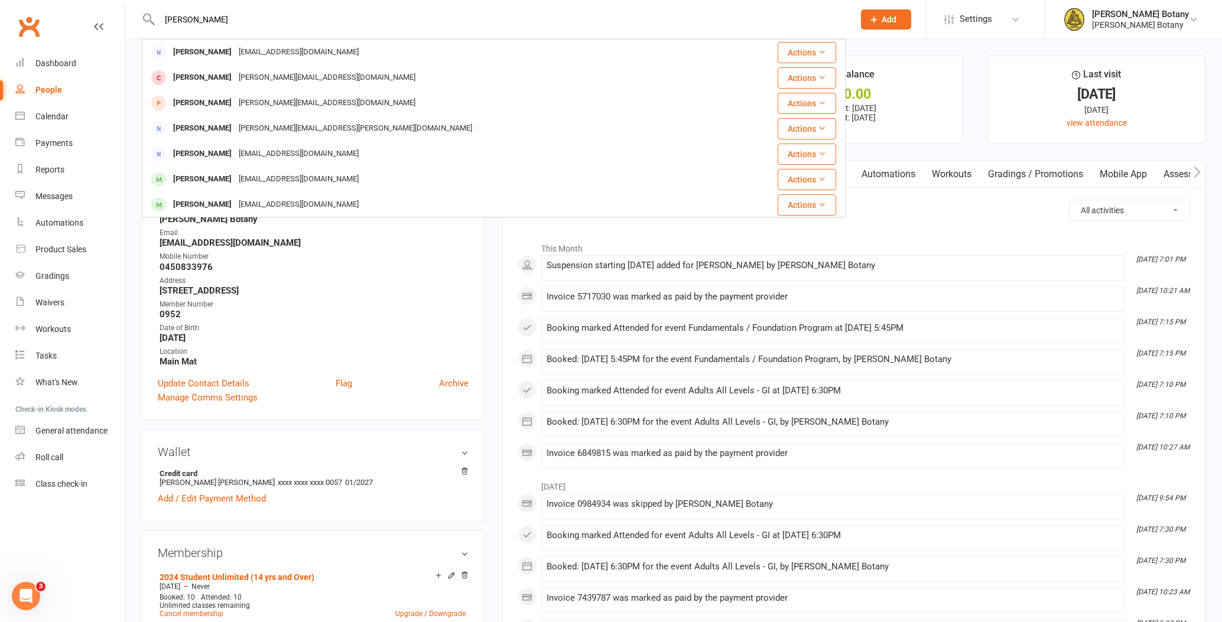
type input "Christopher"
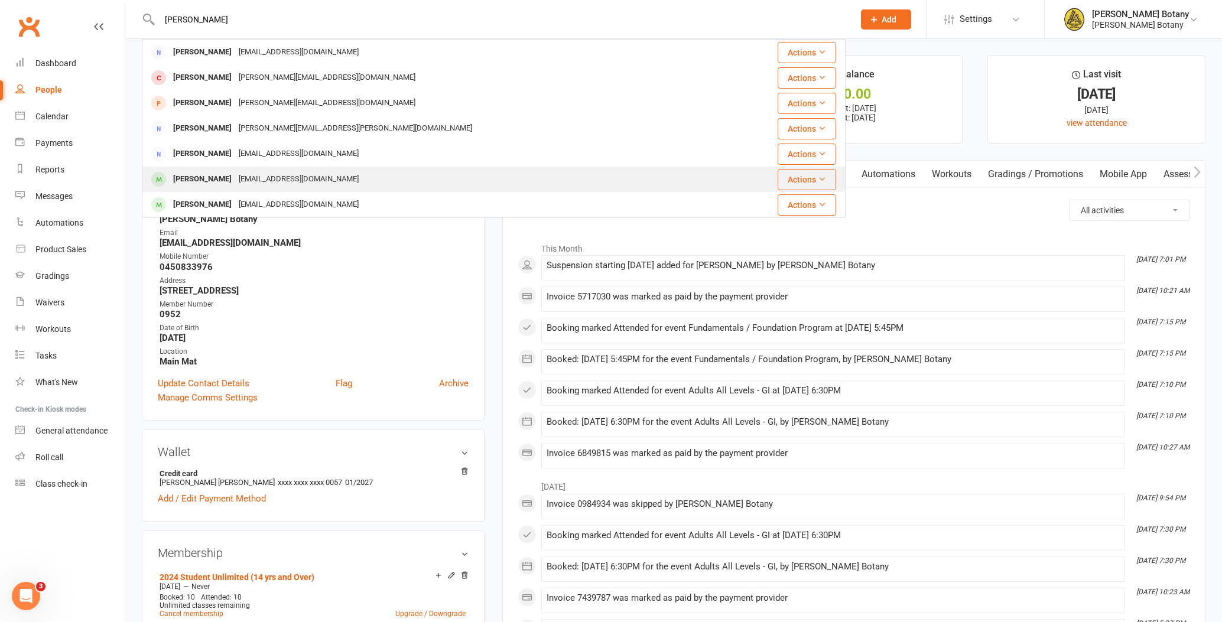
drag, startPoint x: 242, startPoint y: 18, endPoint x: 242, endPoint y: 181, distance: 163.1
click at [235, 181] on div "Christopher Koulianos" at bounding box center [203, 179] width 66 height 17
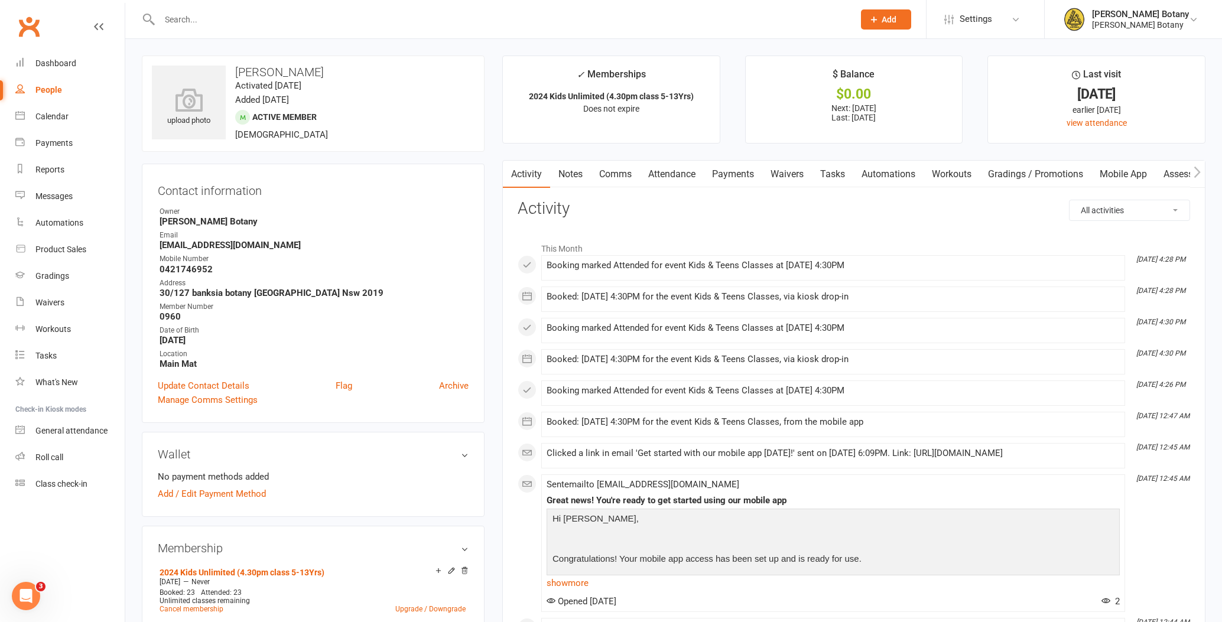
click at [747, 174] on link "Payments" at bounding box center [733, 174] width 59 height 27
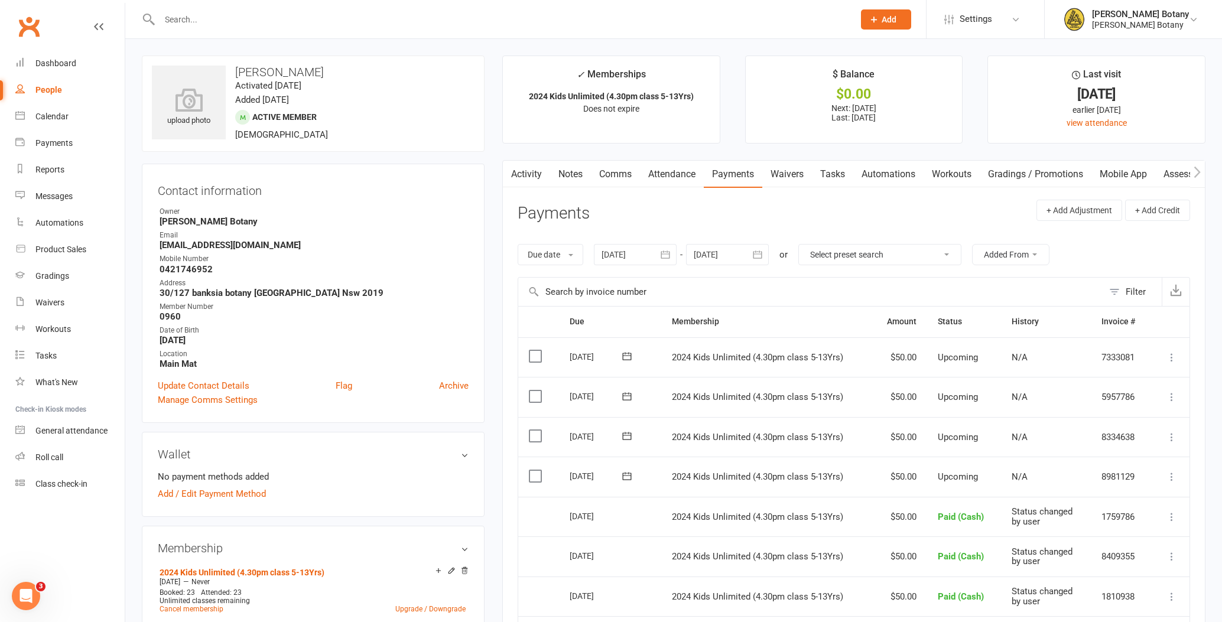
scroll to position [73, 0]
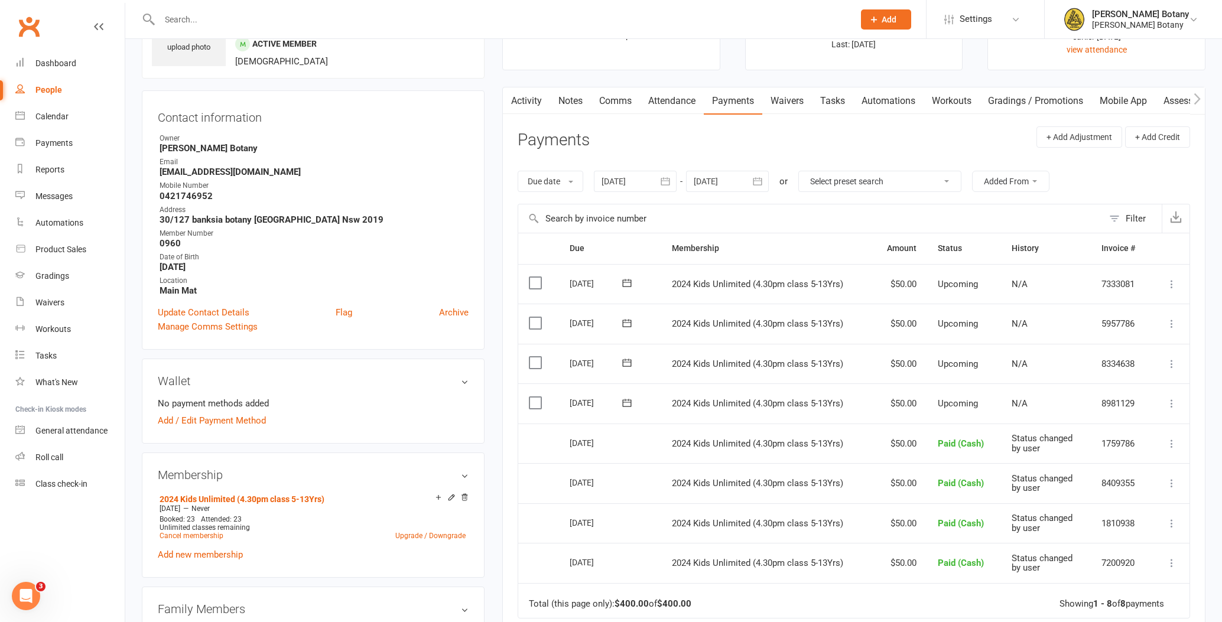
click at [1173, 398] on icon at bounding box center [1172, 404] width 12 height 12
click at [1142, 415] on link "Mark as Paid (Cash)" at bounding box center [1108, 427] width 139 height 24
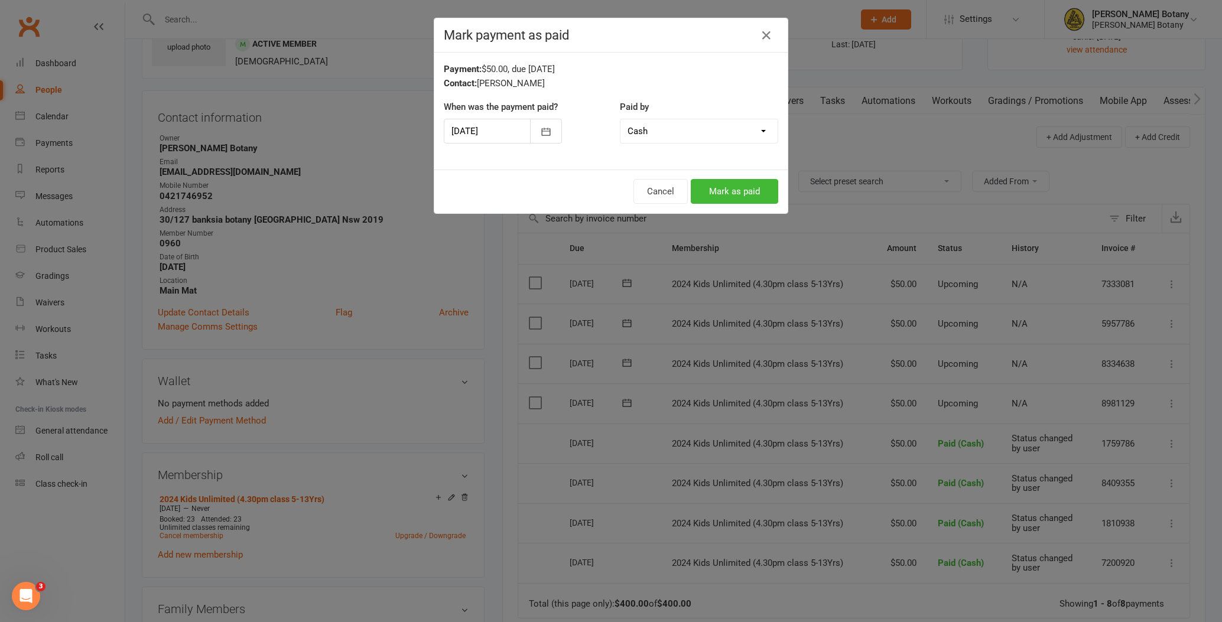
click at [759, 194] on button "Mark as paid" at bounding box center [734, 191] width 87 height 25
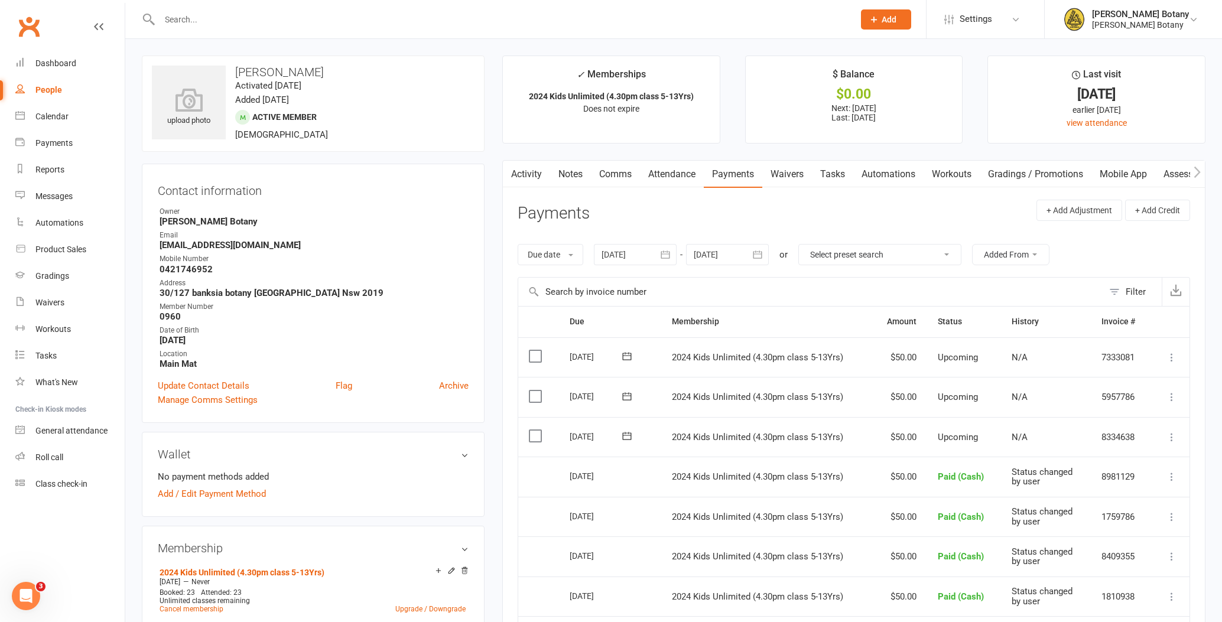
scroll to position [0, 0]
click at [218, 17] on input "text" at bounding box center [501, 19] width 690 height 17
type input "0935"
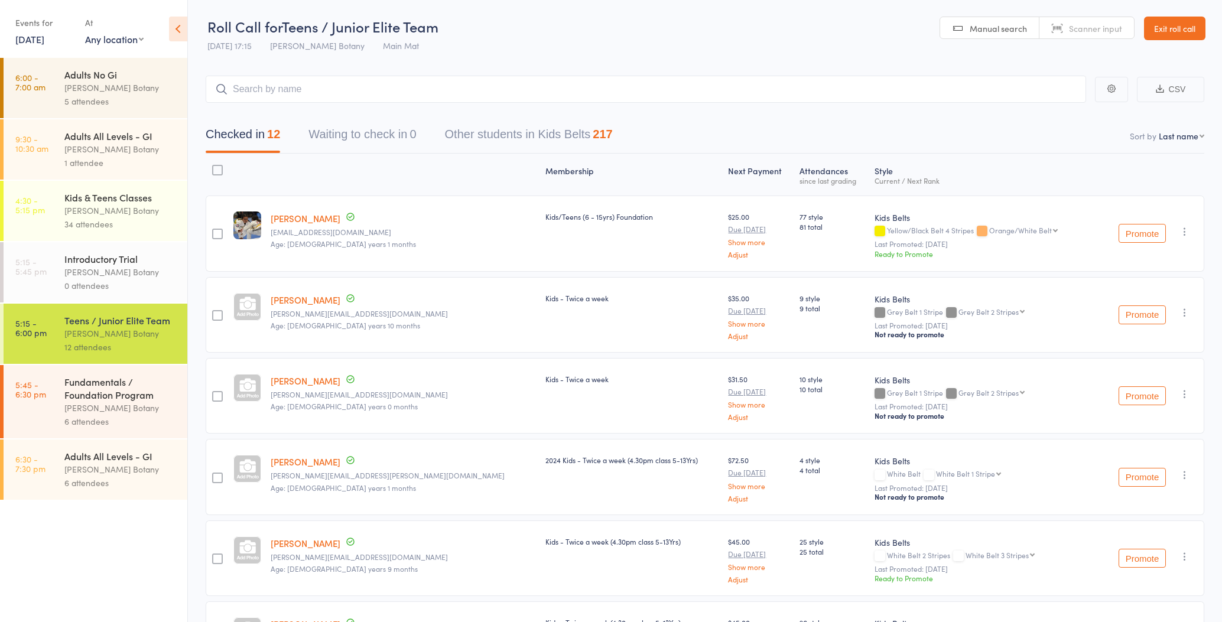
click at [135, 415] on div "6 attendees" at bounding box center [120, 422] width 113 height 14
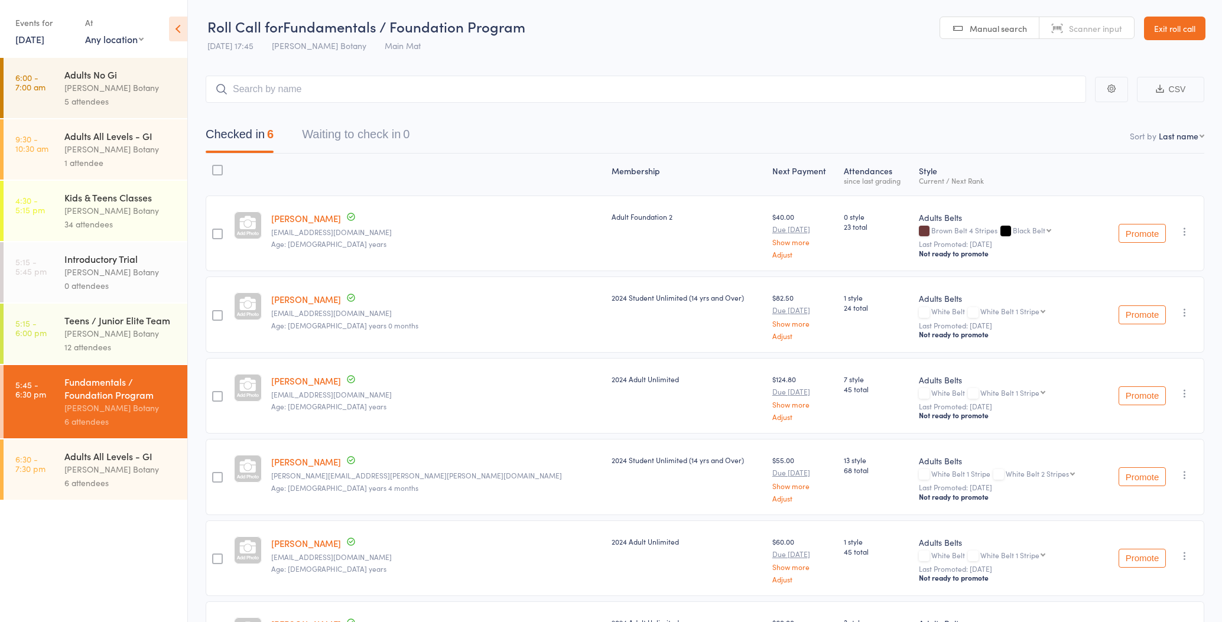
click at [333, 86] on input "search" at bounding box center [646, 89] width 880 height 27
click at [345, 88] on input "search" at bounding box center [646, 89] width 880 height 27
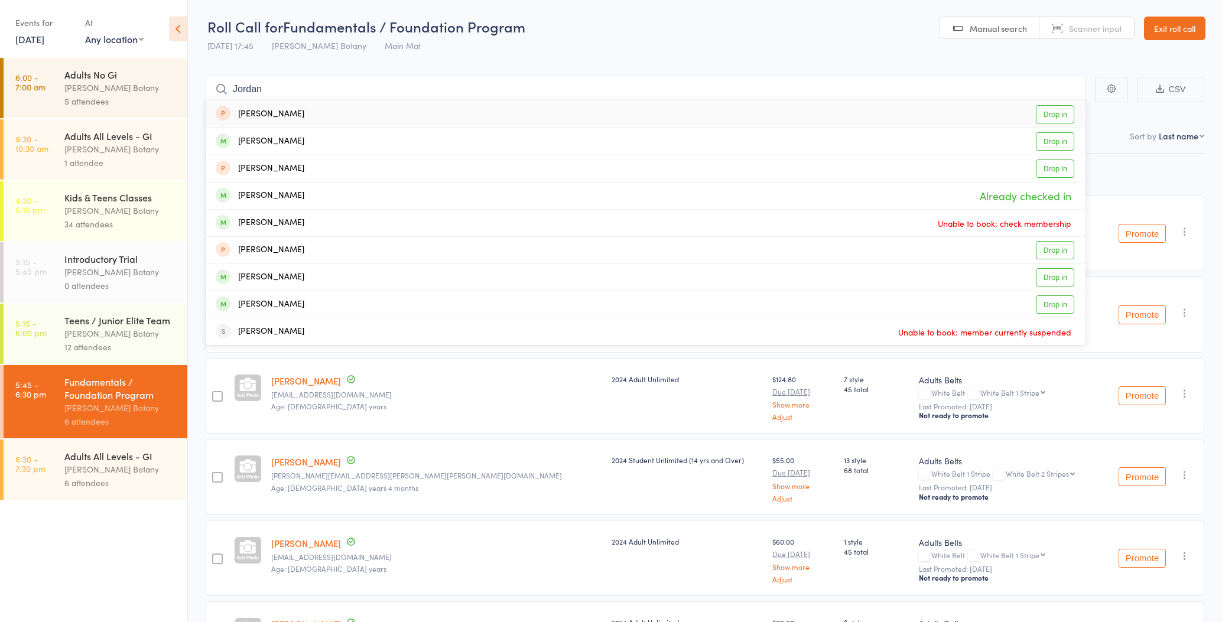
type input "Jordan"
drag, startPoint x: 345, startPoint y: 88, endPoint x: 304, endPoint y: 144, distance: 68.9
click at [304, 144] on div "[PERSON_NAME] Drop in" at bounding box center [645, 141] width 879 height 27
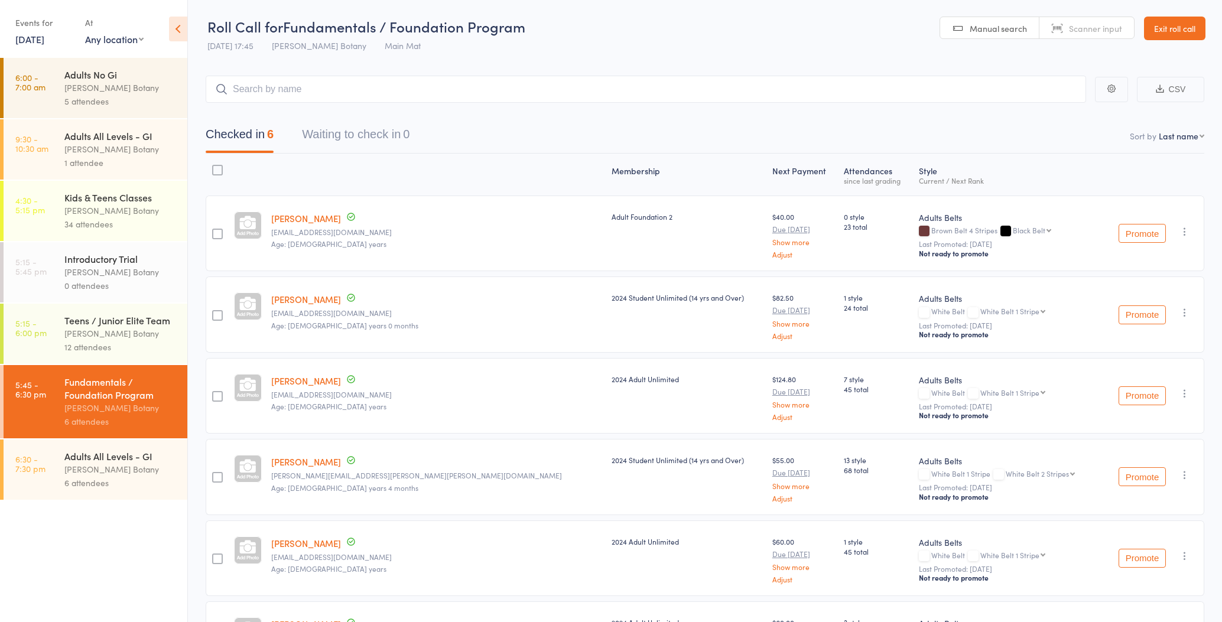
click at [154, 438] on div "Fundamentals / Foundation Program [PERSON_NAME] Botany 6 attendees" at bounding box center [125, 401] width 123 height 73
click at [163, 470] on div "[PERSON_NAME] Botany" at bounding box center [120, 470] width 113 height 14
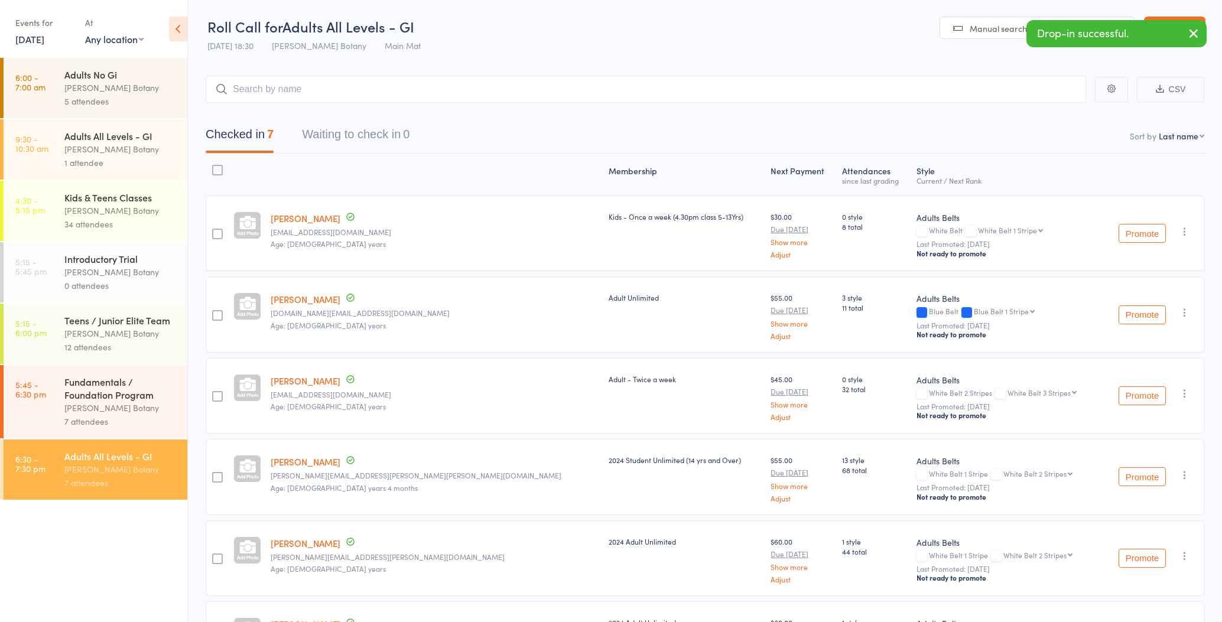
drag, startPoint x: 1186, startPoint y: 396, endPoint x: 1184, endPoint y: 404, distance: 8.6
click at [1186, 396] on icon "button" at bounding box center [1185, 394] width 12 height 12
click at [1175, 514] on li "Remove" at bounding box center [1143, 512] width 98 height 16
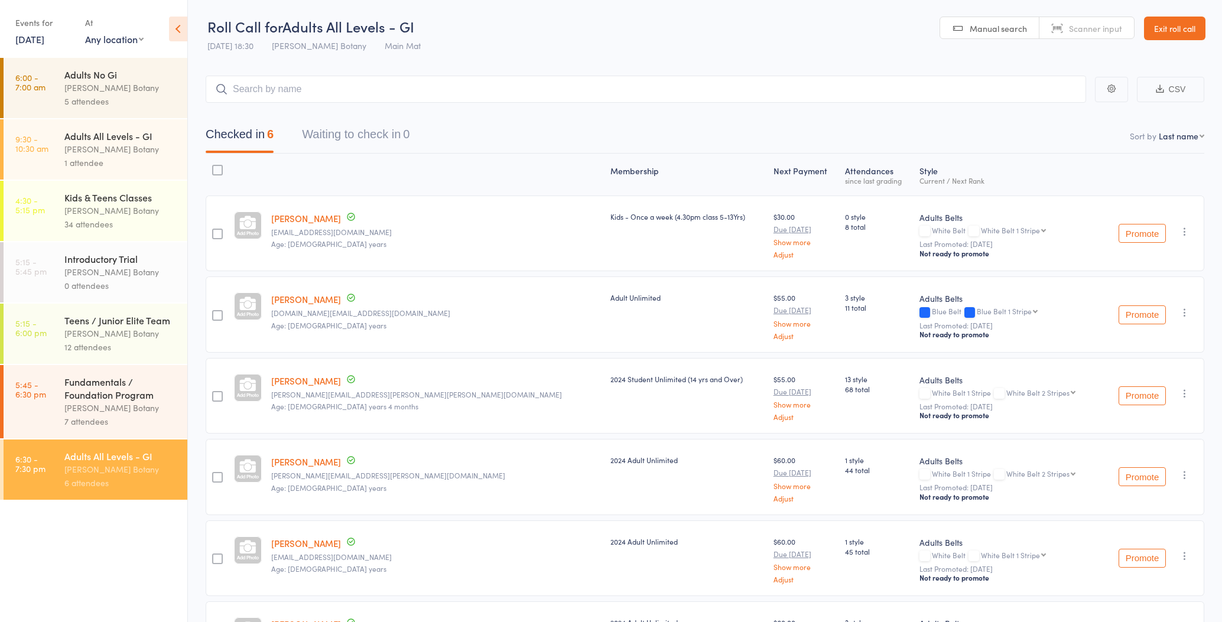
click at [1184, 314] on icon "button" at bounding box center [1185, 313] width 12 height 12
click at [1161, 430] on li "Remove" at bounding box center [1143, 431] width 98 height 16
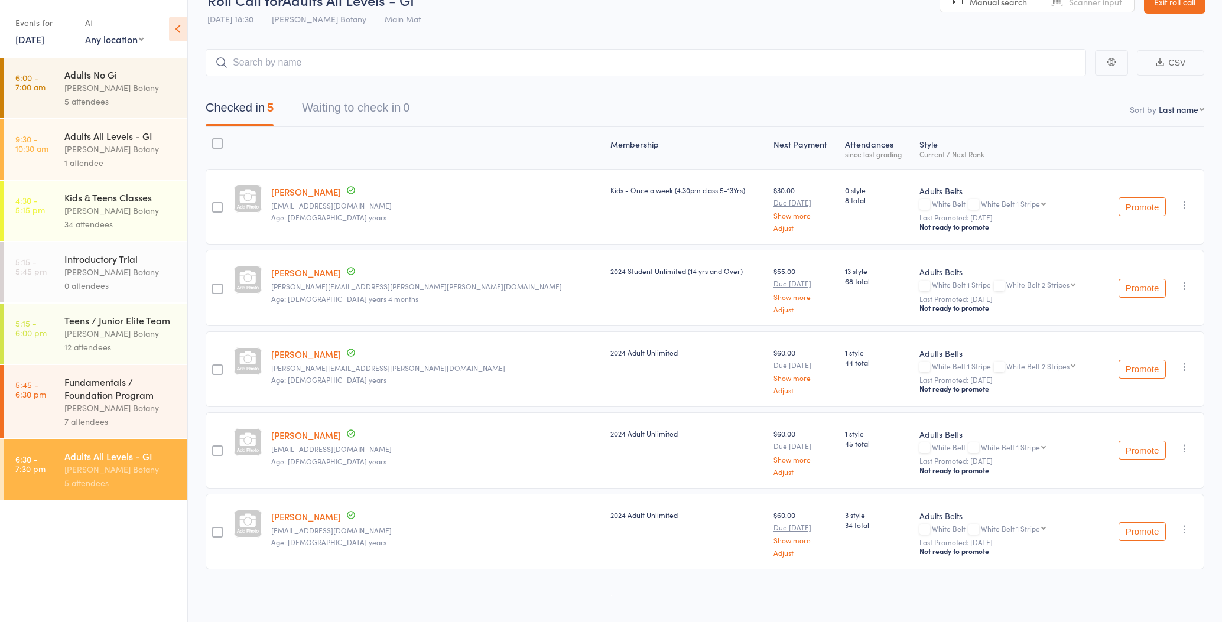
scroll to position [26, 0]
click at [107, 394] on div "Fundamentals / Foundation Program" at bounding box center [120, 388] width 113 height 26
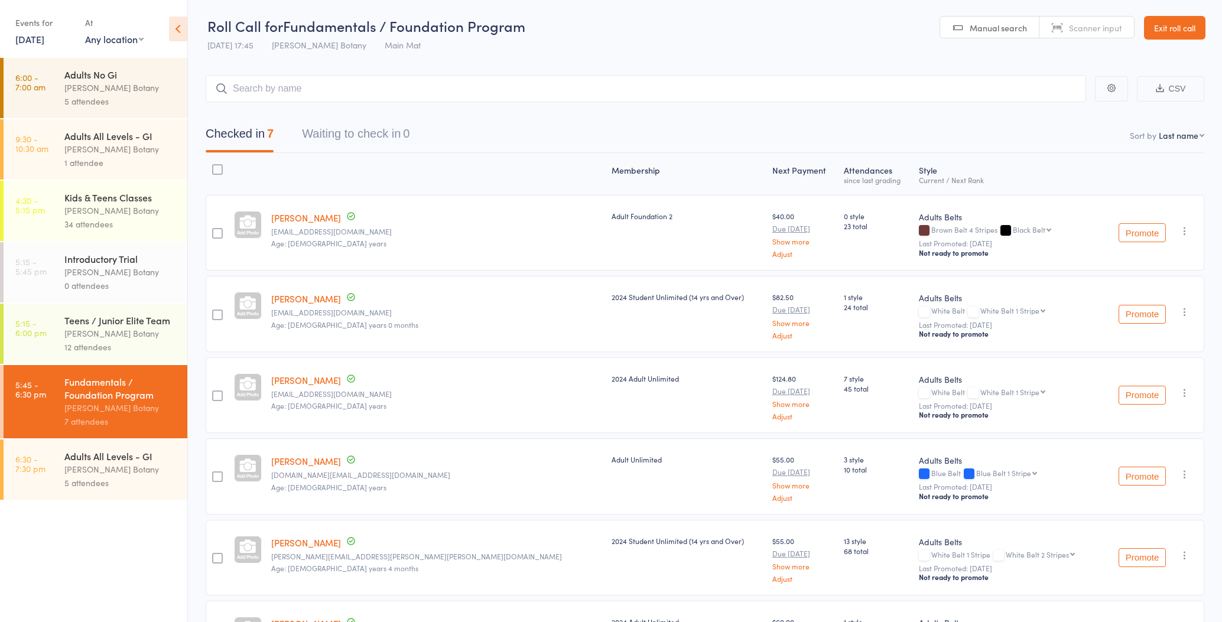
click at [282, 90] on input "search" at bounding box center [646, 88] width 880 height 27
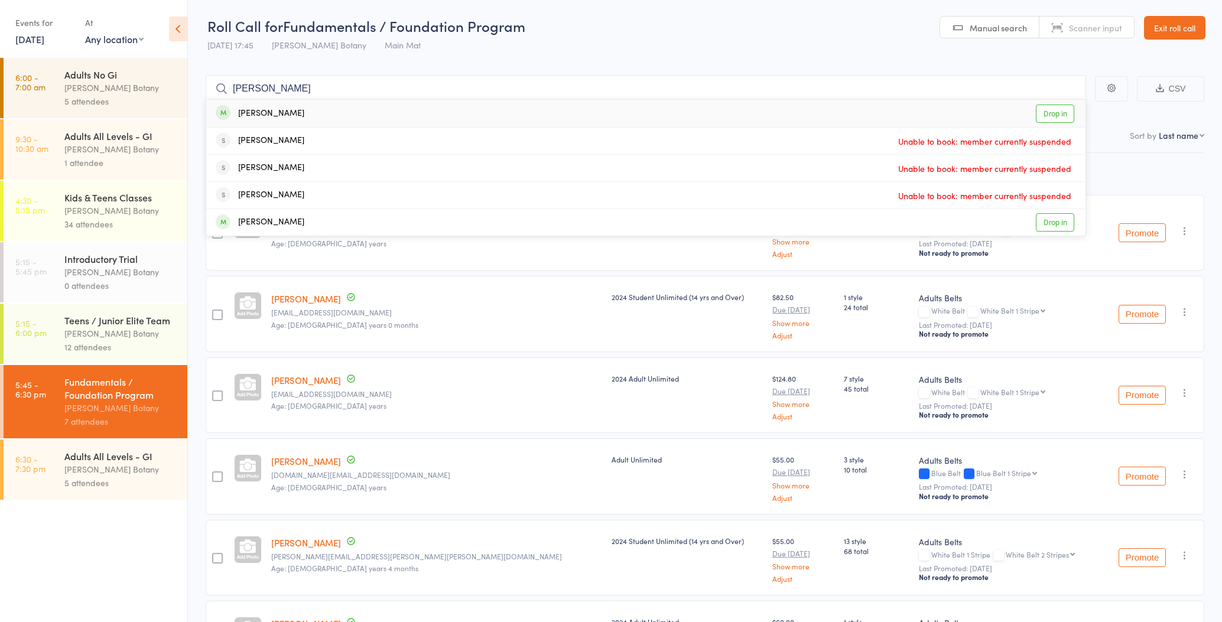
type input "greg"
click at [281, 113] on div "Greg Patellis" at bounding box center [260, 114] width 89 height 14
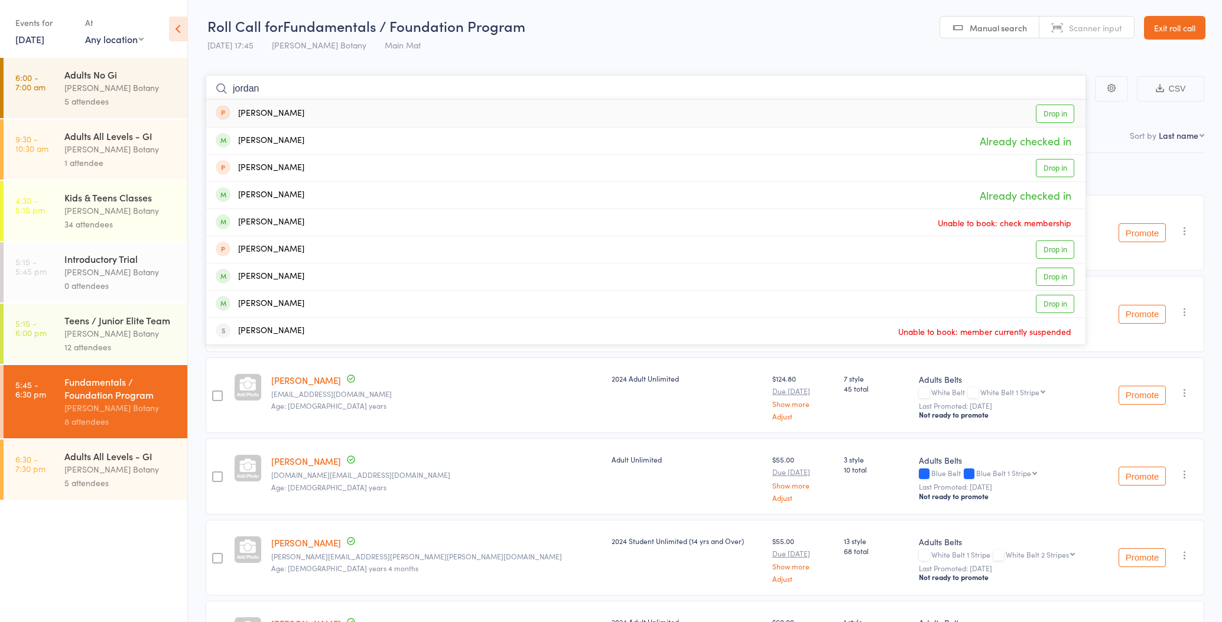
type input "Jordan"
drag, startPoint x: 281, startPoint y: 113, endPoint x: 292, endPoint y: 137, distance: 25.9
click at [292, 137] on div "Jordan Gacutan" at bounding box center [260, 141] width 89 height 14
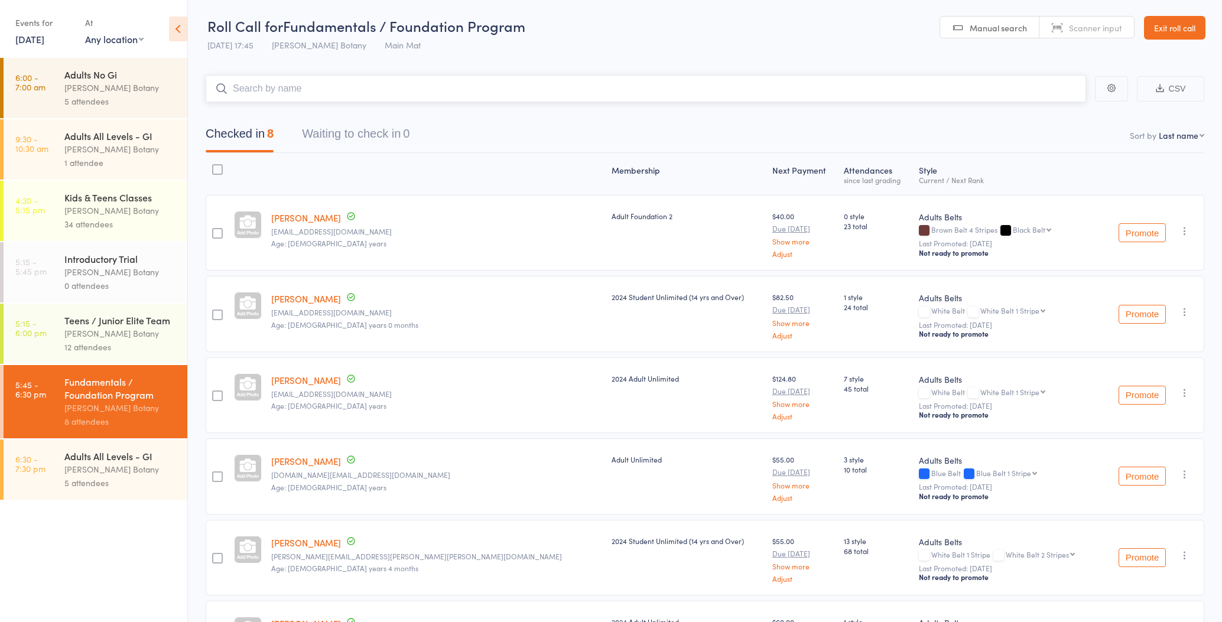
click at [290, 87] on input "search" at bounding box center [646, 88] width 880 height 27
type input "dean"
click at [284, 143] on div "Dean Bishenden" at bounding box center [260, 141] width 89 height 14
click at [284, 95] on input "search" at bounding box center [646, 88] width 880 height 27
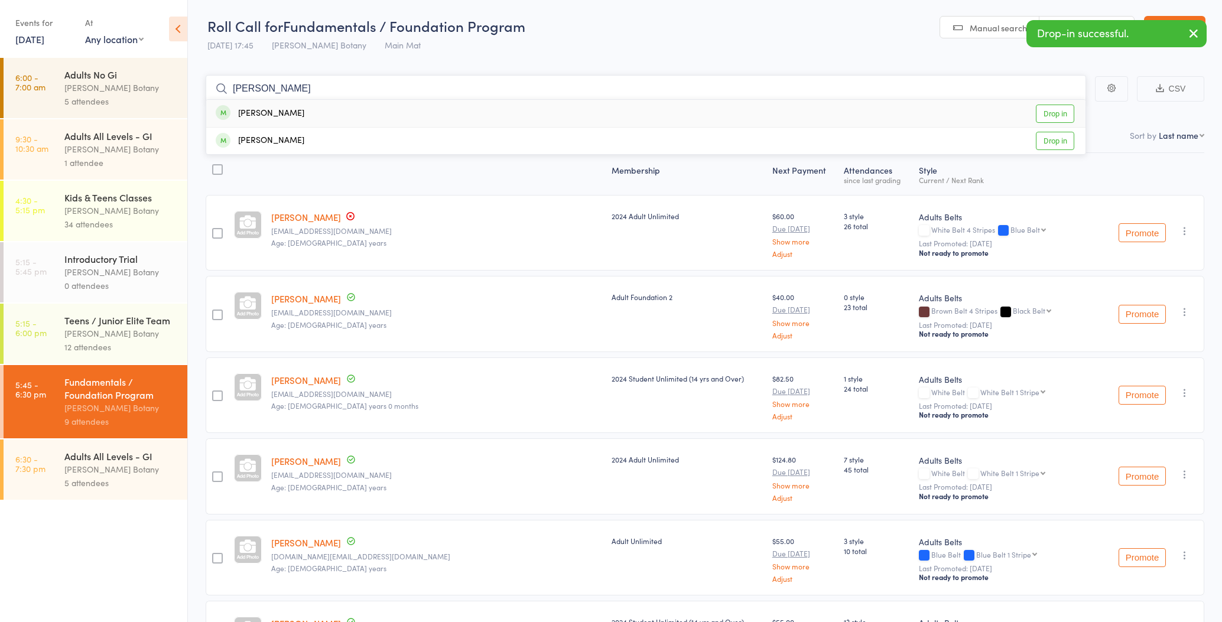
type input "toby"
click at [285, 110] on div "Toby Dunn Drop in" at bounding box center [645, 113] width 879 height 27
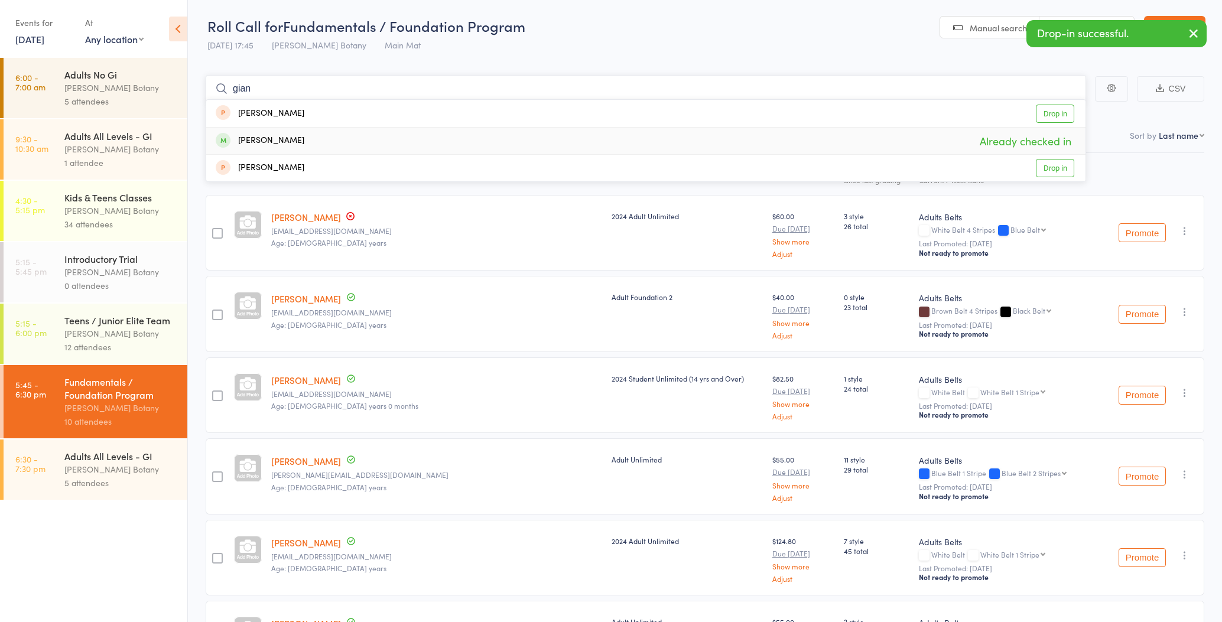
type input "gian"
click at [284, 139] on div "Gianluca Fontanelli" at bounding box center [260, 141] width 89 height 14
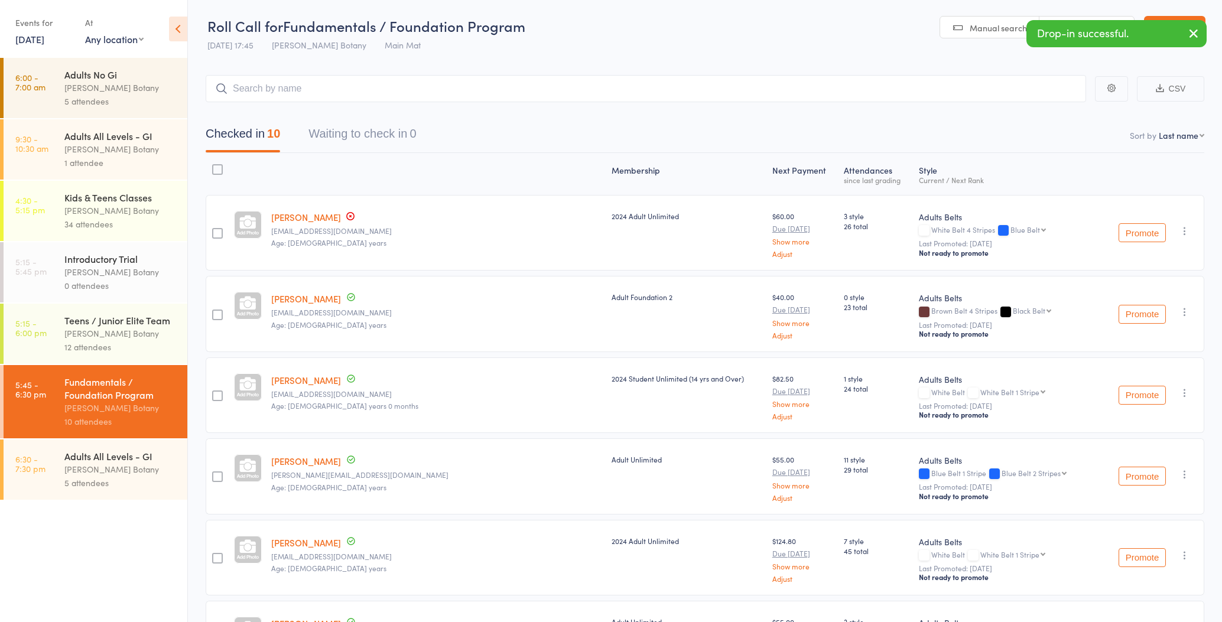
click at [109, 464] on div "[PERSON_NAME] Botany" at bounding box center [120, 470] width 113 height 14
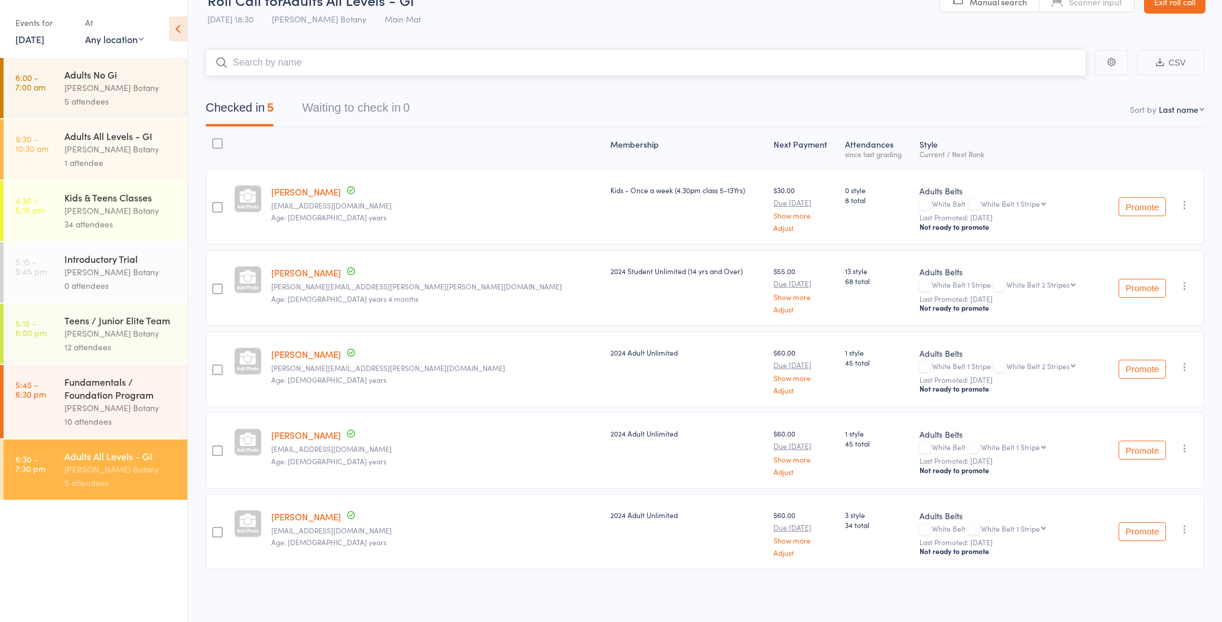
scroll to position [26, 0]
click at [60, 412] on link "5:45 - 6:30 pm Fundamentals / Foundation Program Gracie Botany 10 attendees" at bounding box center [96, 401] width 184 height 73
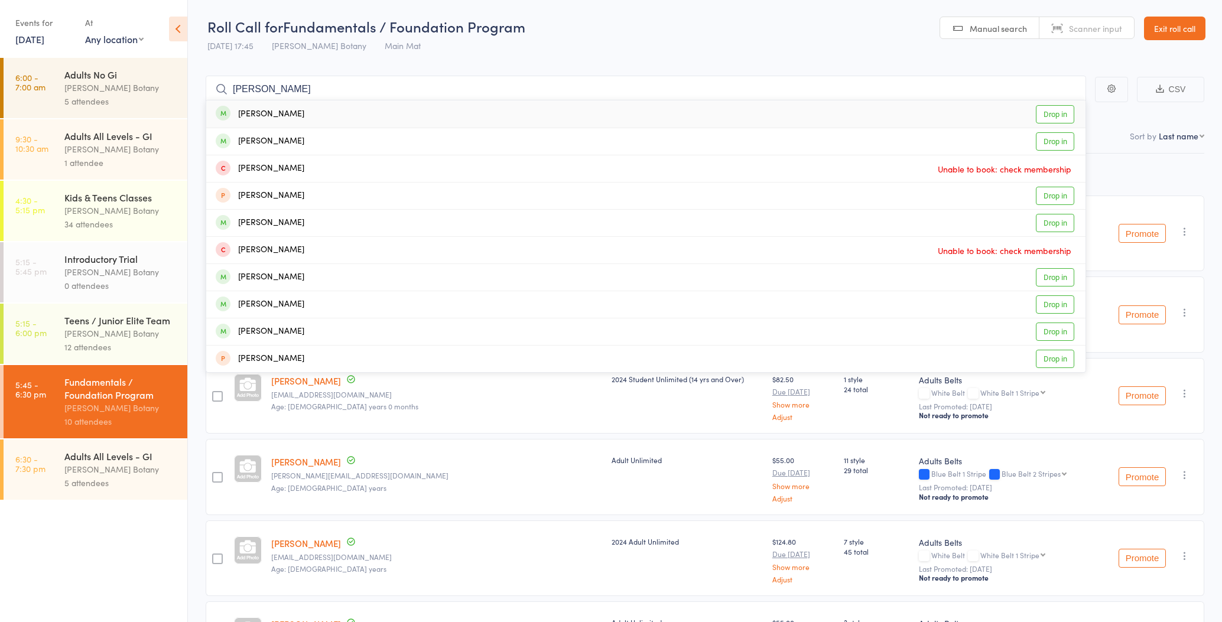
type input "Jefferson"
drag, startPoint x: 213, startPoint y: 236, endPoint x: 256, endPoint y: 116, distance: 127.1
click at [256, 116] on div "Jefferson Alves" at bounding box center [260, 115] width 89 height 14
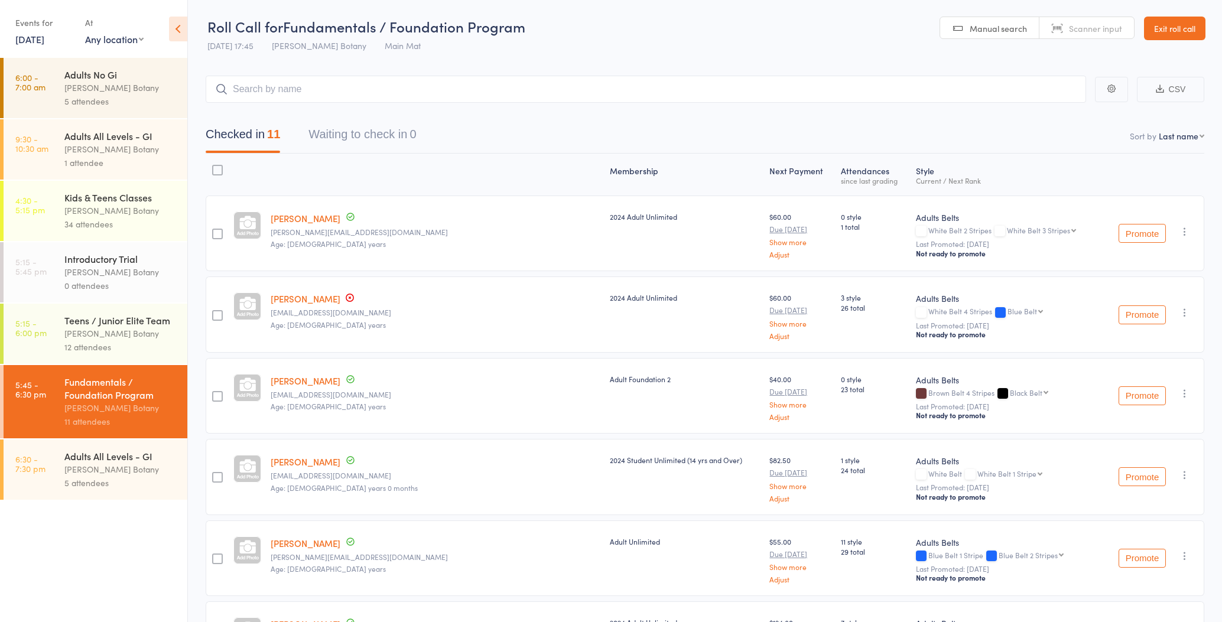
click at [72, 480] on div "5 attendees" at bounding box center [120, 483] width 113 height 14
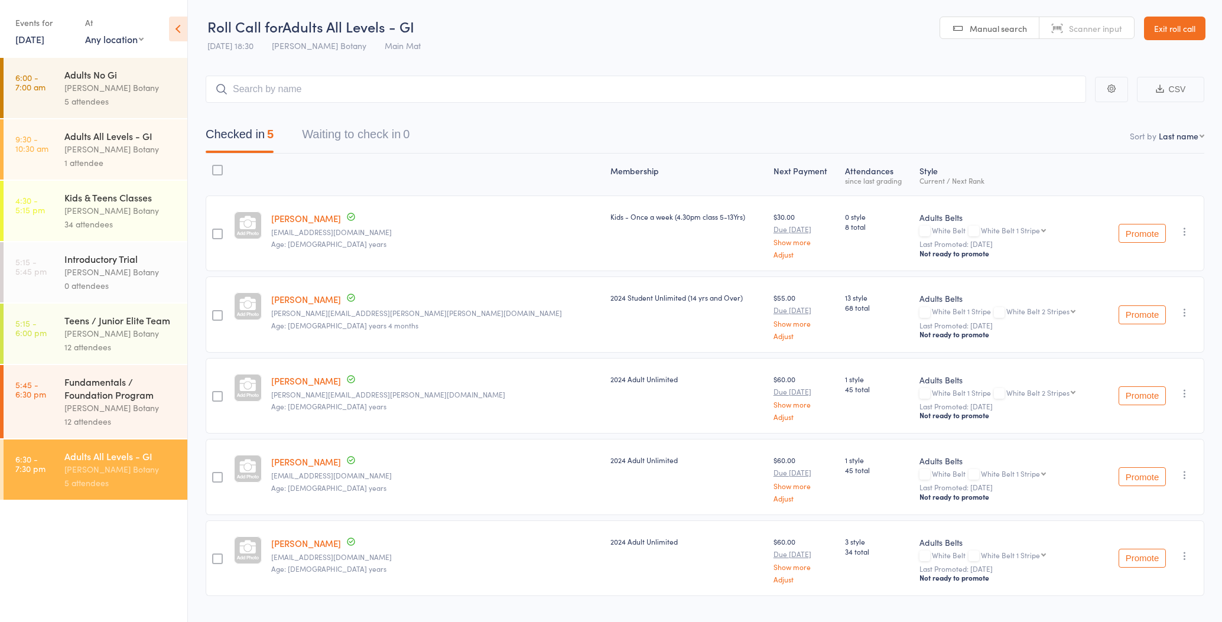
click at [300, 90] on input "search" at bounding box center [646, 89] width 880 height 27
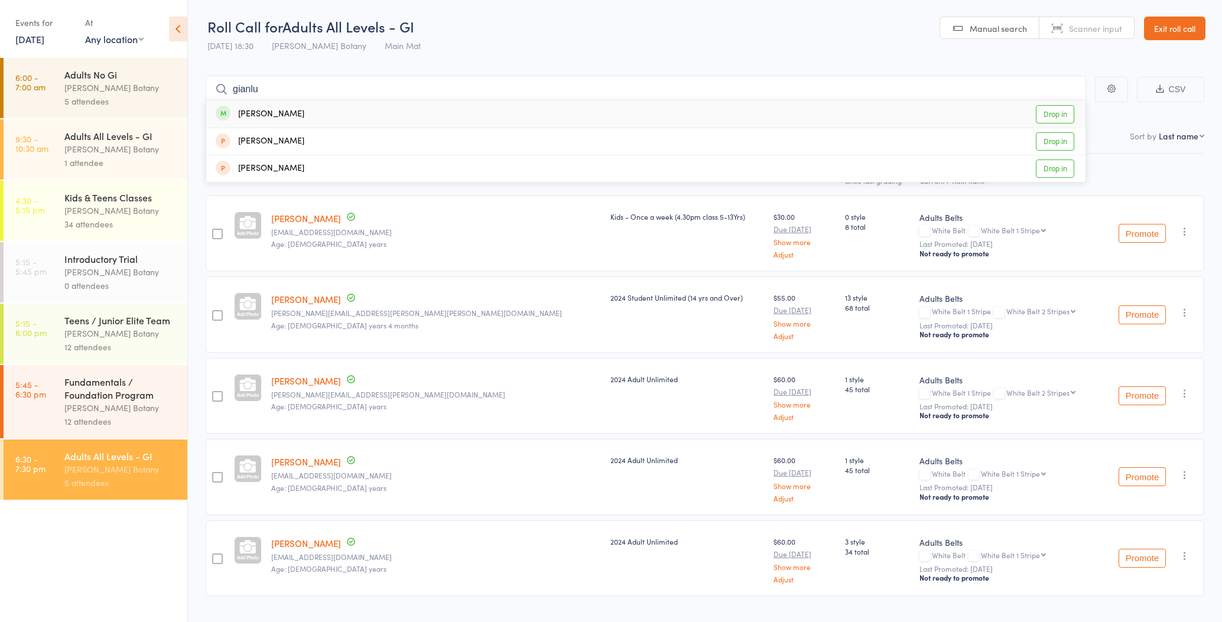
type input "giant"
drag, startPoint x: 300, startPoint y: 90, endPoint x: 307, endPoint y: 113, distance: 24.7
click at [304, 113] on div "Gianluca Fontanelli" at bounding box center [260, 115] width 89 height 14
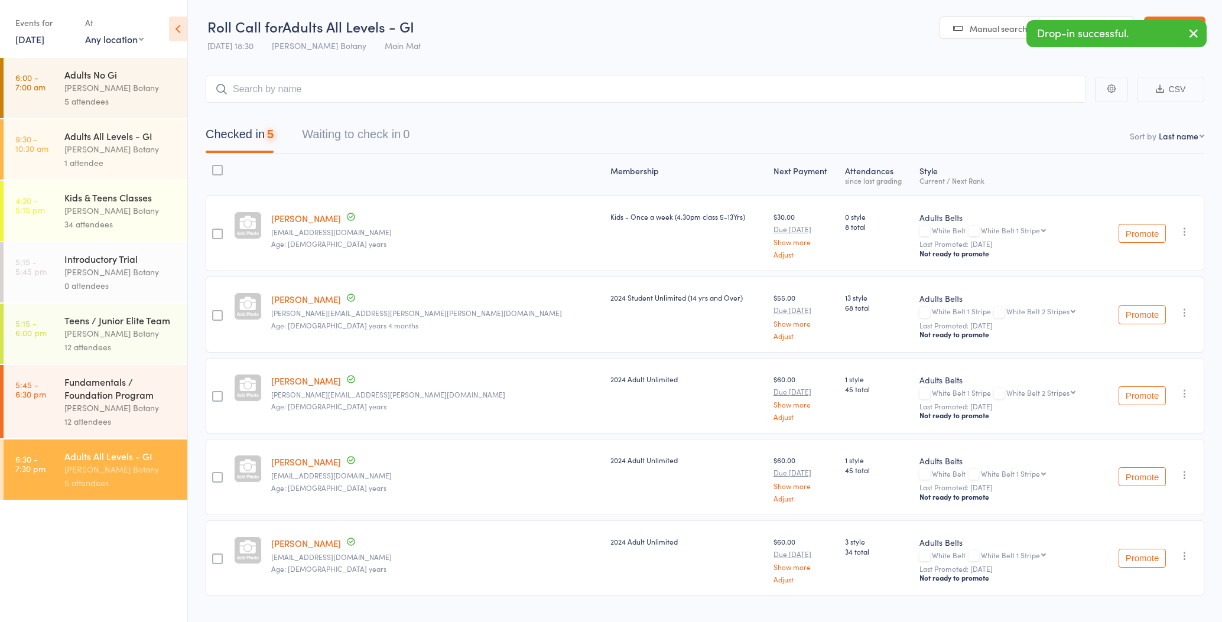
click at [86, 423] on div "12 attendees" at bounding box center [120, 422] width 113 height 14
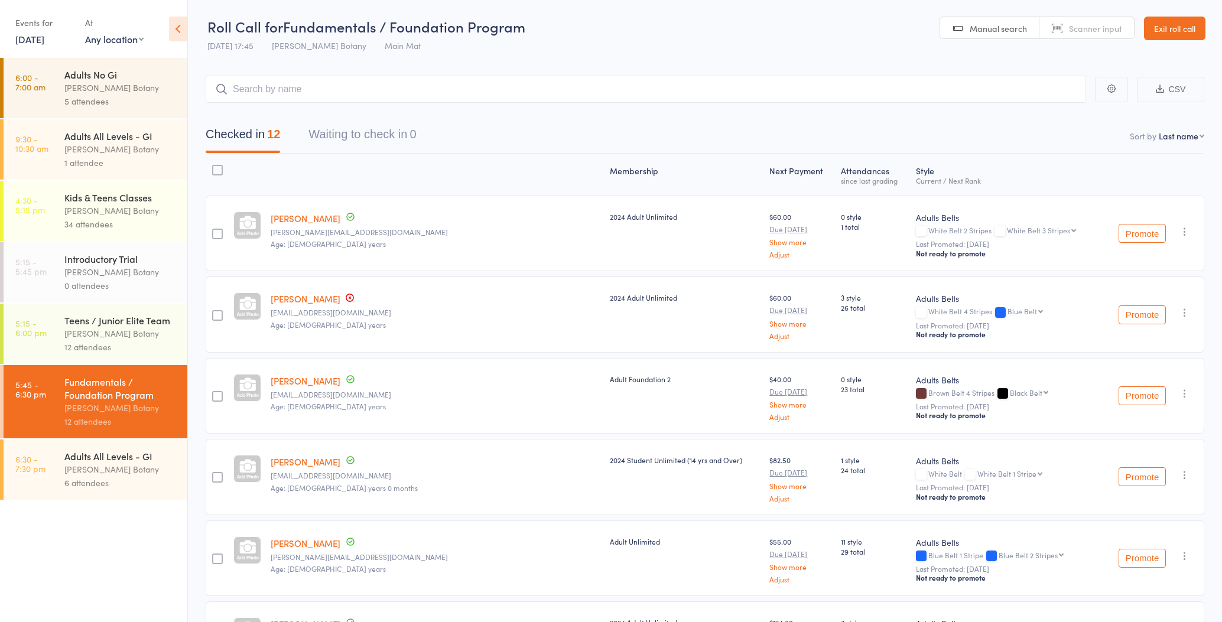
click at [148, 468] on div "[PERSON_NAME] Botany" at bounding box center [120, 470] width 113 height 14
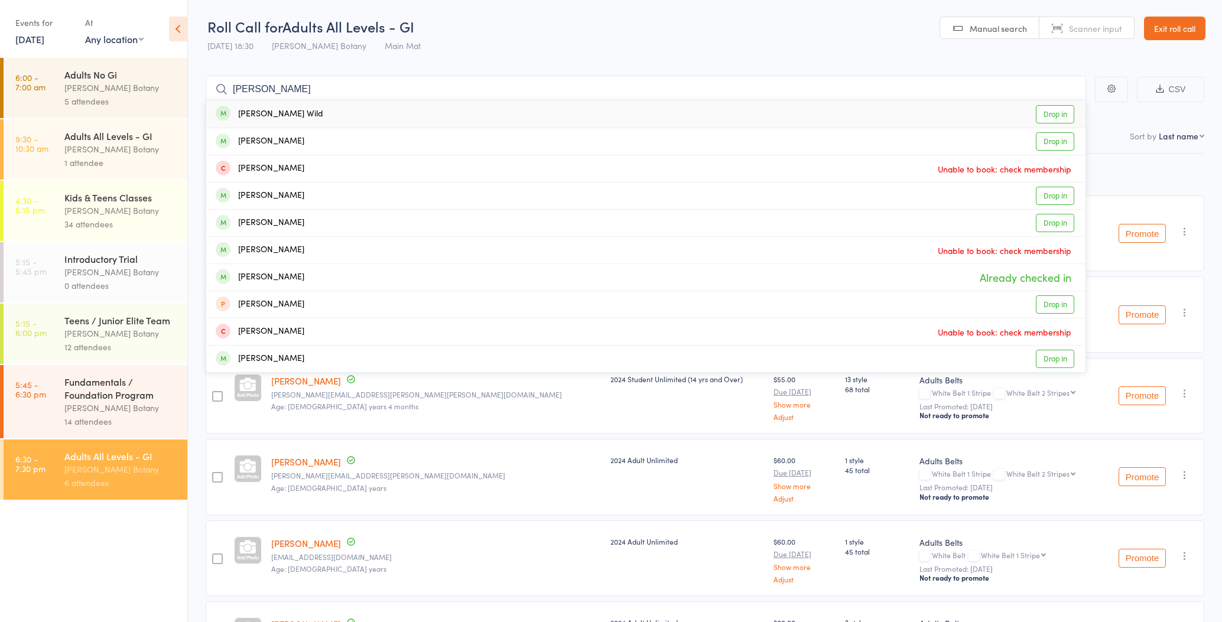
type input "brandan"
click at [264, 112] on div "Brandan Wild" at bounding box center [270, 115] width 108 height 14
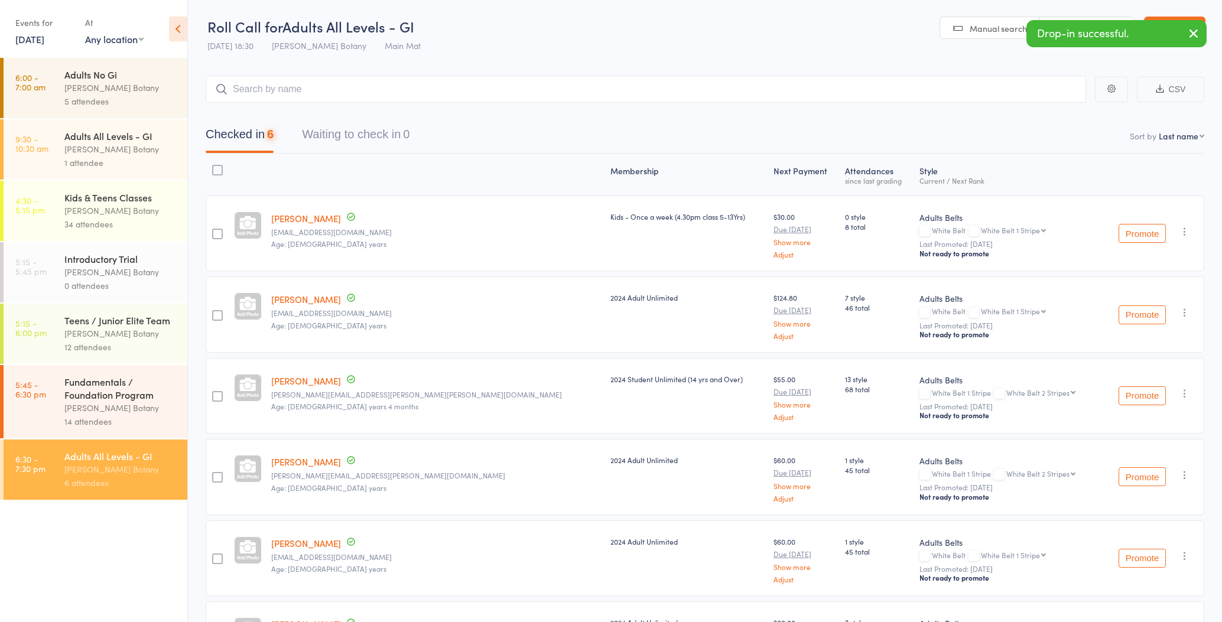
click at [159, 383] on div "Fundamentals / Foundation Program" at bounding box center [120, 388] width 113 height 26
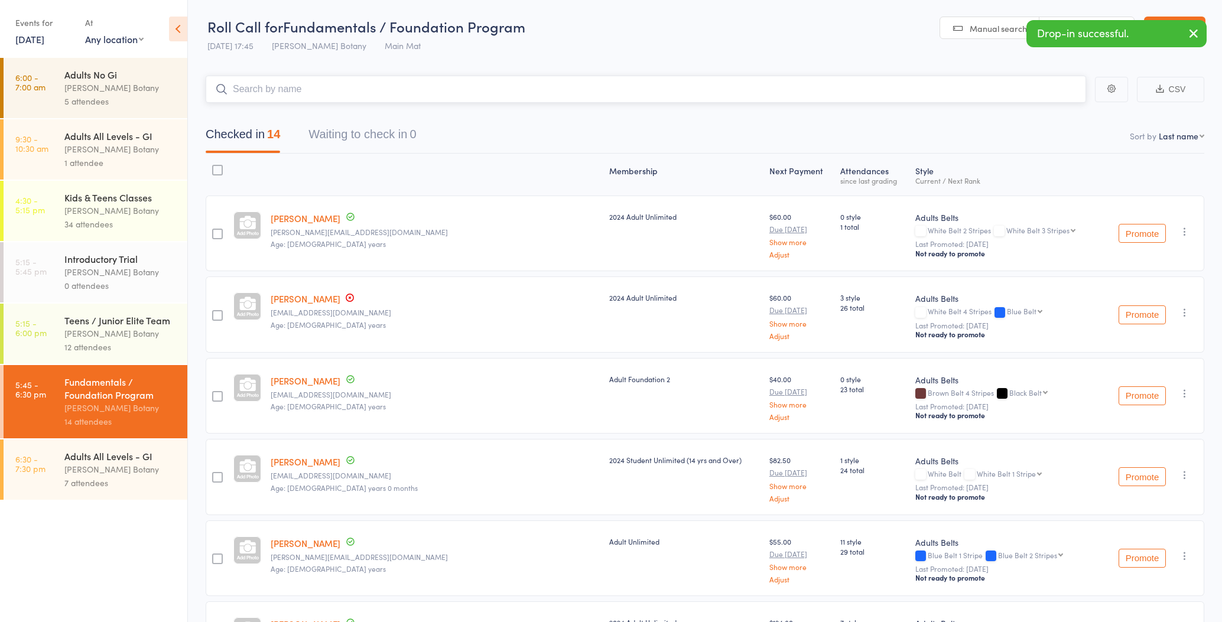
click at [310, 87] on input "search" at bounding box center [646, 89] width 880 height 27
type input "b"
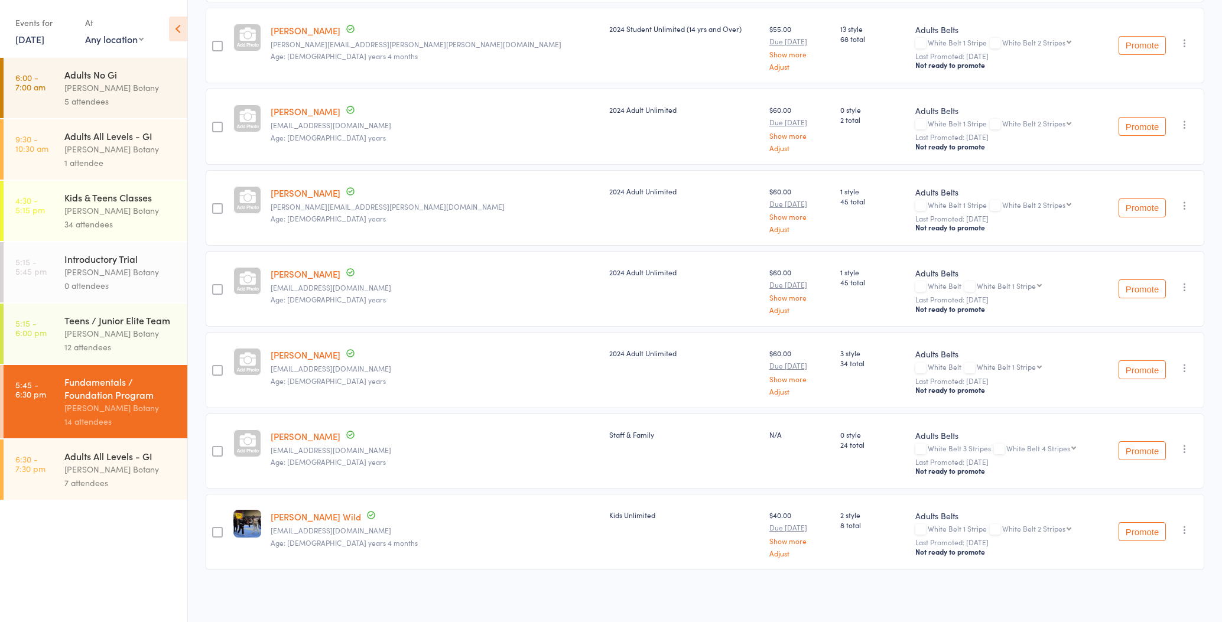
scroll to position [756, 0]
click at [1186, 529] on icon "button" at bounding box center [1185, 531] width 12 height 12
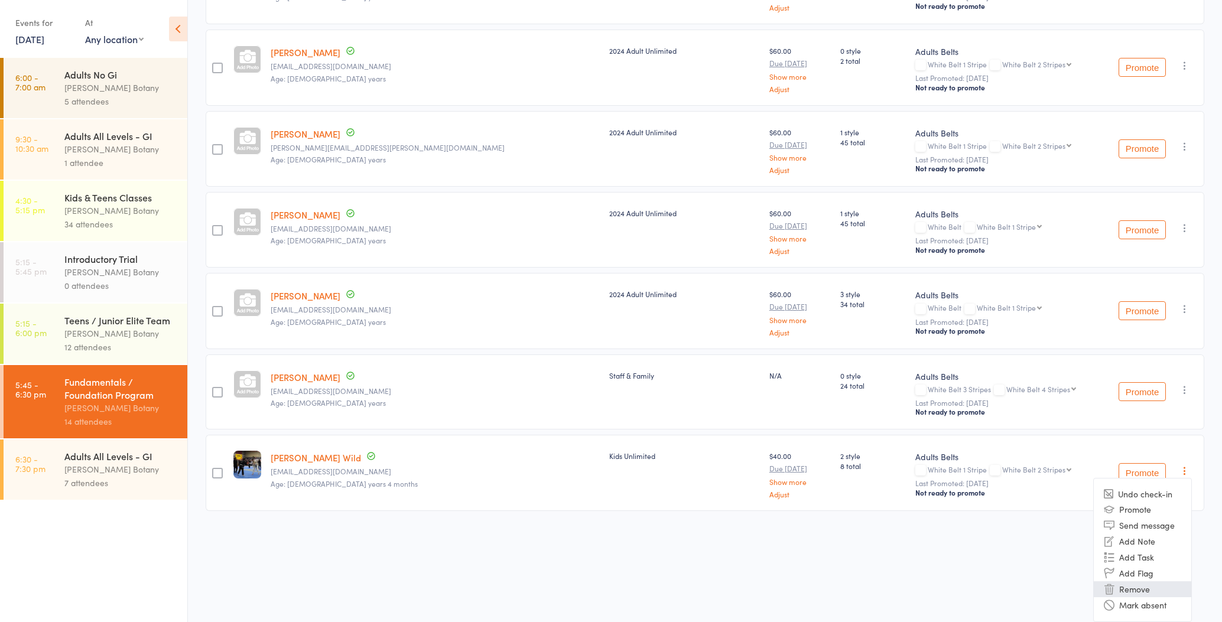
scroll to position [815, 0]
click at [1159, 587] on li "Remove" at bounding box center [1143, 590] width 98 height 16
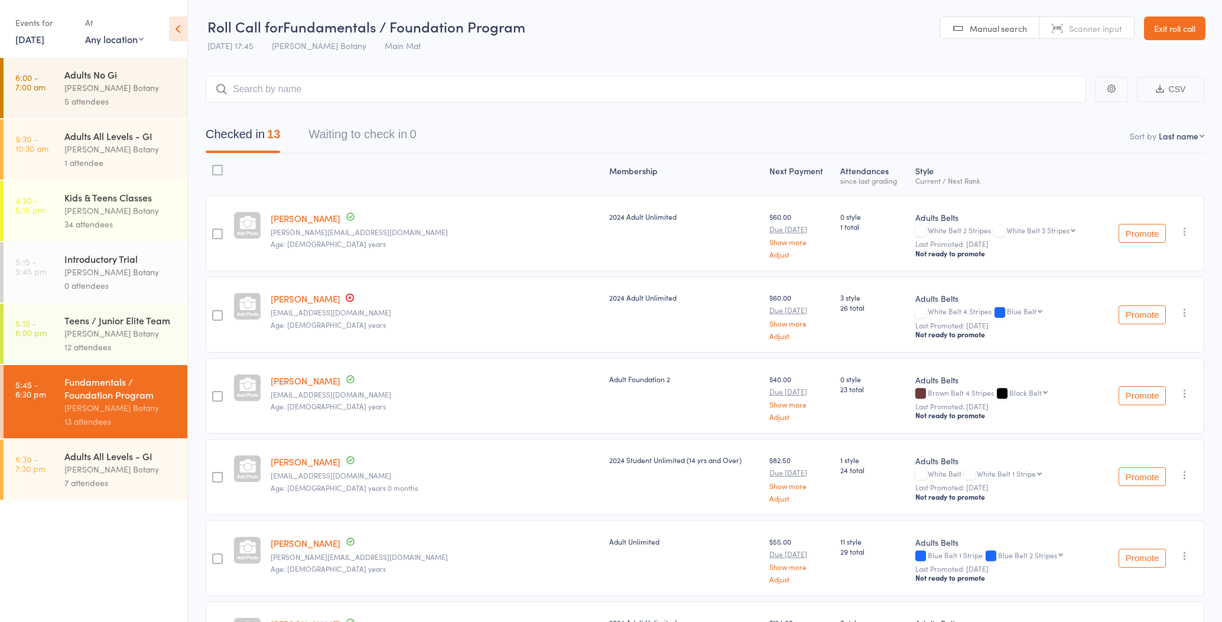
scroll to position [0, 0]
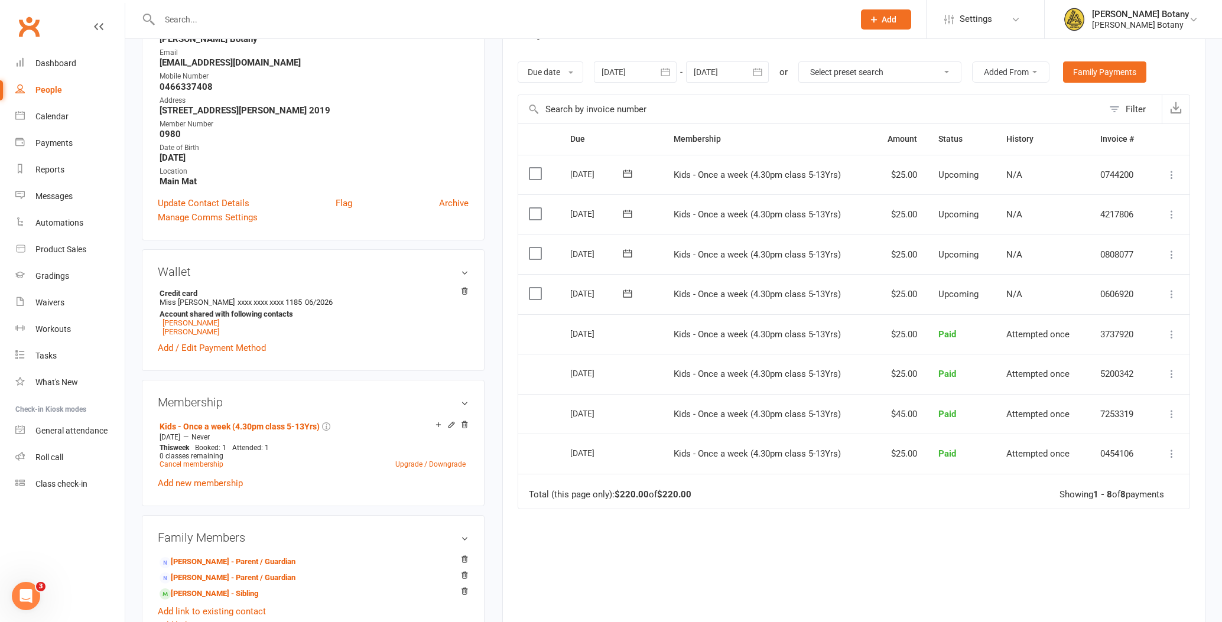
scroll to position [187, 0]
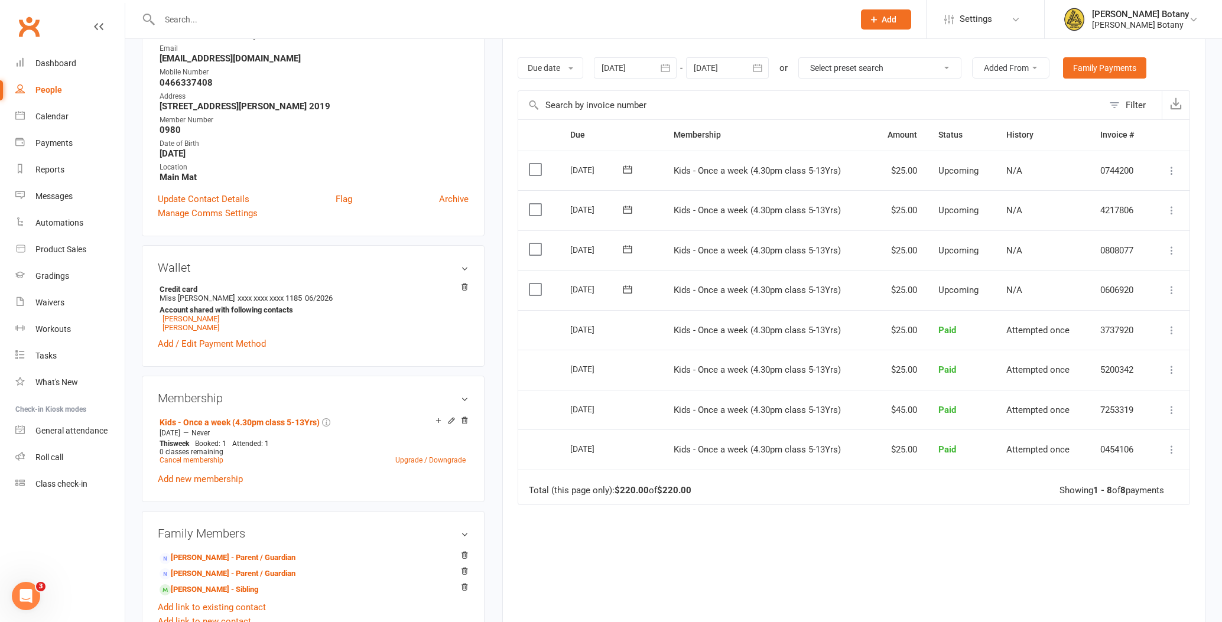
click at [1170, 284] on icon at bounding box center [1172, 290] width 12 height 12
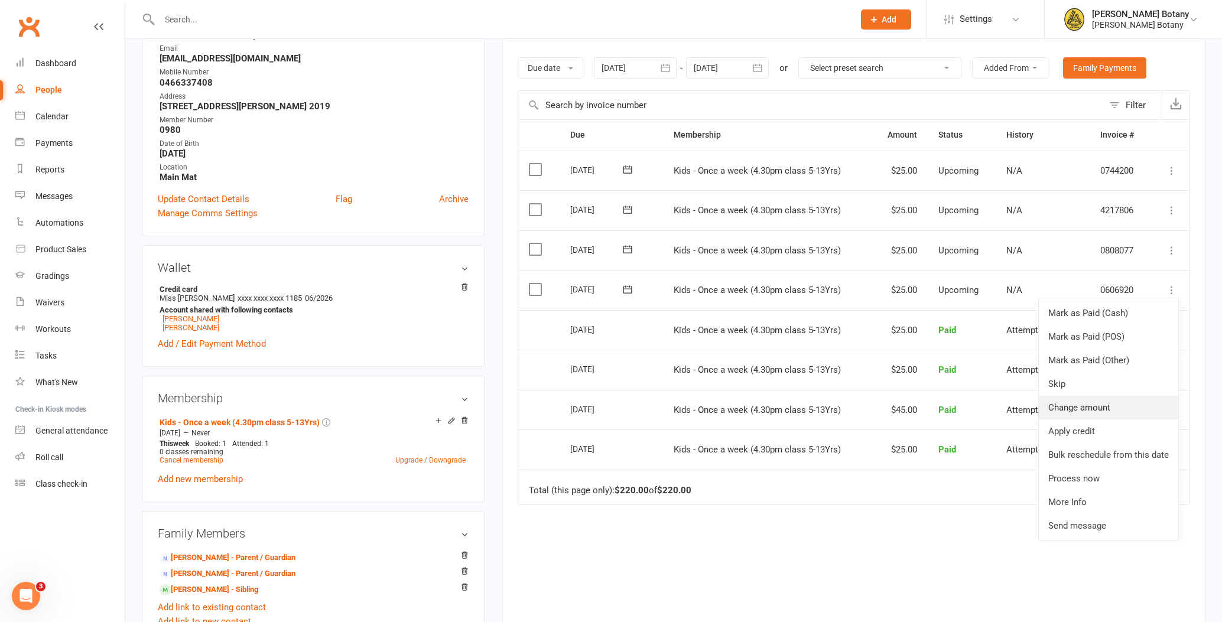
click at [1114, 402] on link "Change amount" at bounding box center [1108, 408] width 139 height 24
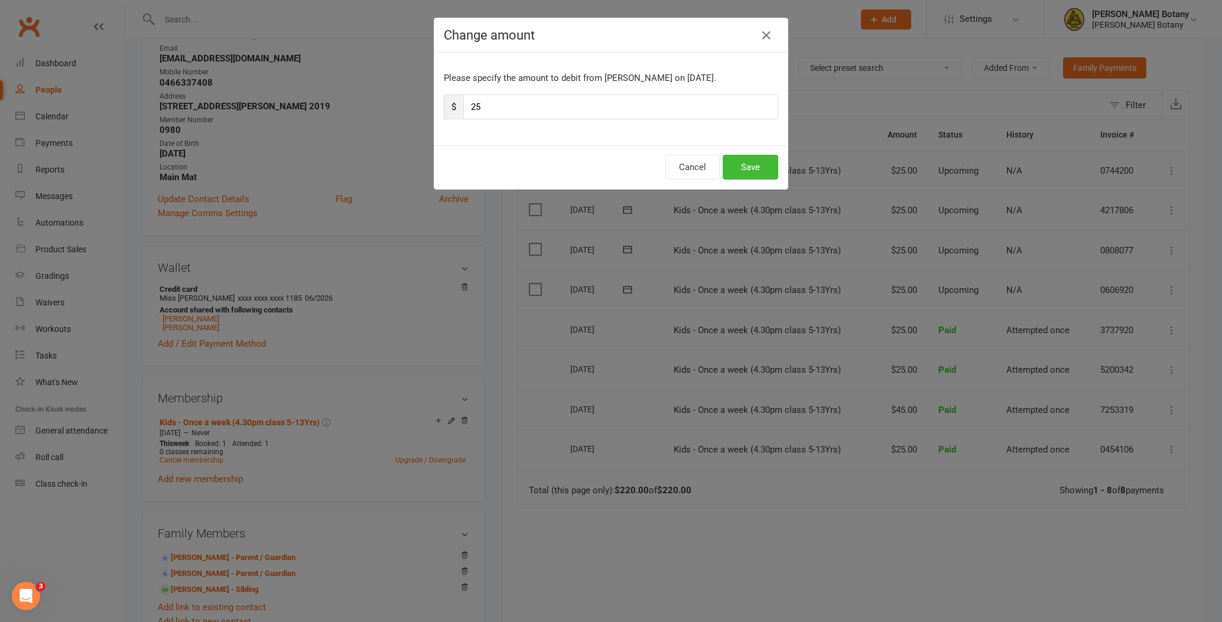
drag, startPoint x: 475, startPoint y: 107, endPoint x: 484, endPoint y: 105, distance: 9.2
click at [476, 107] on input "25" at bounding box center [620, 107] width 315 height 25
type input "35"
click at [763, 162] on button "Save" at bounding box center [751, 167] width 56 height 25
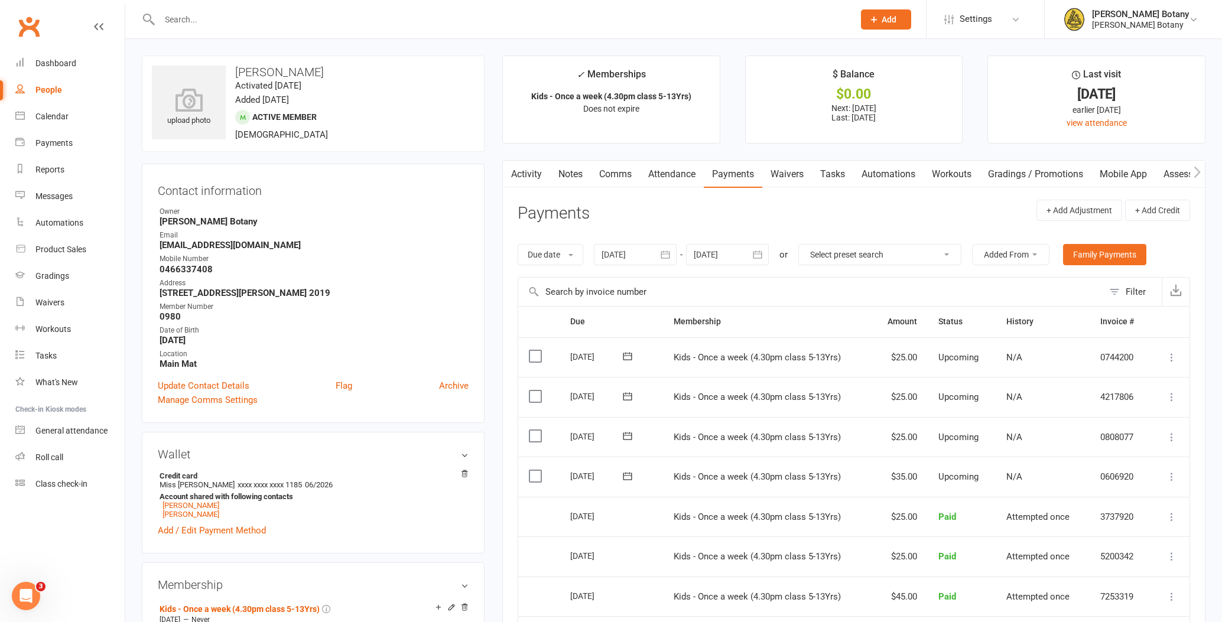
scroll to position [0, 0]
click at [266, 21] on input "text" at bounding box center [501, 19] width 690 height 17
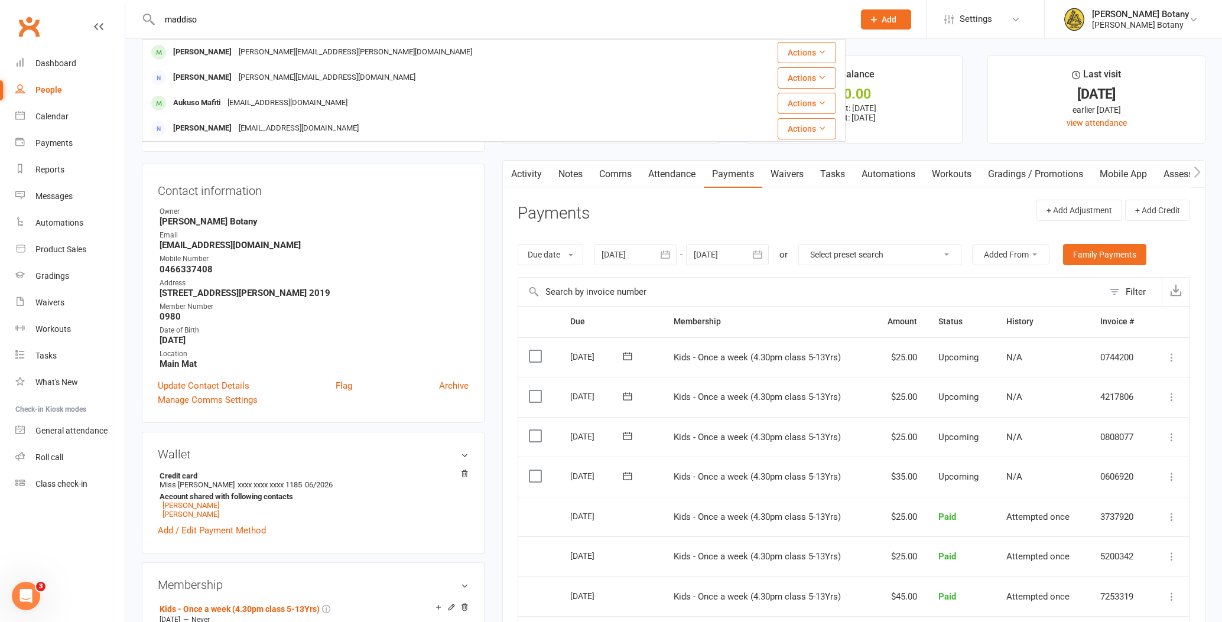
type input "Maddison"
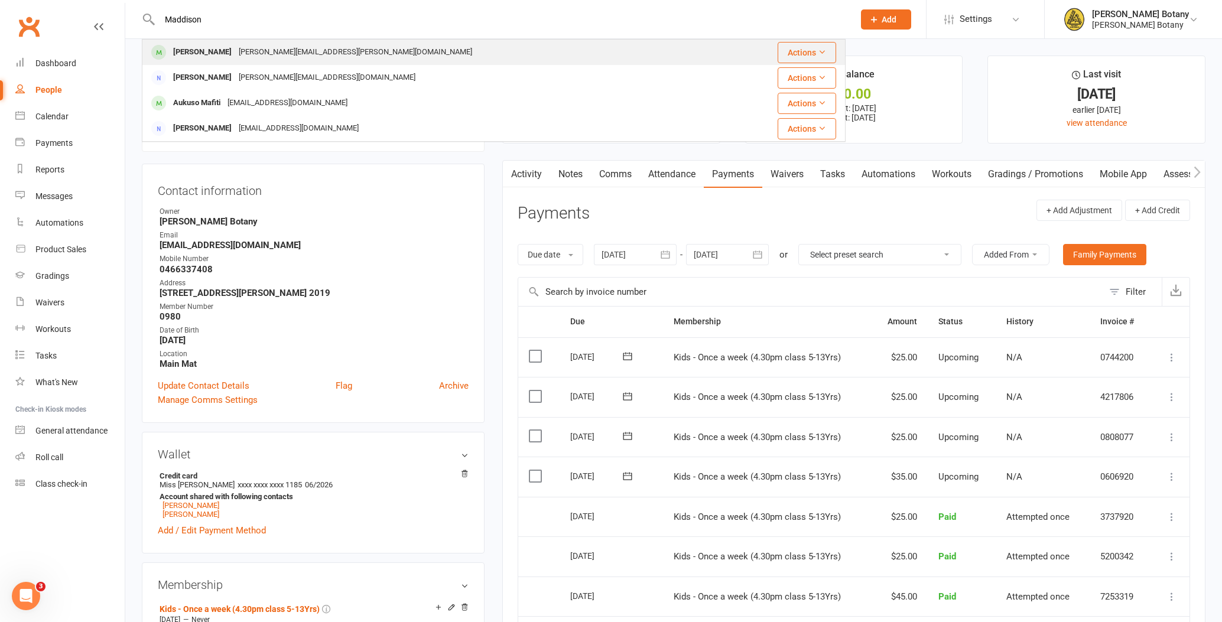
drag, startPoint x: 266, startPoint y: 21, endPoint x: 247, endPoint y: 54, distance: 38.1
click at [247, 54] on div "[PERSON_NAME][EMAIL_ADDRESS][PERSON_NAME][DOMAIN_NAME]" at bounding box center [355, 52] width 241 height 17
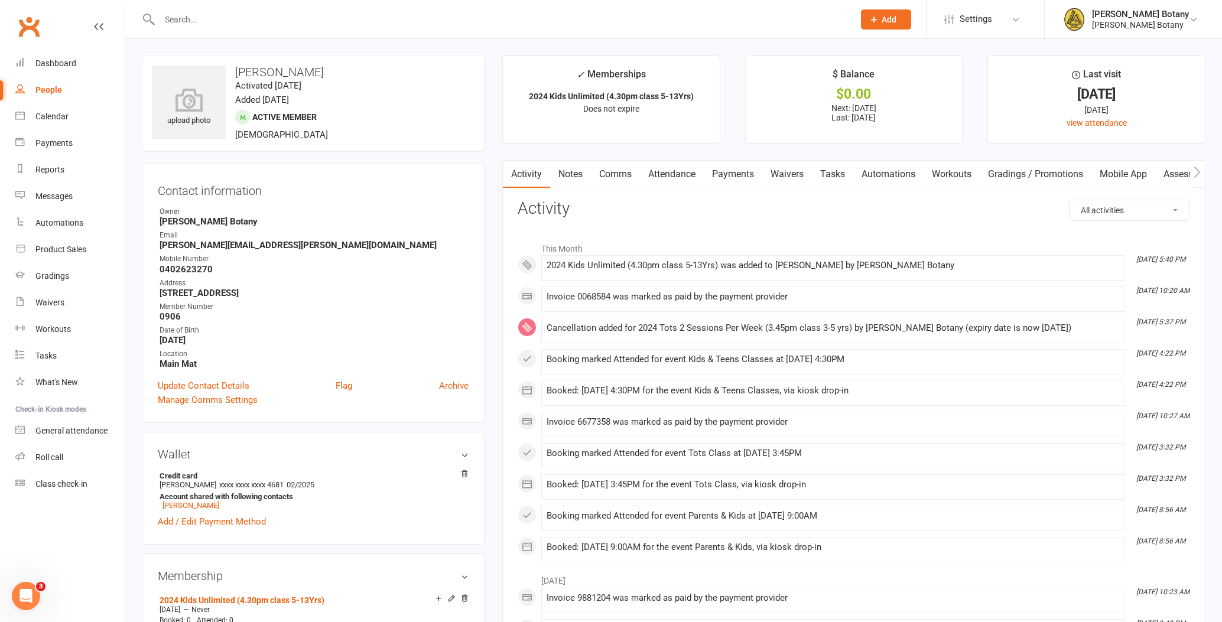
click at [740, 171] on link "Payments" at bounding box center [733, 174] width 59 height 27
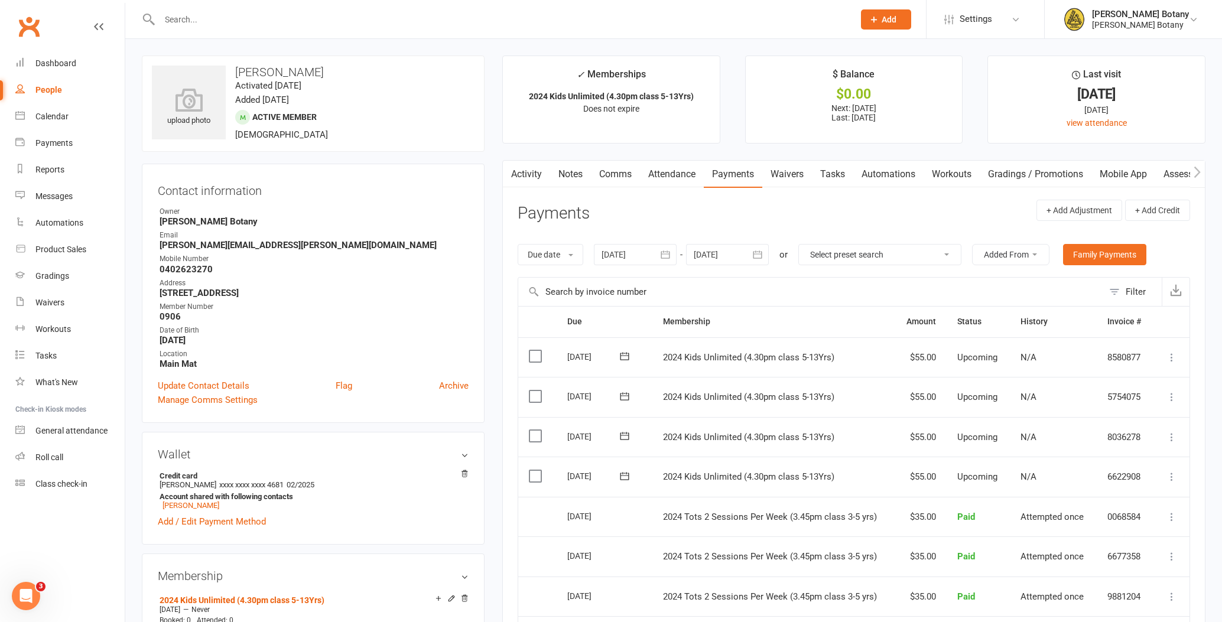
click at [298, 10] on div at bounding box center [494, 19] width 704 height 38
click at [292, 19] on input "text" at bounding box center [501, 19] width 690 height 17
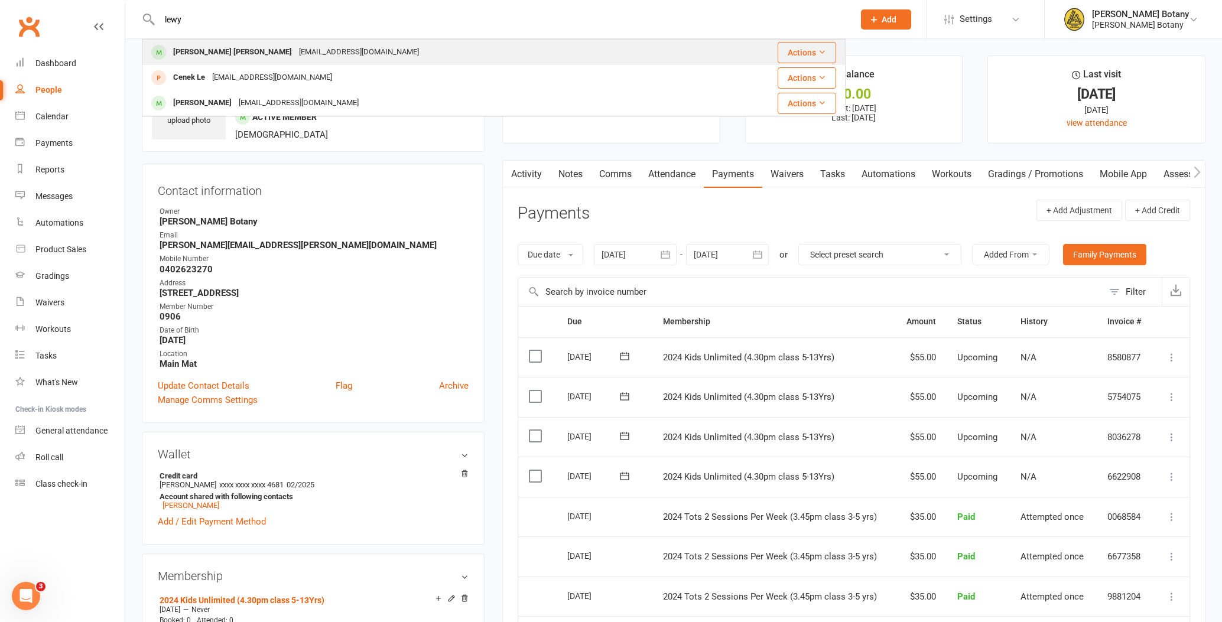
type input "lewy"
click at [295, 55] on div "[EMAIL_ADDRESS][DOMAIN_NAME]" at bounding box center [358, 52] width 127 height 17
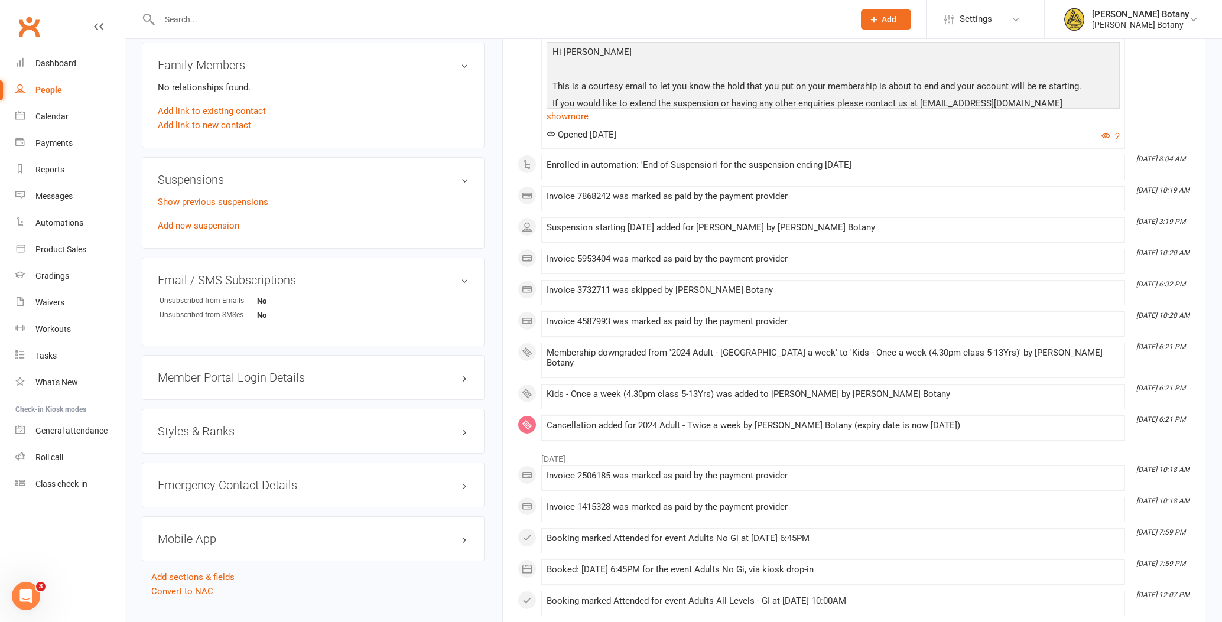
scroll to position [657, 0]
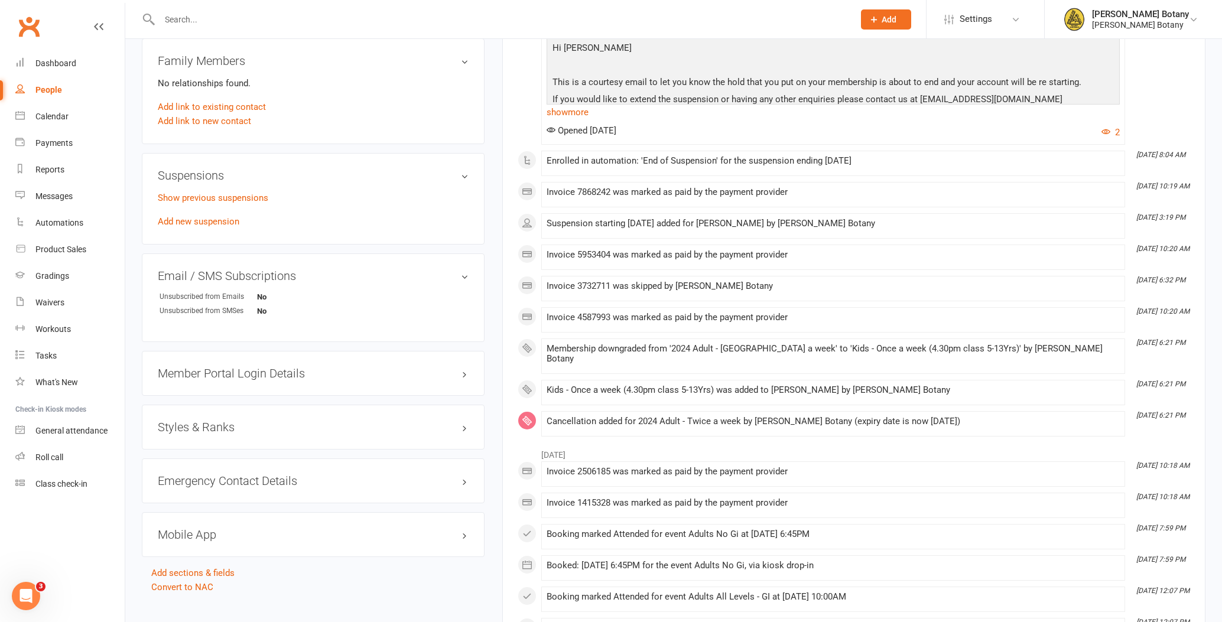
click at [213, 220] on link "Add new suspension" at bounding box center [199, 221] width 82 height 11
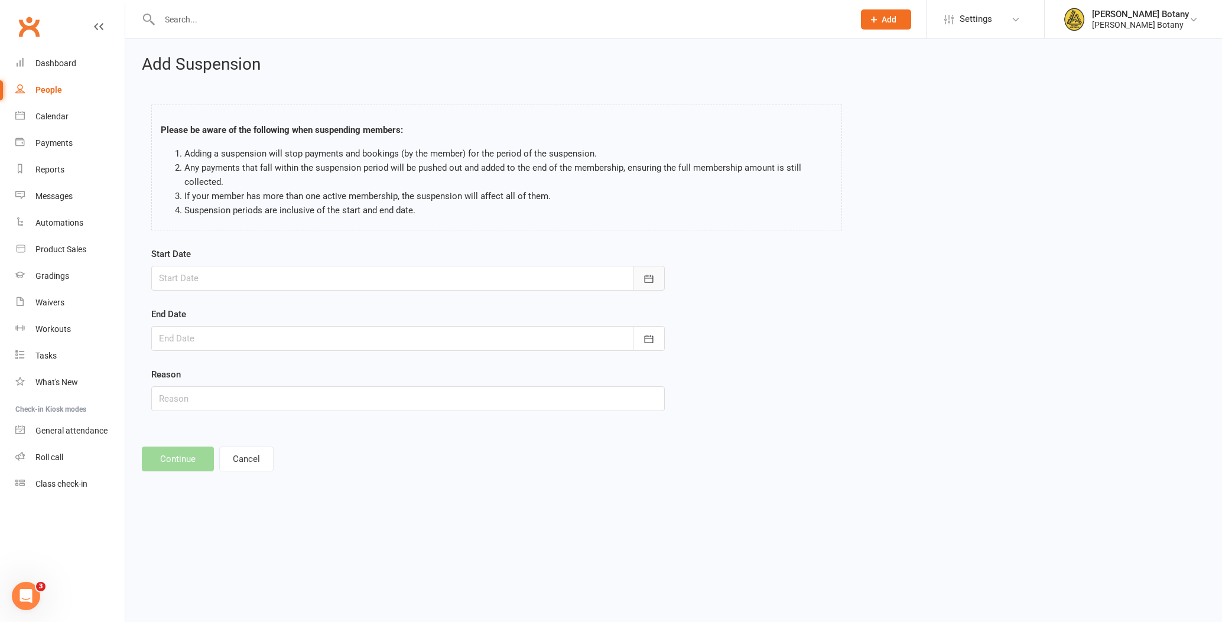
click at [647, 275] on icon "button" at bounding box center [649, 279] width 12 height 12
click at [306, 398] on span "14" at bounding box center [302, 398] width 9 height 9
type input "[DATE]"
click at [657, 336] on button "button" at bounding box center [649, 338] width 32 height 25
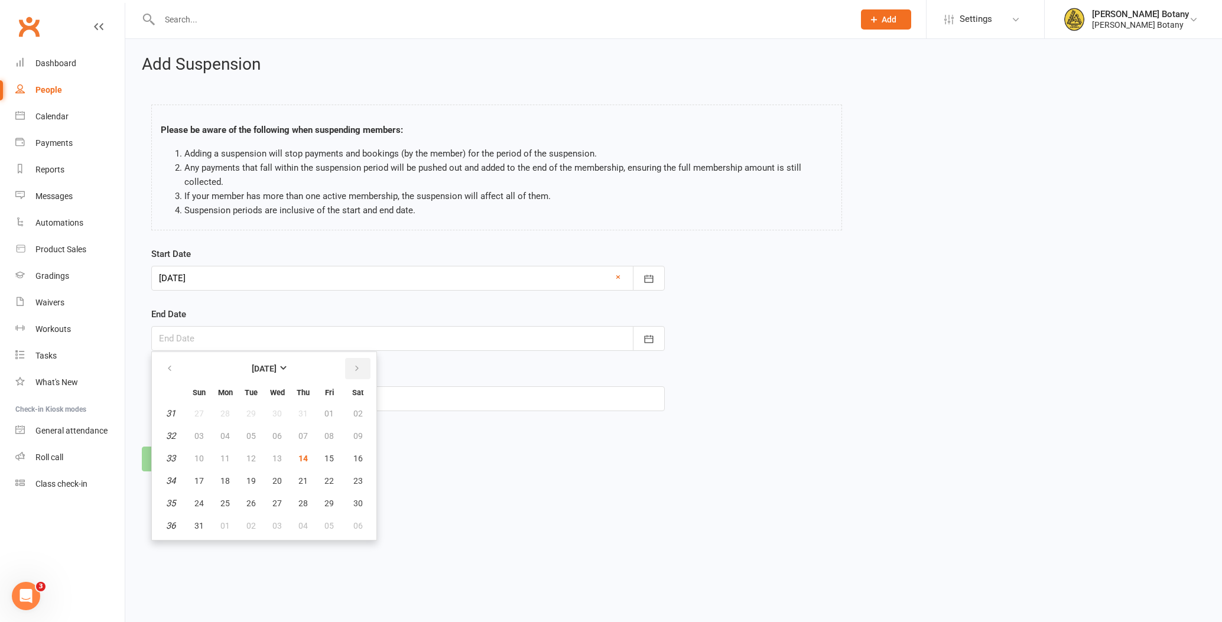
click at [359, 366] on icon "button" at bounding box center [357, 368] width 8 height 9
click at [269, 502] on button "31" at bounding box center [277, 503] width 25 height 21
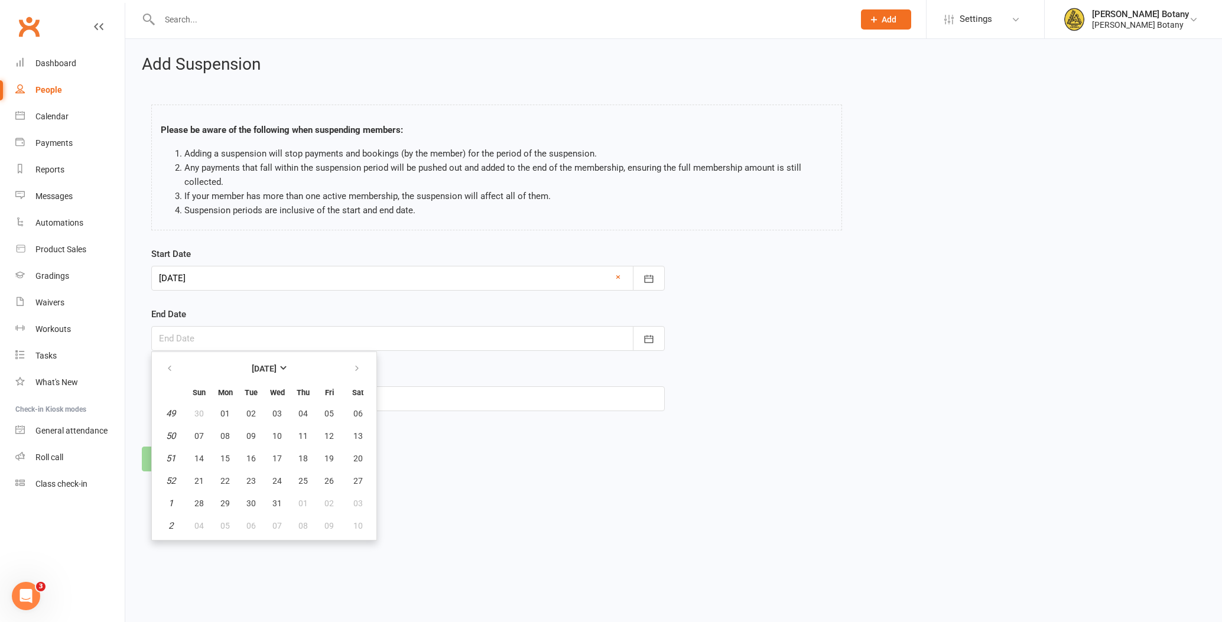
type input "[DATE]"
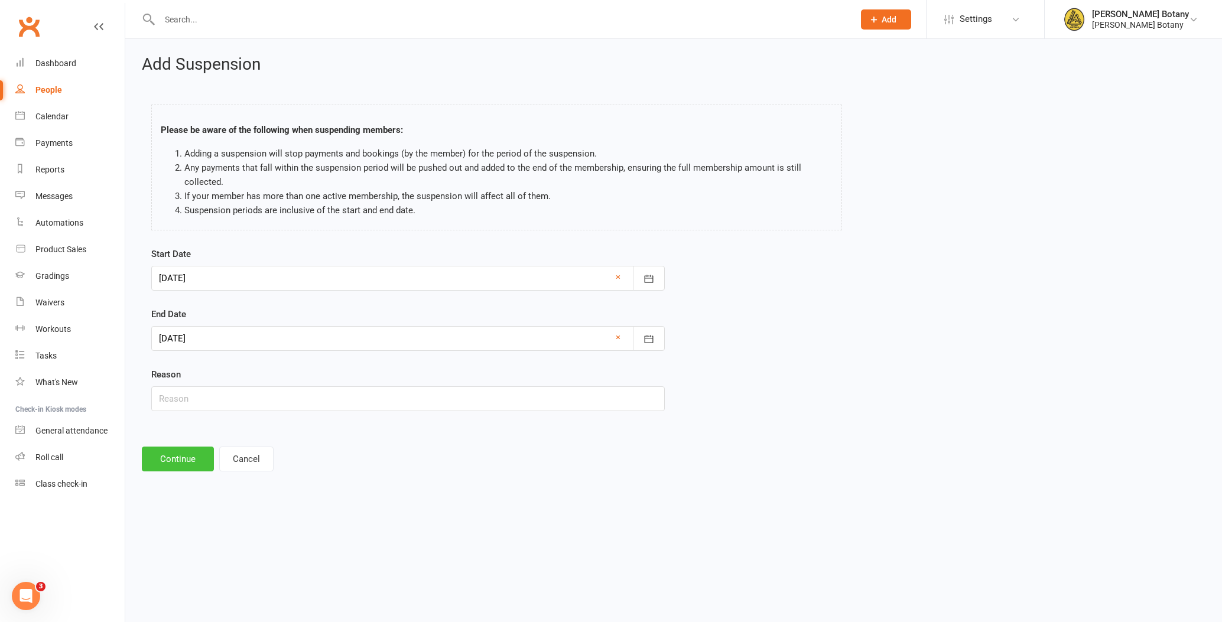
click at [188, 462] on button "Continue" at bounding box center [178, 459] width 72 height 25
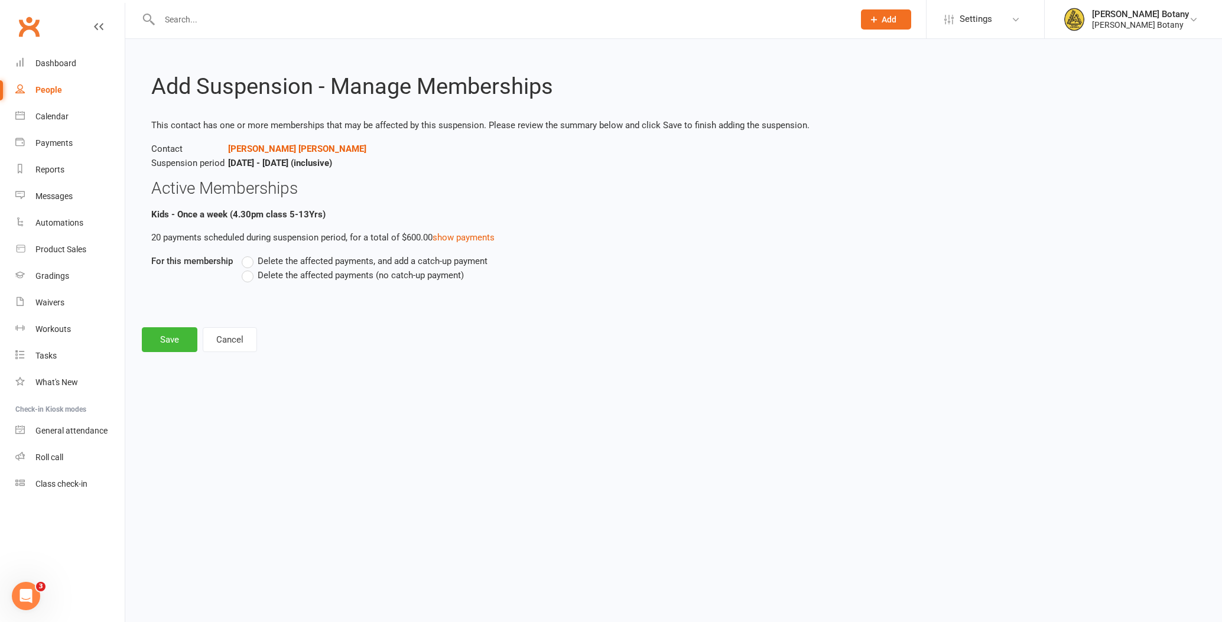
click at [328, 277] on span "Delete the affected payments (no catch-up payment)" at bounding box center [361, 274] width 206 height 12
click at [249, 268] on input "Delete the affected payments (no catch-up payment)" at bounding box center [246, 268] width 8 height 0
click at [171, 333] on button "Save" at bounding box center [170, 339] width 56 height 25
